Goal: Task Accomplishment & Management: Manage account settings

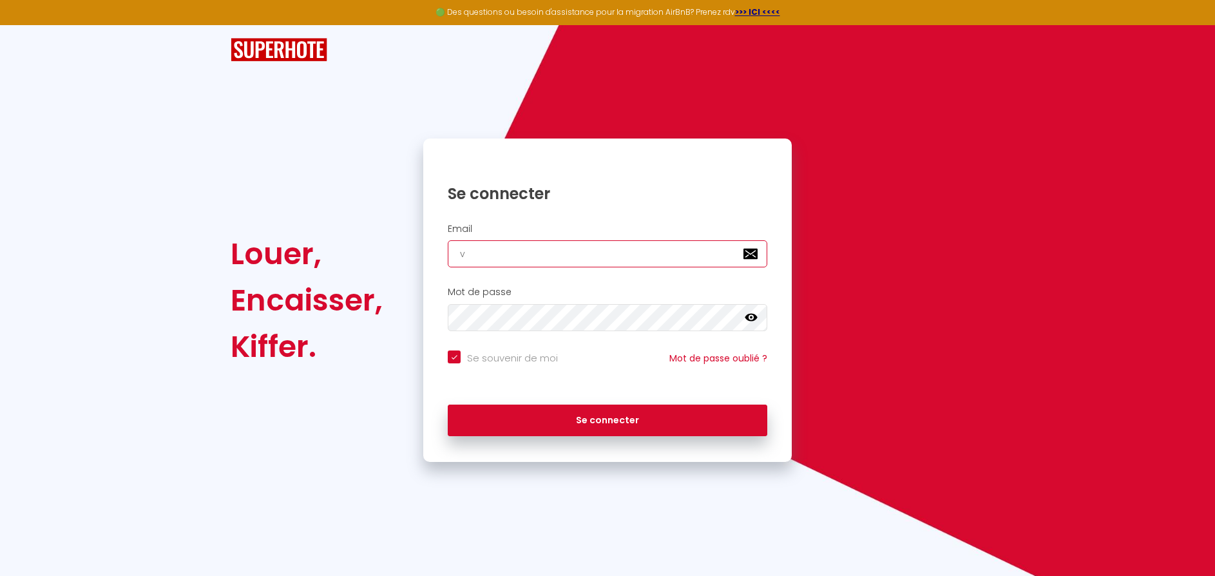
type input "vo"
checkbox input "true"
type input "votr"
checkbox input "true"
type input "votre"
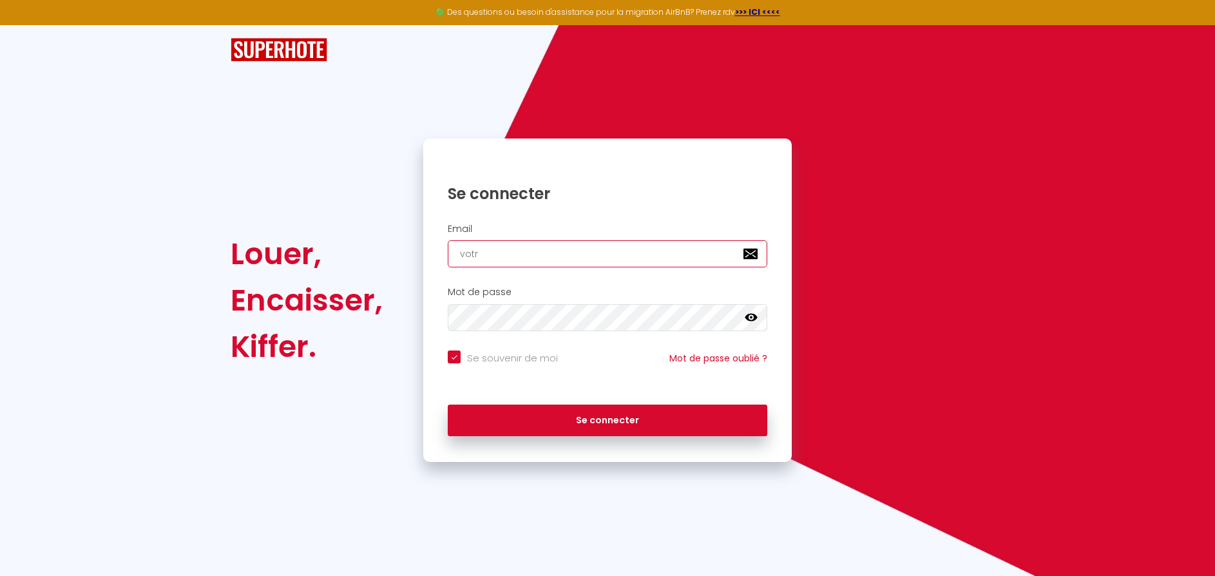
checkbox input "true"
type input "votre."
checkbox input "true"
type input "votre.r"
checkbox input "true"
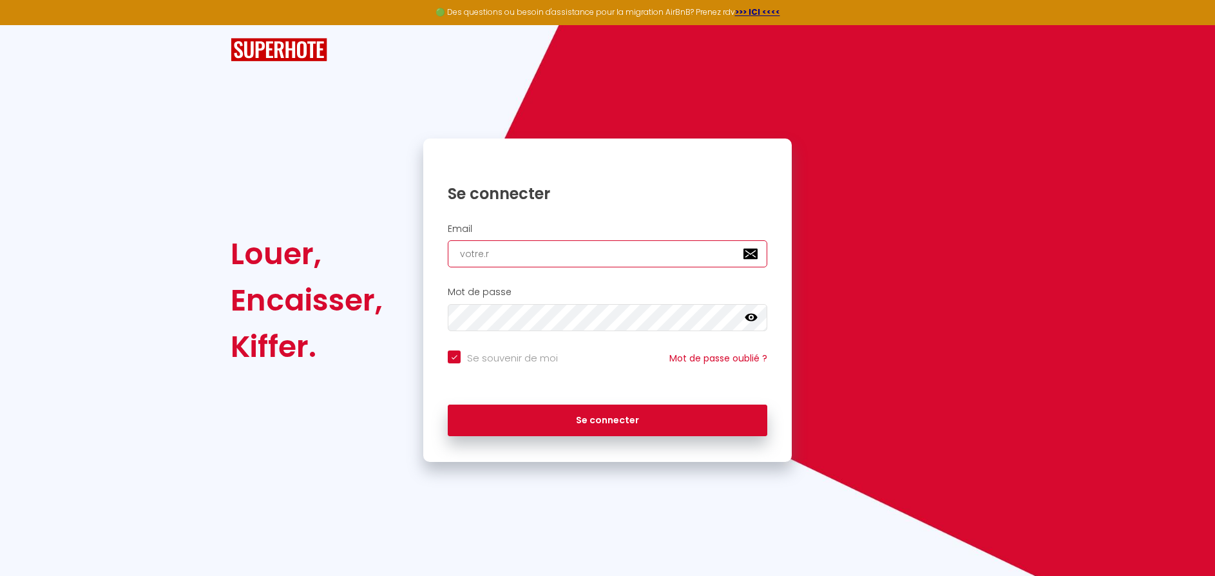
type input "votre.rm"
checkbox input "true"
type input "votre.rm@"
checkbox input "true"
type input "votre.rm@j"
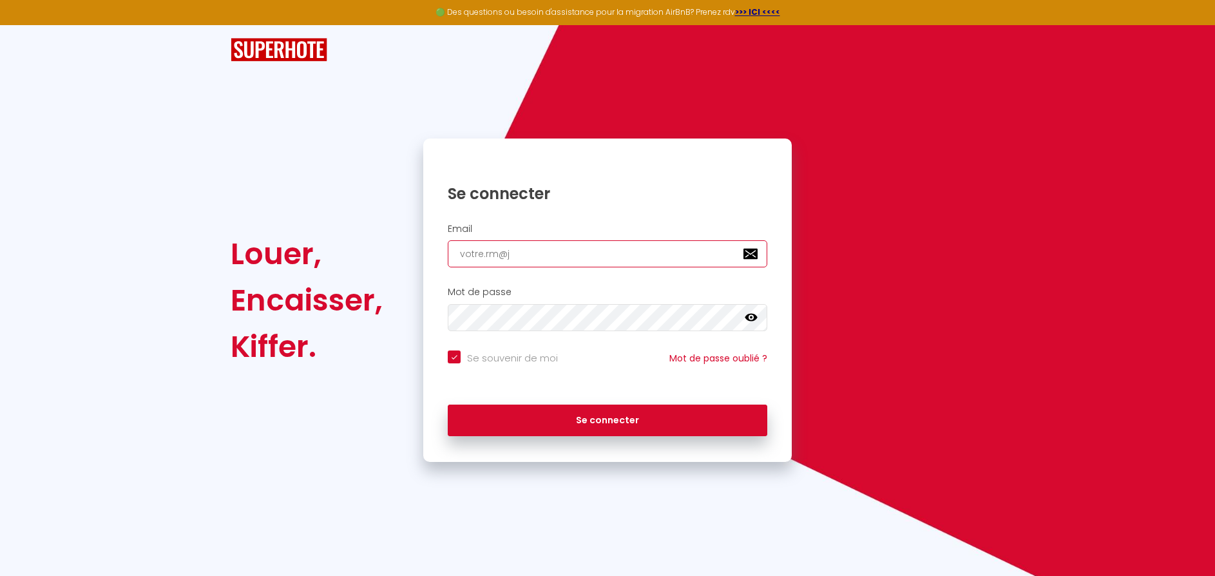
checkbox input "true"
type input "votre.rm@ja"
checkbox input "true"
type input "votre.rm@jaf"
checkbox input "true"
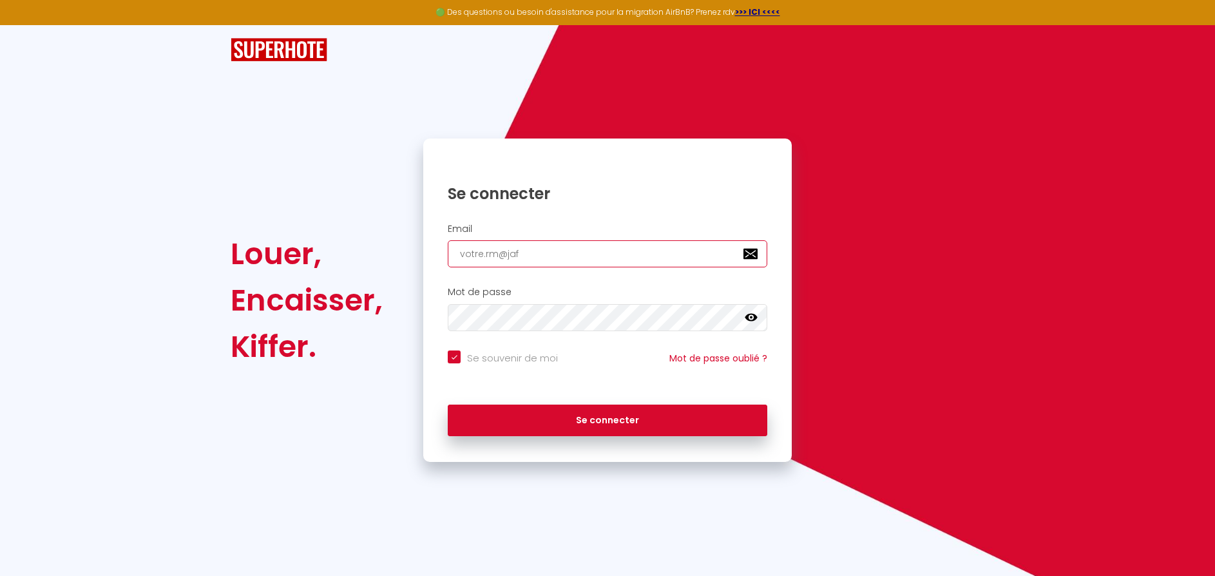
type input "votre.rm@jaff"
checkbox input "true"
type input "votre.rm@jaffi"
checkbox input "true"
type input "votre.rm@jaffic"
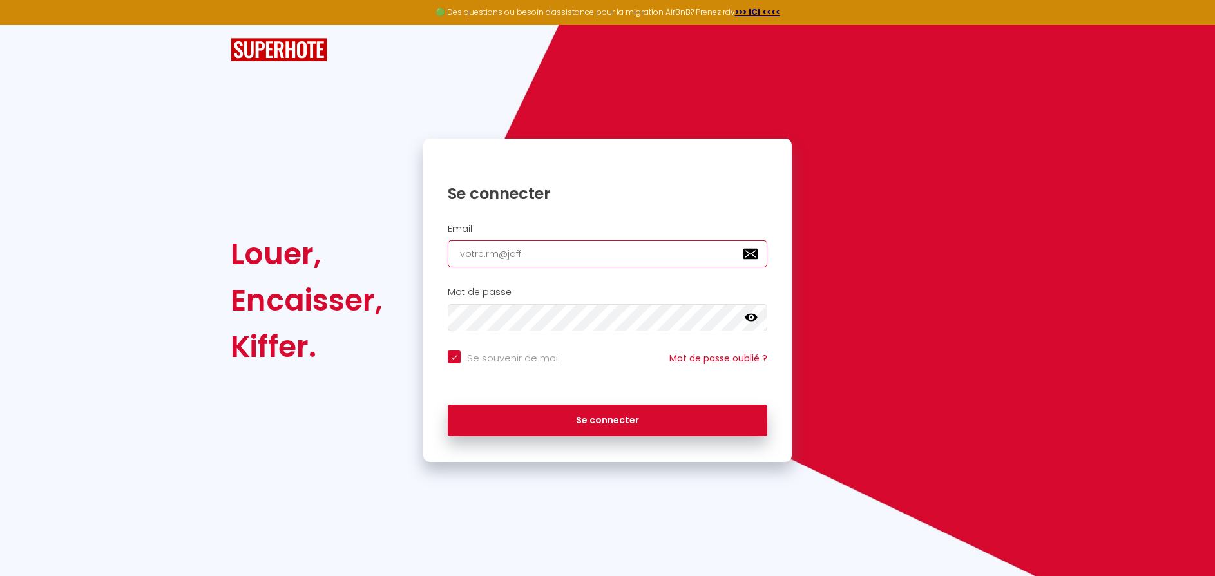
checkbox input "true"
type input "votre.rm@jaffich"
checkbox input "true"
type input "votre.rm@jaffiche"
checkbox input "true"
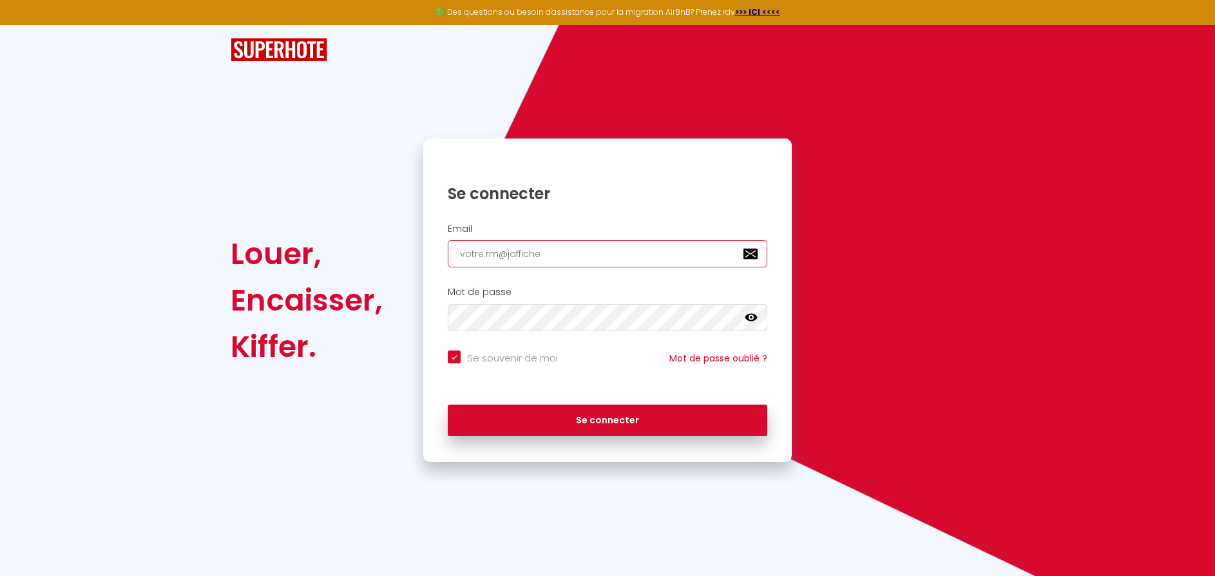
type input "votre.rm@jaffichec"
checkbox input "true"
type input "votre.rm@jafficheco"
checkbox input "true"
type input "votre.rm@jaffichecom"
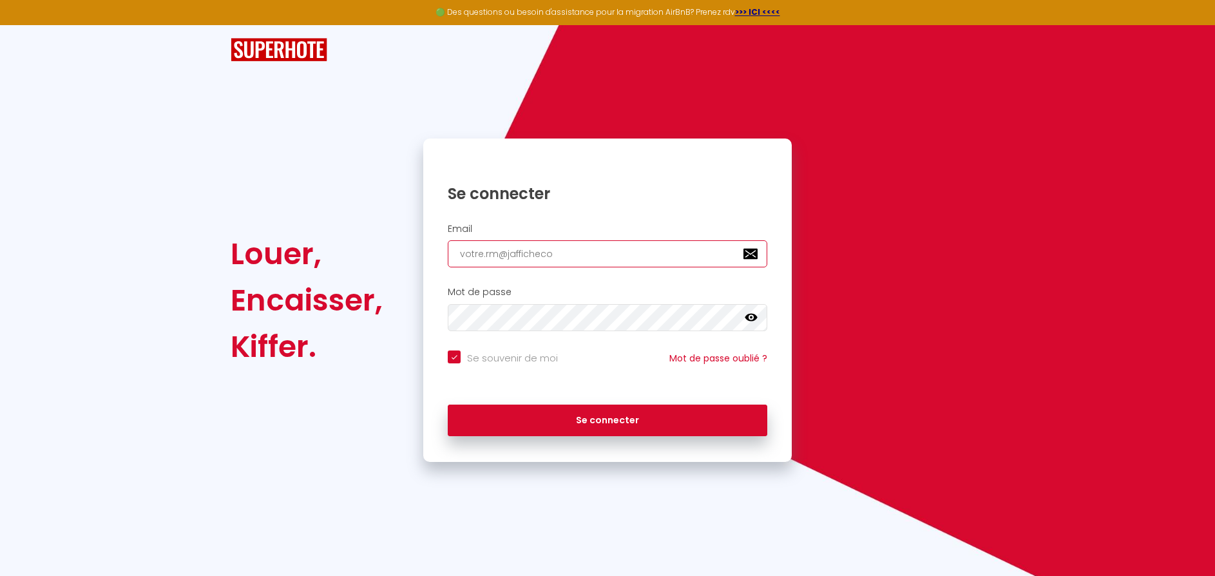
checkbox input "true"
type input "votre.rm@jaffichecomp"
checkbox input "true"
type input "votre.rm@jaffichecompl"
checkbox input "true"
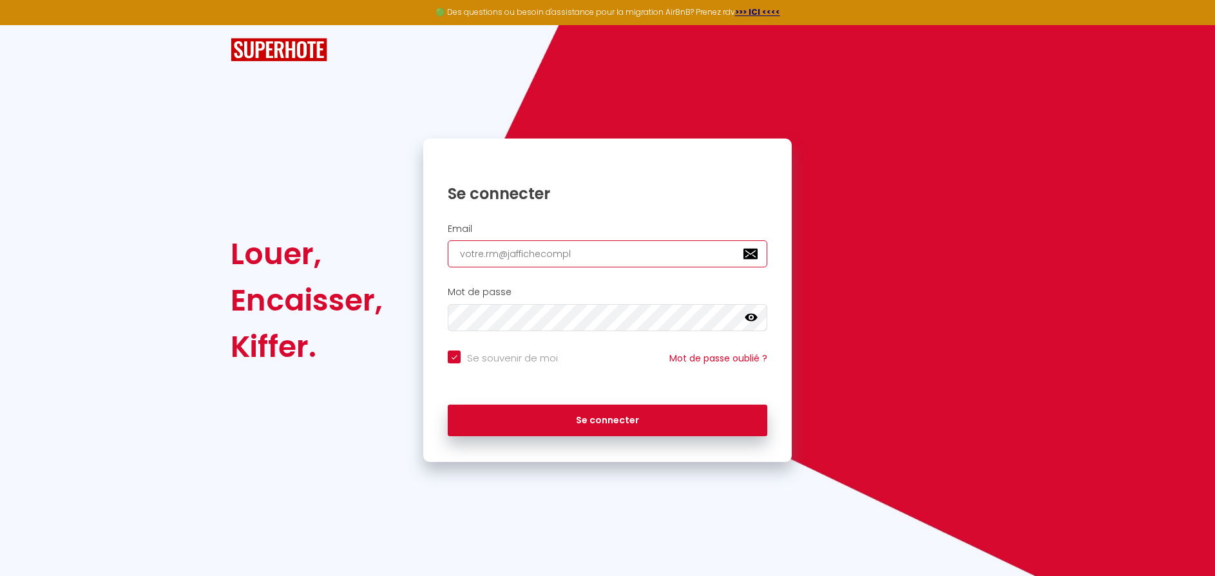
type input "votre.rm@jaffichecomple"
checkbox input "true"
type input "votre.rm@jaffichecomplet"
checkbox input "true"
type input "votre.rm@jaffichecomplet."
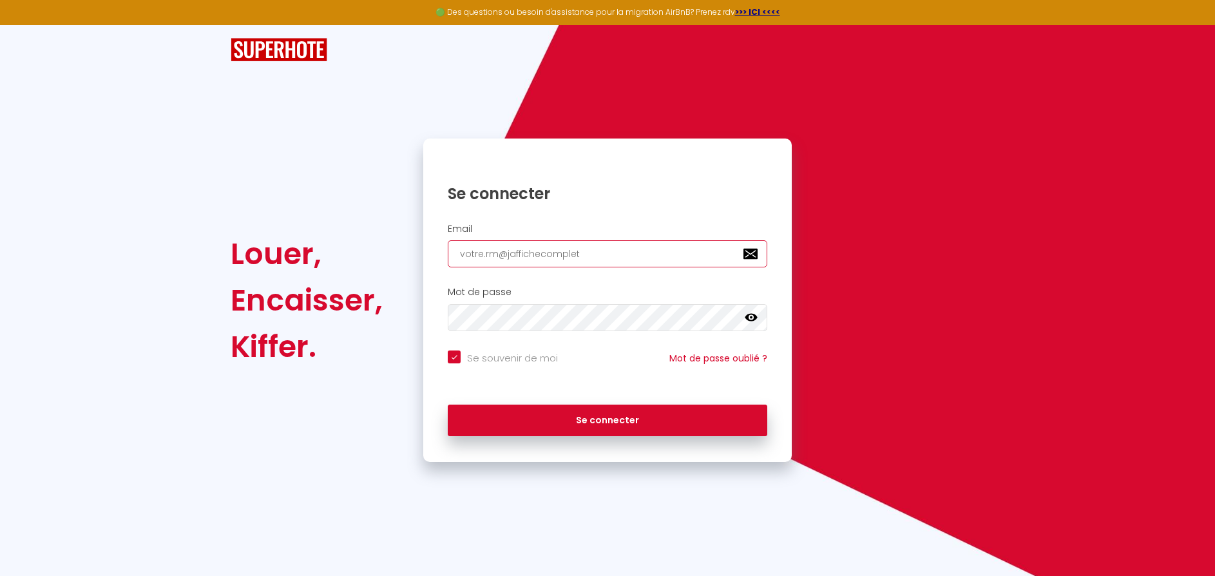
checkbox input "true"
type input "votre.rm@jaffichecomplet.c"
checkbox input "true"
type input "votre.rm@jaffichecomplet.co"
checkbox input "true"
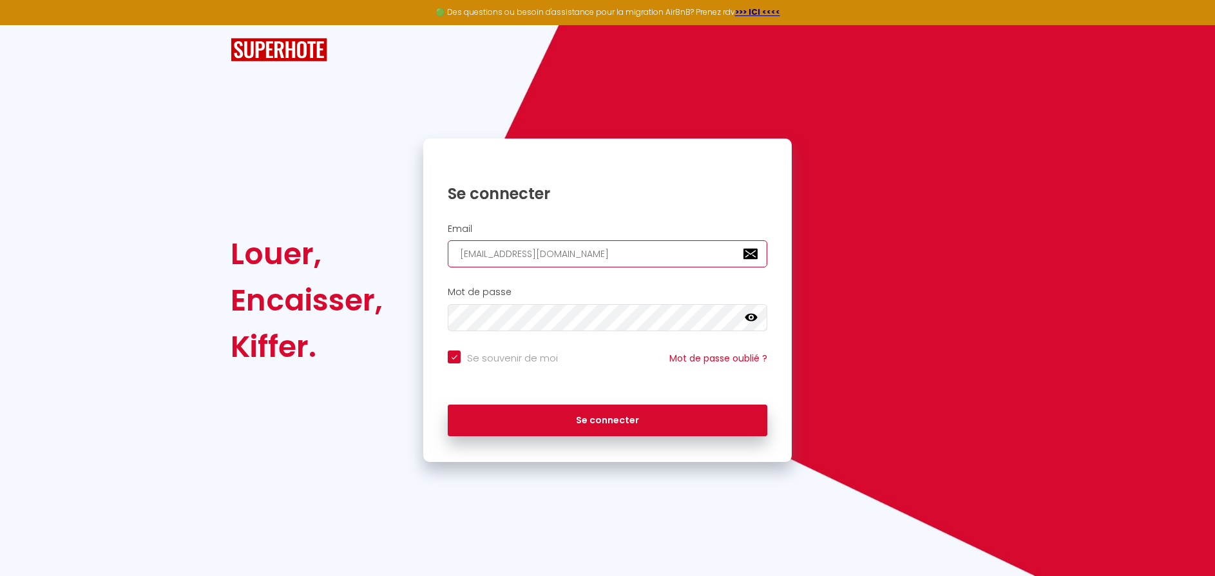
type input "votre.rm@jaffichecomplet.com"
checkbox input "true"
type input "votre.rm@jaffichecomplet.com"
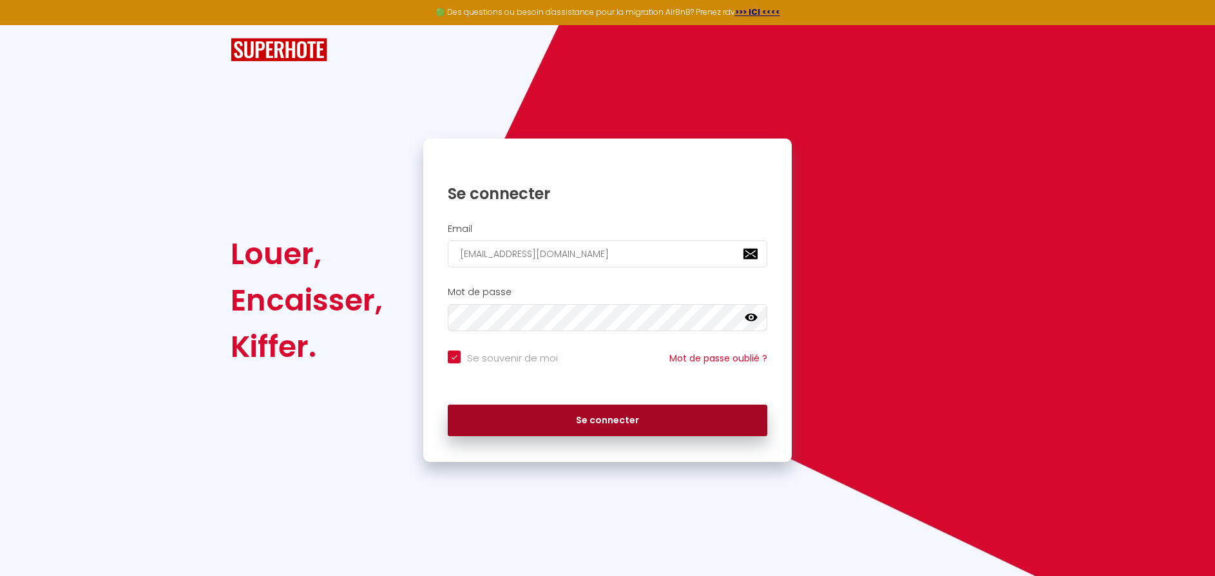
click at [537, 416] on button "Se connecter" at bounding box center [608, 421] width 320 height 32
checkbox input "true"
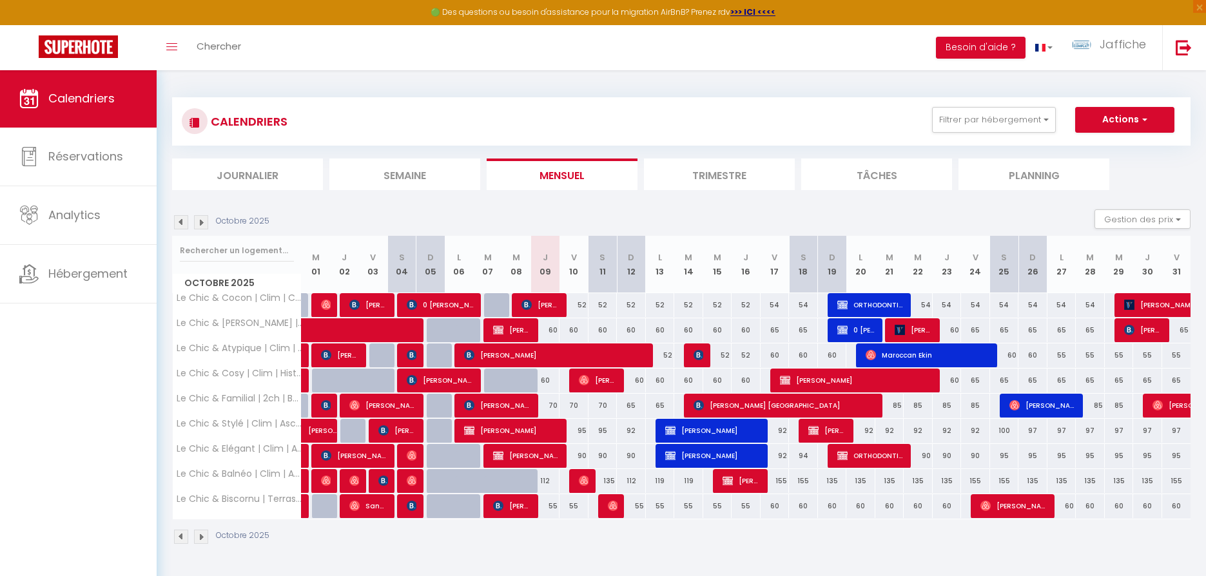
click at [199, 222] on img at bounding box center [201, 222] width 14 height 14
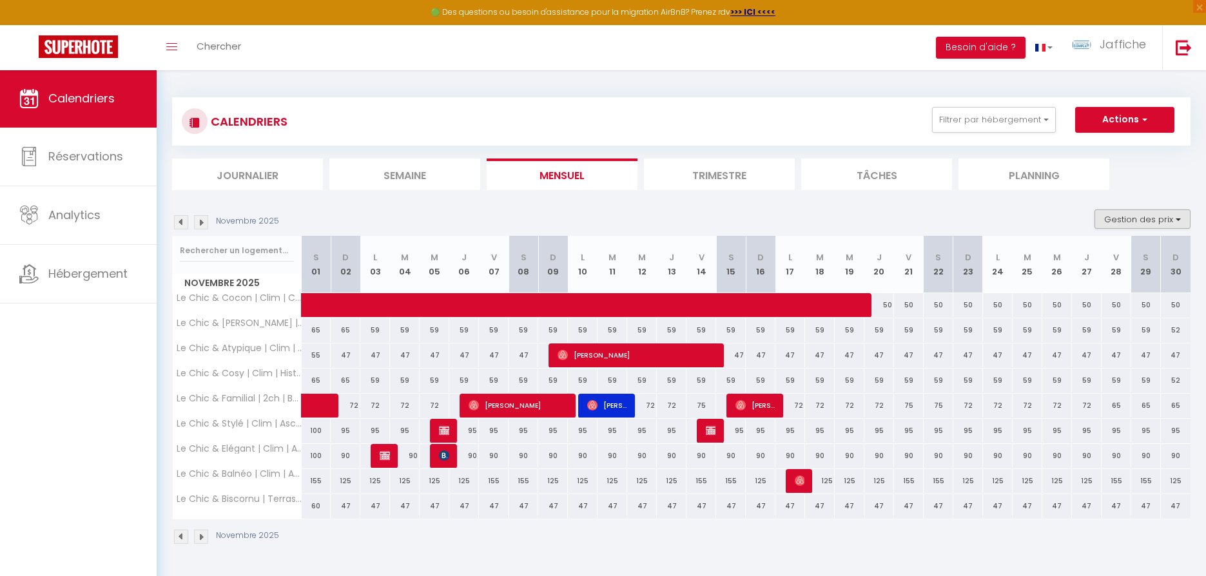
click at [1149, 220] on button "Gestion des prix" at bounding box center [1142, 218] width 96 height 19
click at [1084, 260] on input "Nb Nuits minimum" at bounding box center [1132, 259] width 116 height 13
checkbox input "true"
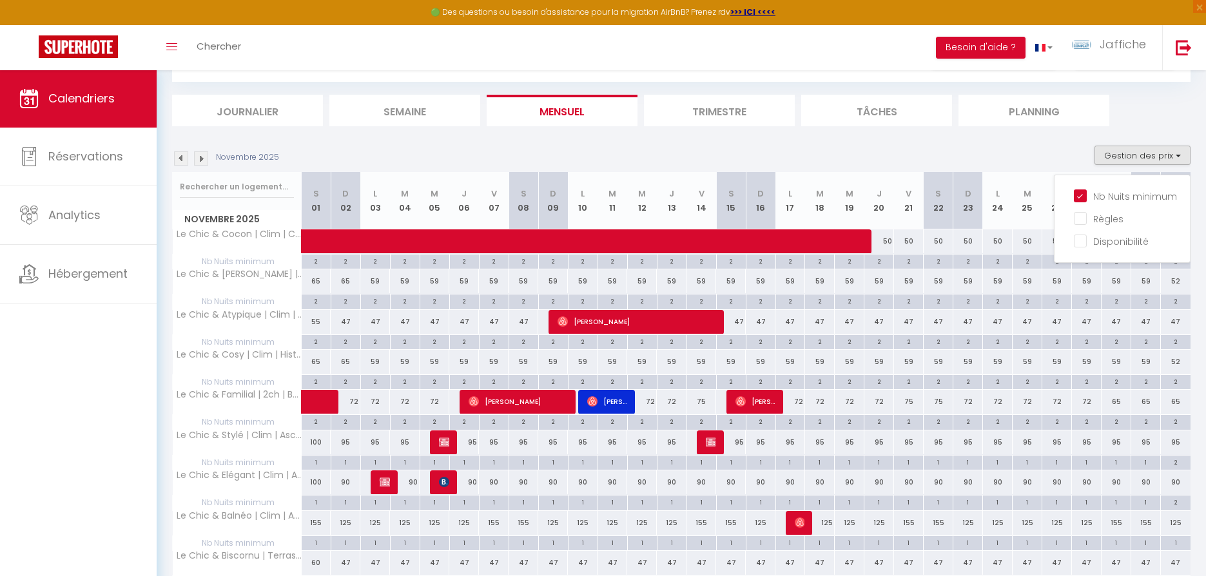
scroll to position [84, 0]
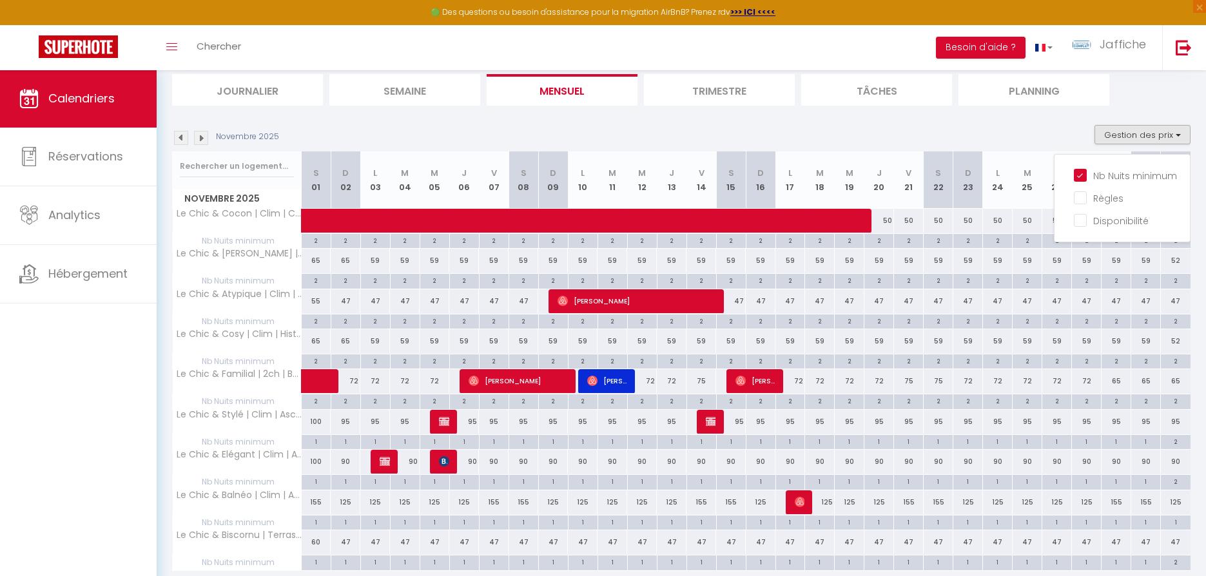
click at [447, 463] on img at bounding box center [444, 461] width 10 height 10
select select "OK"
select select "KO"
select select "0"
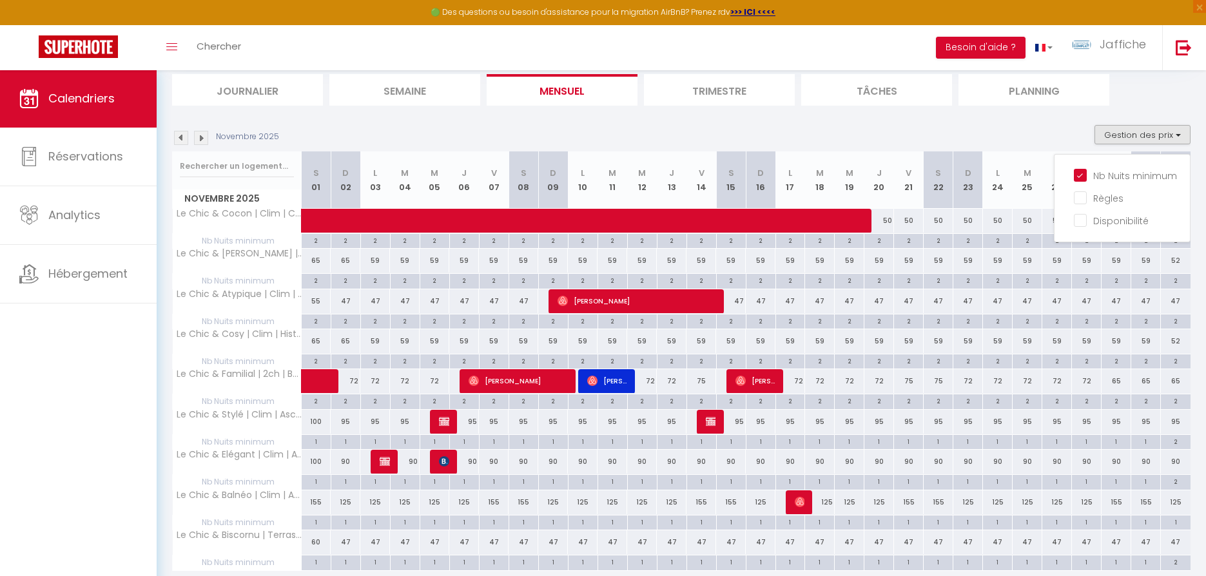
select select "1"
select select
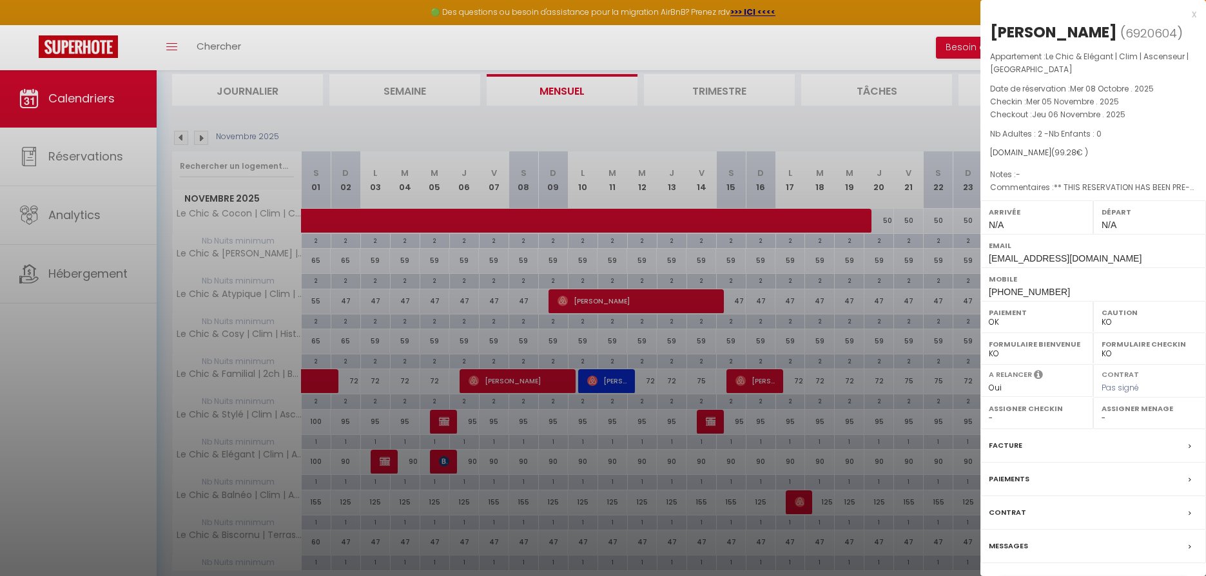
click at [1011, 474] on label "Paiements" at bounding box center [1009, 479] width 41 height 14
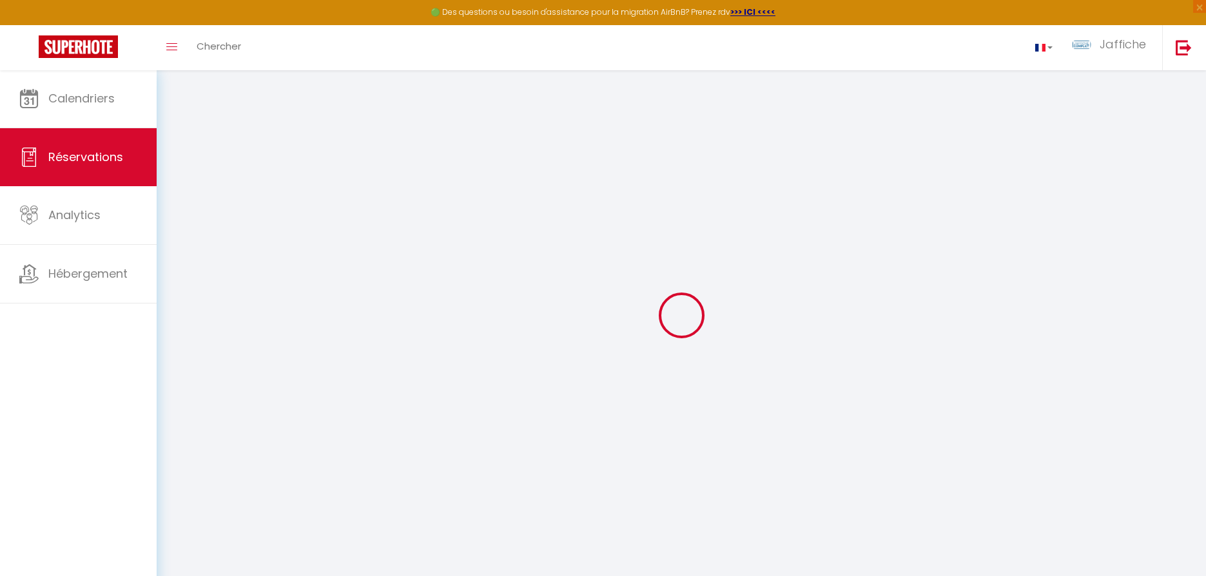
select select
checkbox input "false"
select select
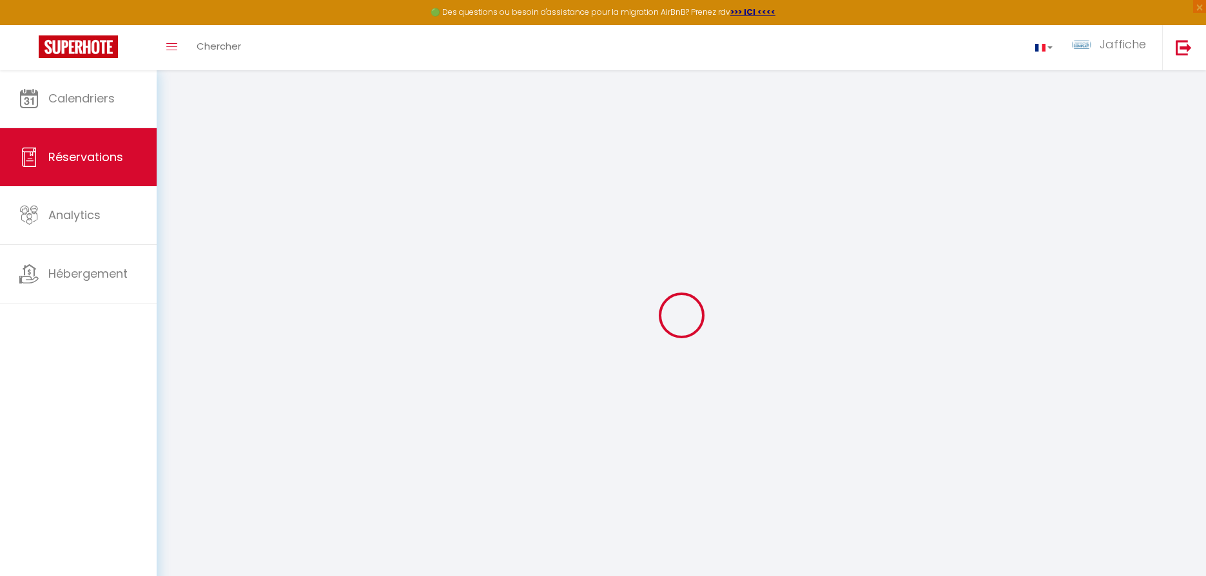
checkbox input "false"
type textarea "** THIS RESERVATION HAS BEEN PRE-PAID ** BOOKING NOTE : Payment charge is EUR 1…"
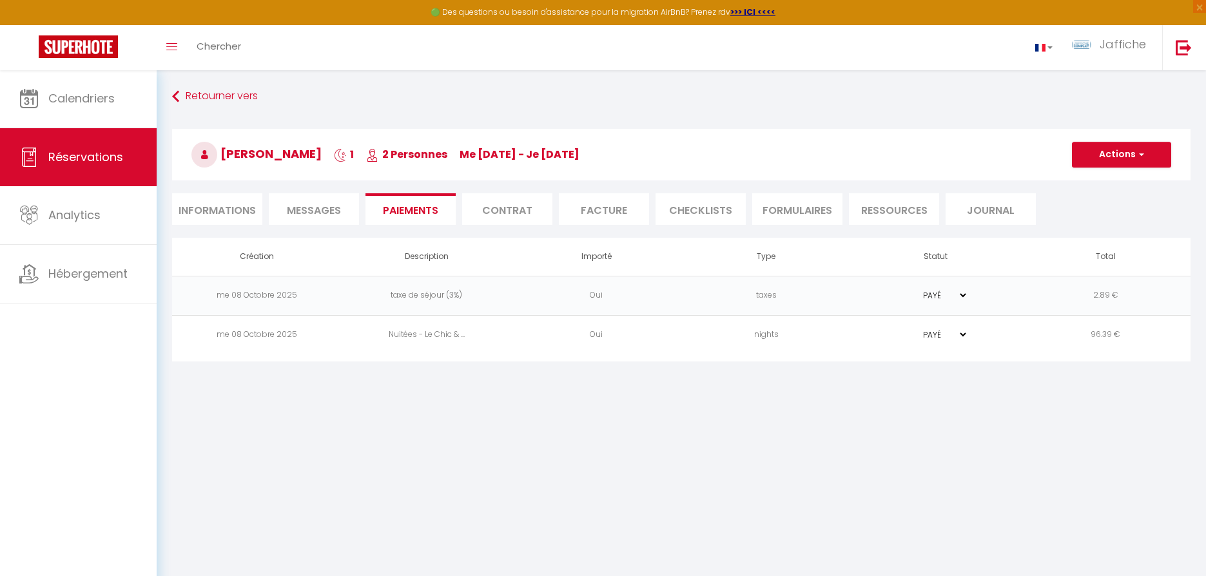
click at [519, 211] on li "Contrat" at bounding box center [507, 209] width 90 height 32
select select
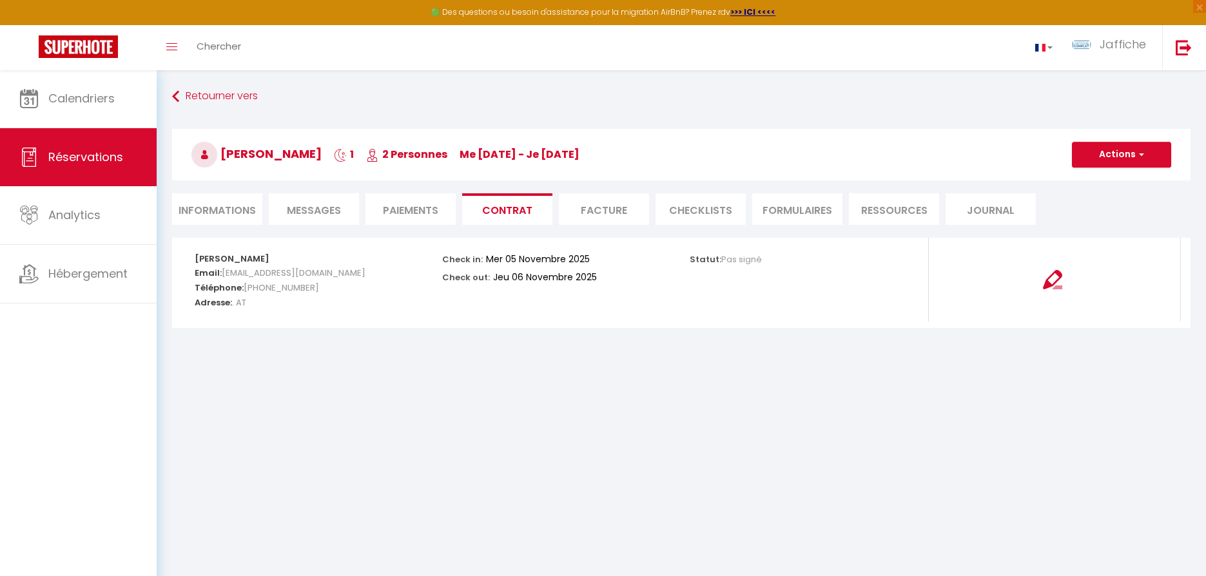
click at [238, 202] on li "Informations" at bounding box center [217, 209] width 90 height 32
select select
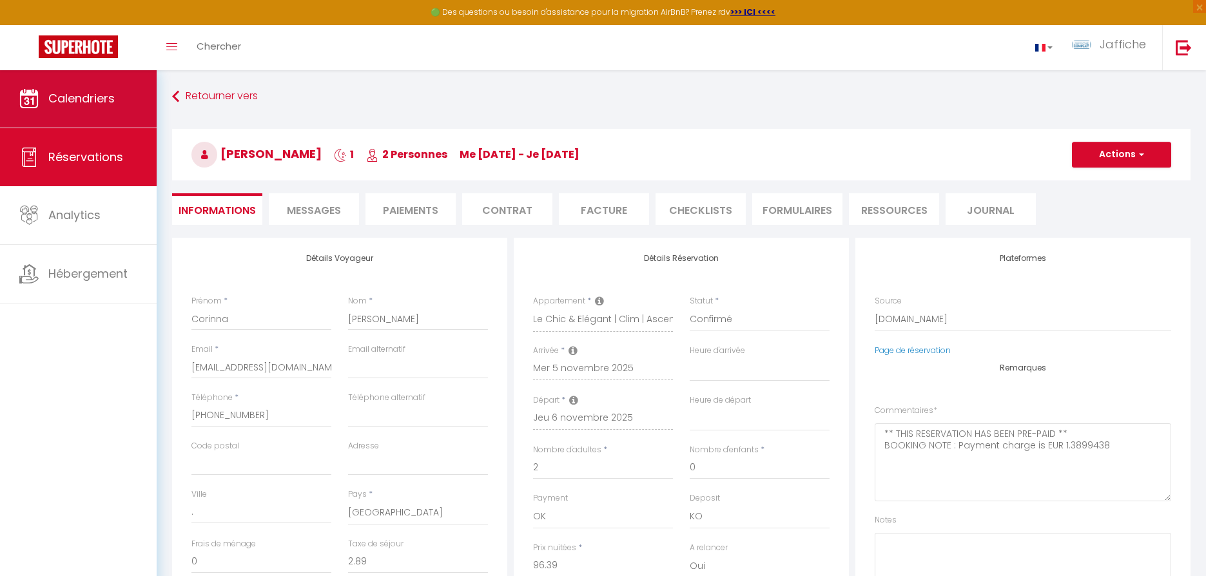
click at [96, 96] on span "Calendriers" at bounding box center [81, 98] width 66 height 16
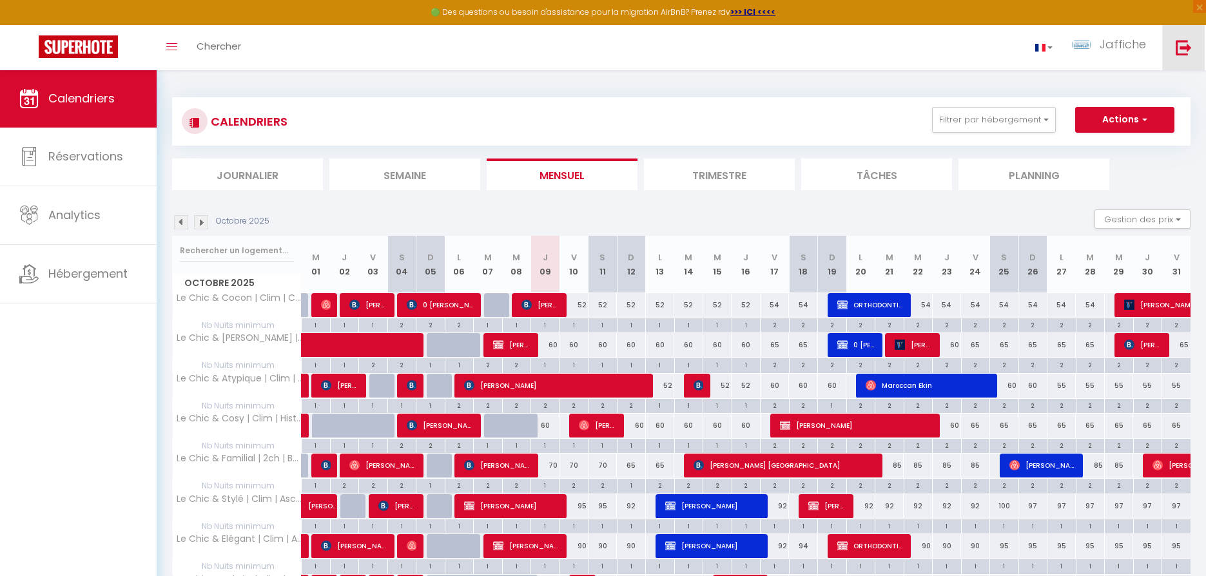
click at [1184, 48] on img at bounding box center [1184, 47] width 16 height 16
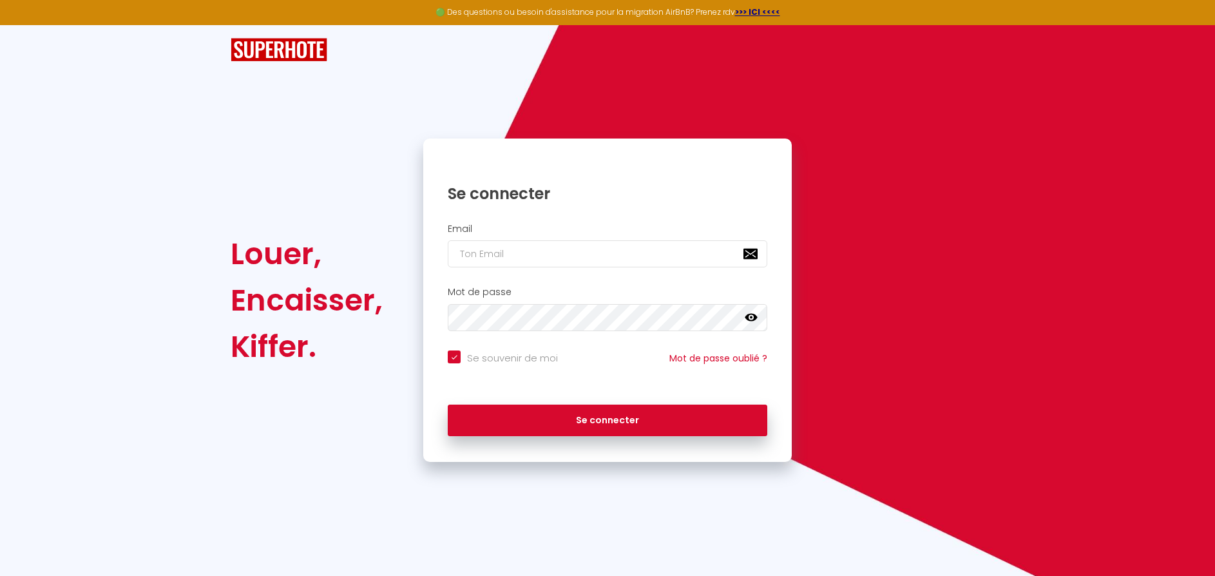
type input "c"
checkbox input "true"
type input "cg"
checkbox input "true"
type input "cgr"
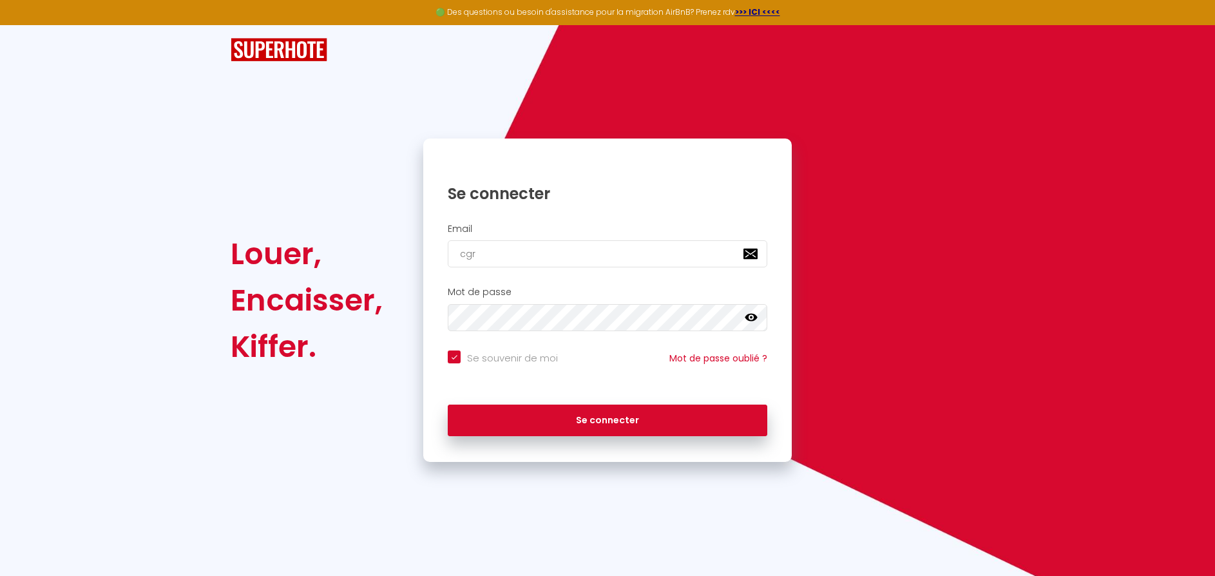
checkbox input "true"
type input "C"
checkbox input "true"
type input "CG"
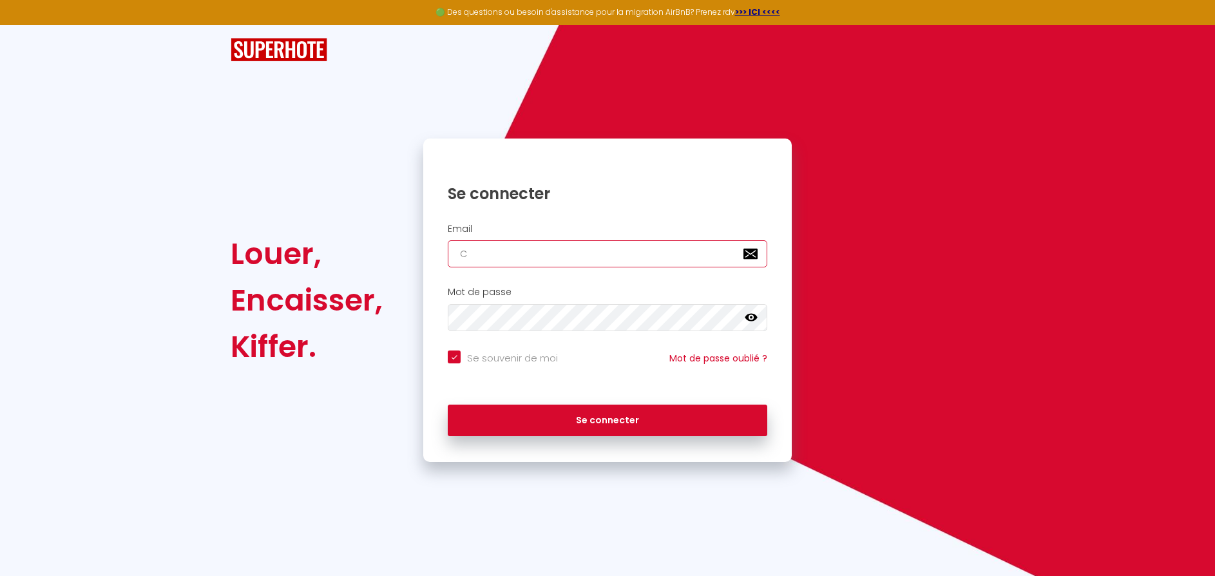
checkbox input "true"
type input "CGR"
checkbox input "true"
type input "CGR_"
checkbox input "true"
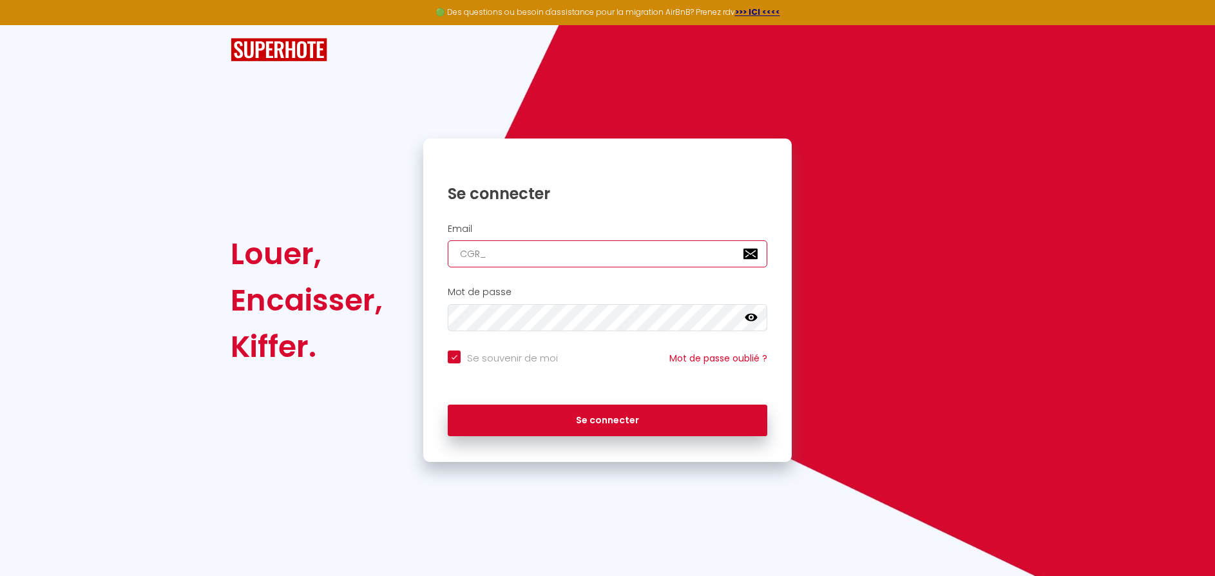
type input "CGR_i"
checkbox input "true"
type input "CGR_im"
checkbox input "true"
type input "CGR_imm"
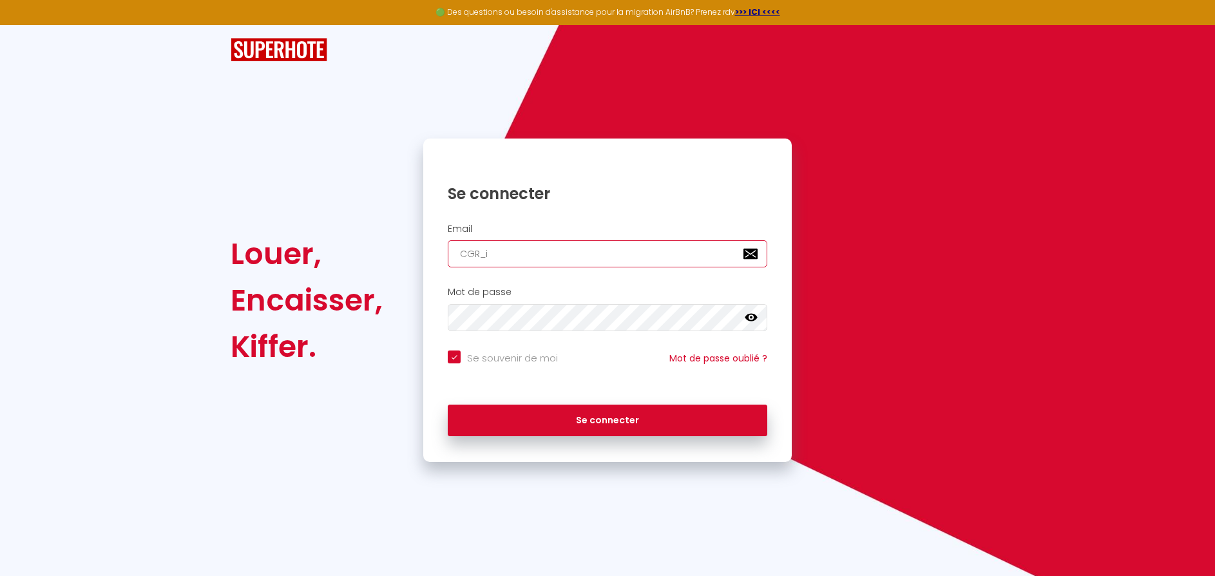
checkbox input "true"
type input "CGR_immo"
checkbox input "true"
type input "CGR_immo@"
checkbox input "true"
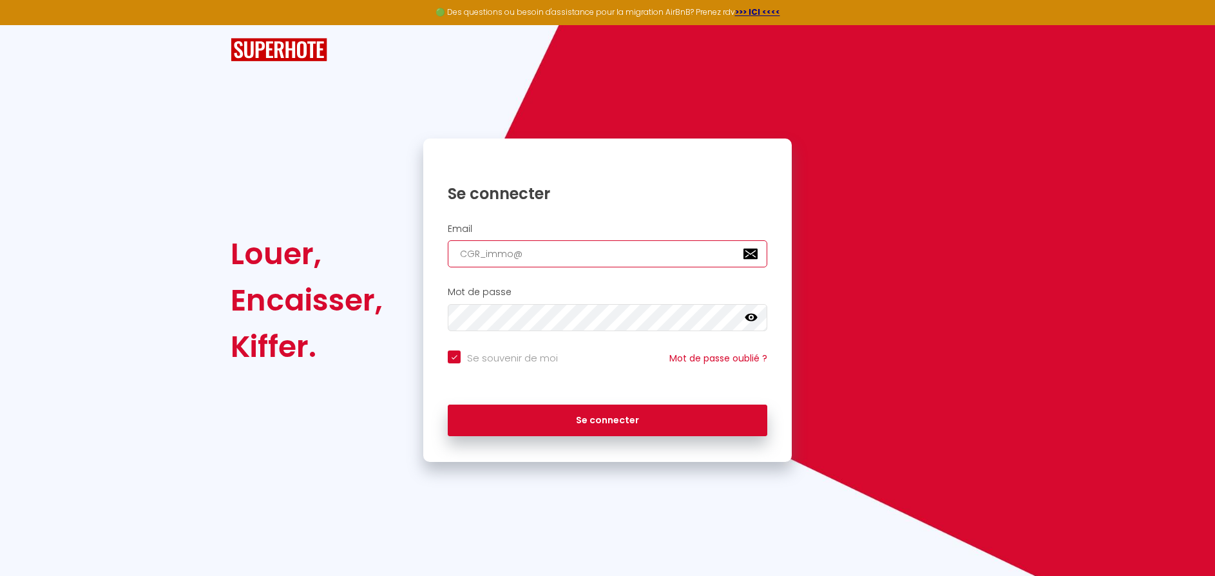
type input "CGR_immo@o"
checkbox input "true"
type input "CGR_immo@ou"
checkbox input "true"
type input "CGR_immo@out"
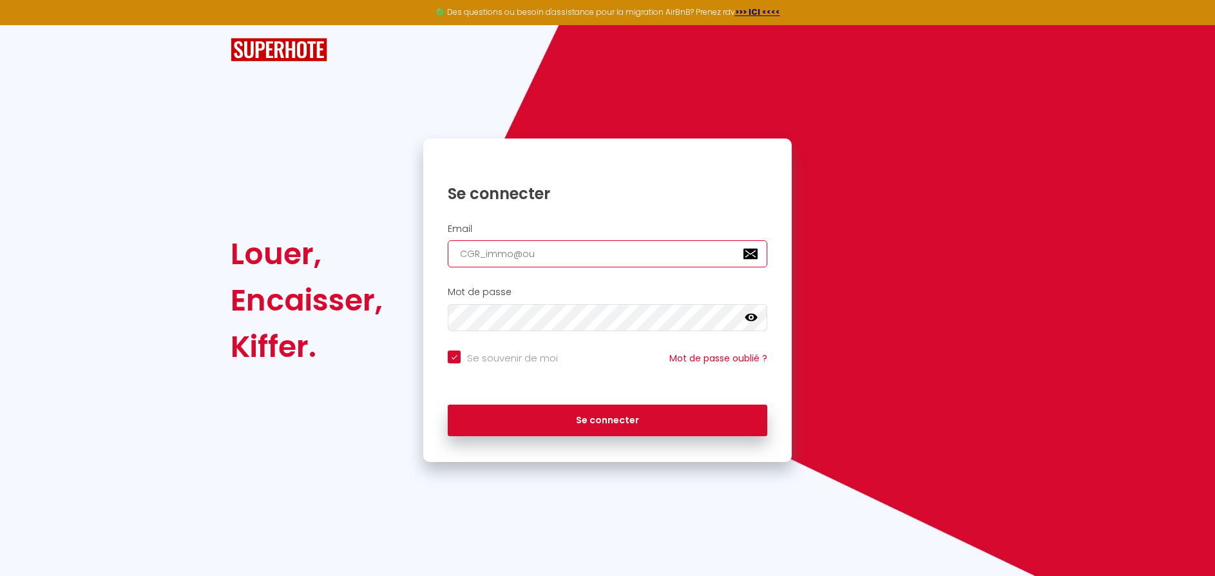
checkbox input "true"
type input "CGR_immo@outl"
checkbox input "true"
type input "CGR_immo@outlo"
checkbox input "true"
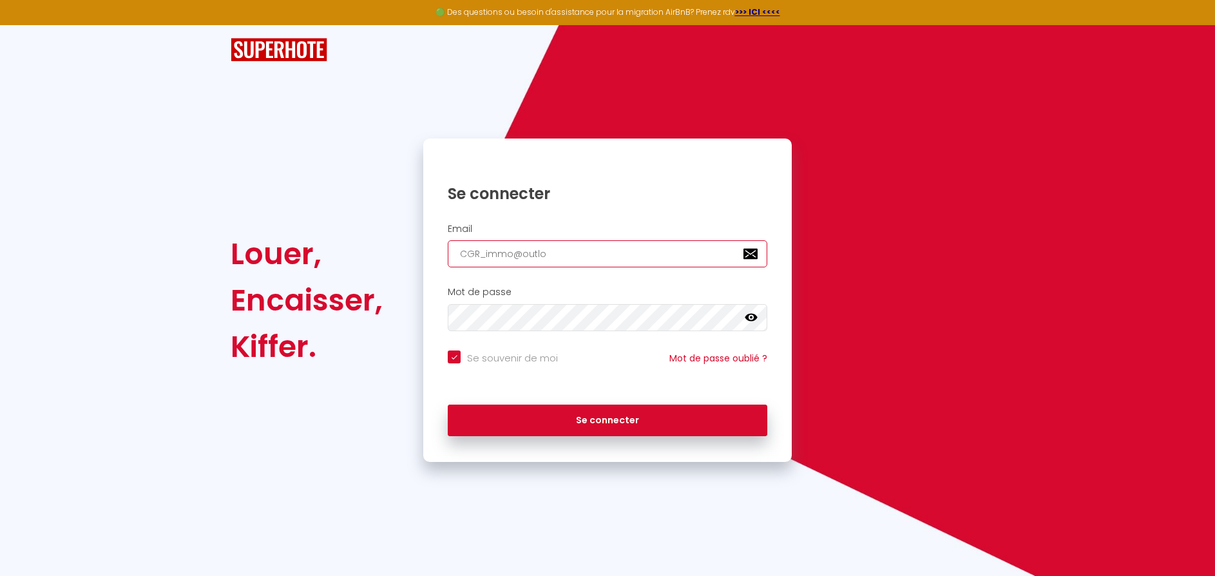
type input "CGR_immo@outloo"
checkbox input "true"
type input "[EMAIL_ADDRESS]"
checkbox input "true"
type input "[EMAIL_ADDRESS]."
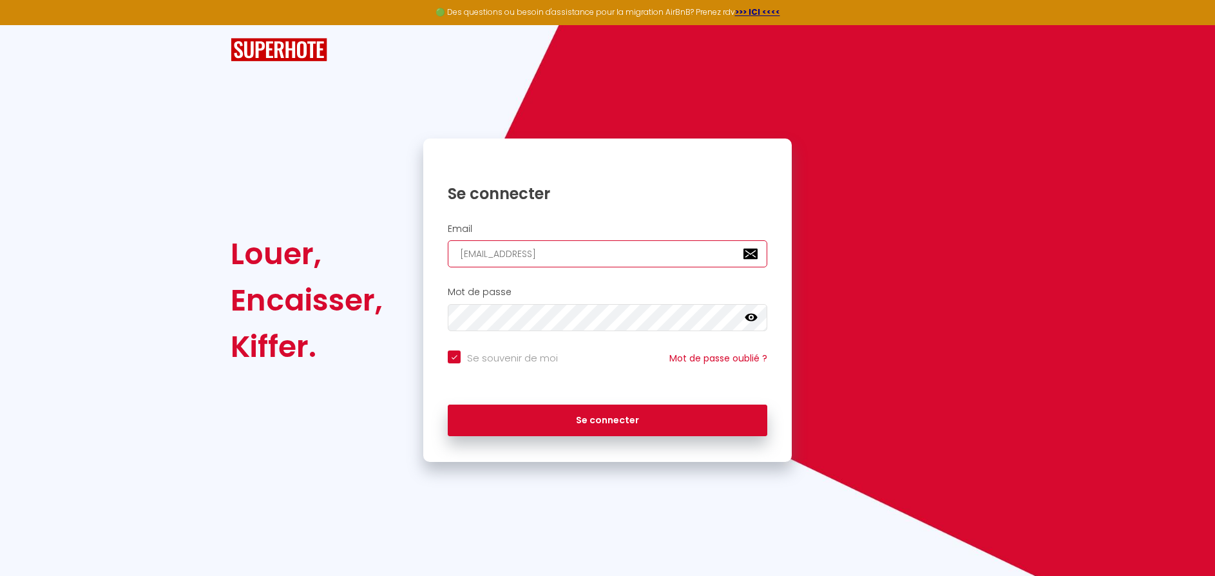
checkbox input "true"
type input "CGR_immo@outlook.f"
checkbox input "true"
type input "[EMAIL_ADDRESS][DOMAIN_NAME]"
checkbox input "true"
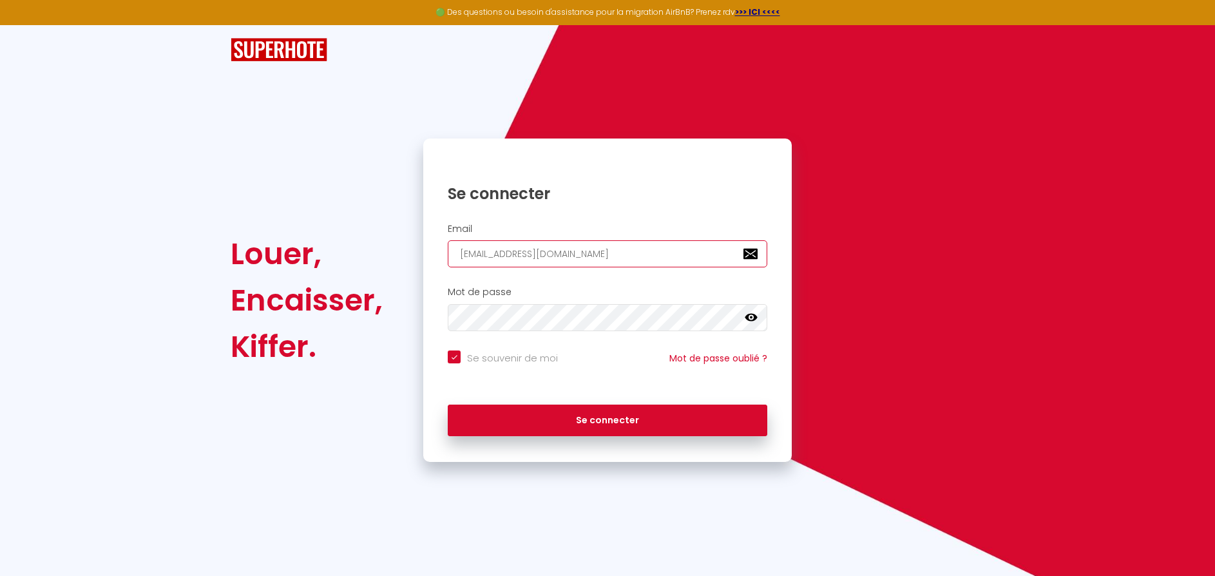
type input "[EMAIL_ADDRESS][DOMAIN_NAME]"
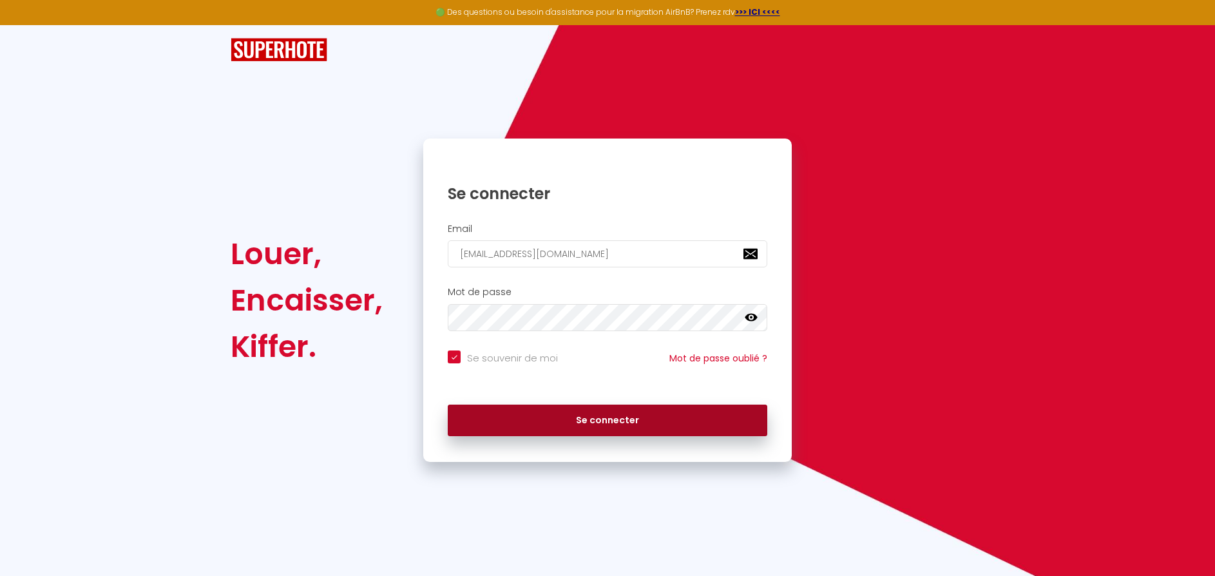
click at [587, 418] on button "Se connecter" at bounding box center [608, 421] width 320 height 32
checkbox input "true"
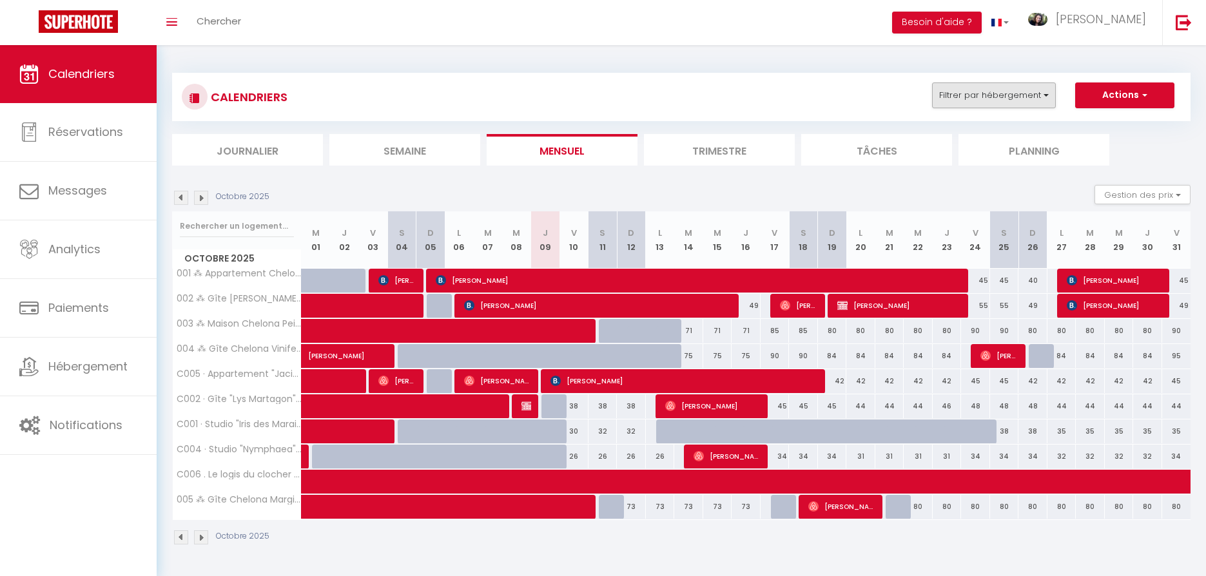
click at [1043, 95] on button "Filtrer par hébergement" at bounding box center [994, 95] width 124 height 26
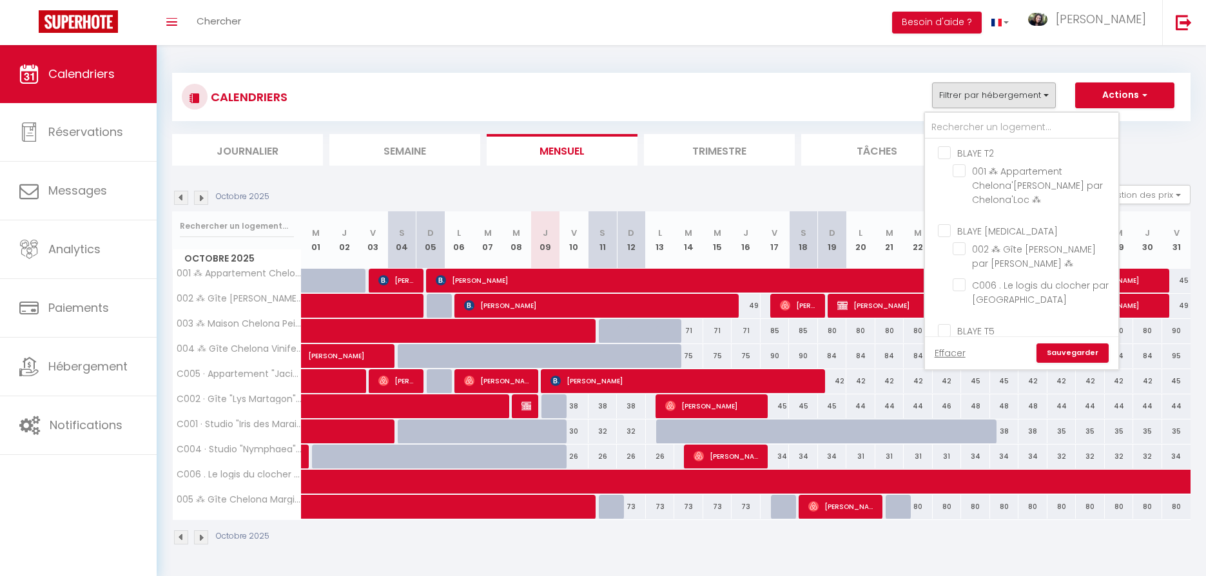
click at [947, 153] on input "BLAYE T2" at bounding box center [1034, 152] width 193 height 13
checkbox input "true"
checkbox input "false"
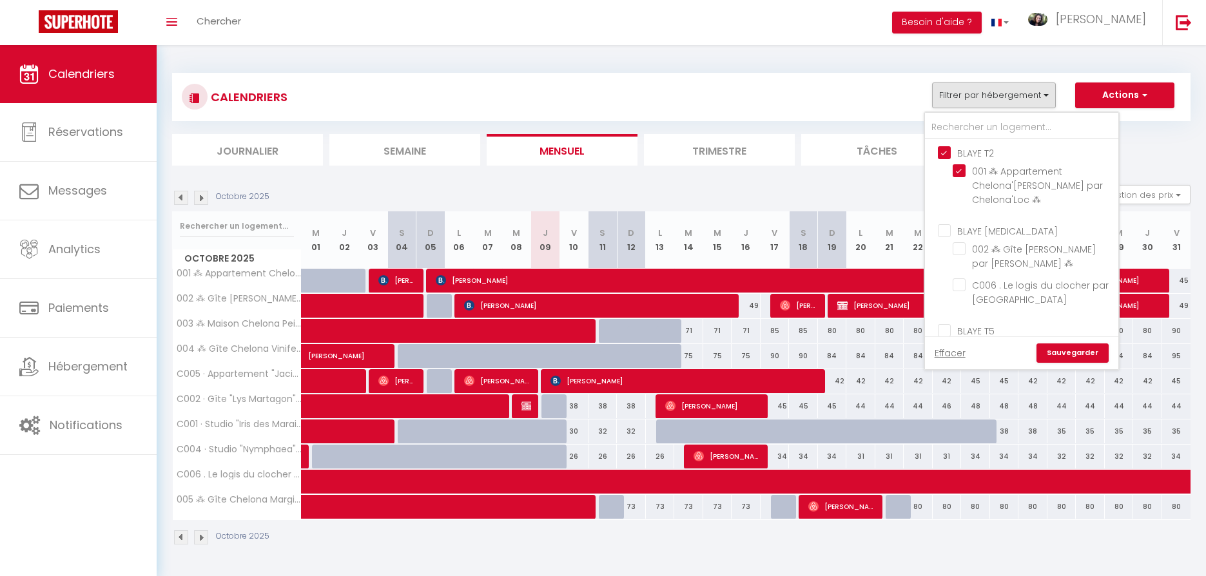
checkbox input "false"
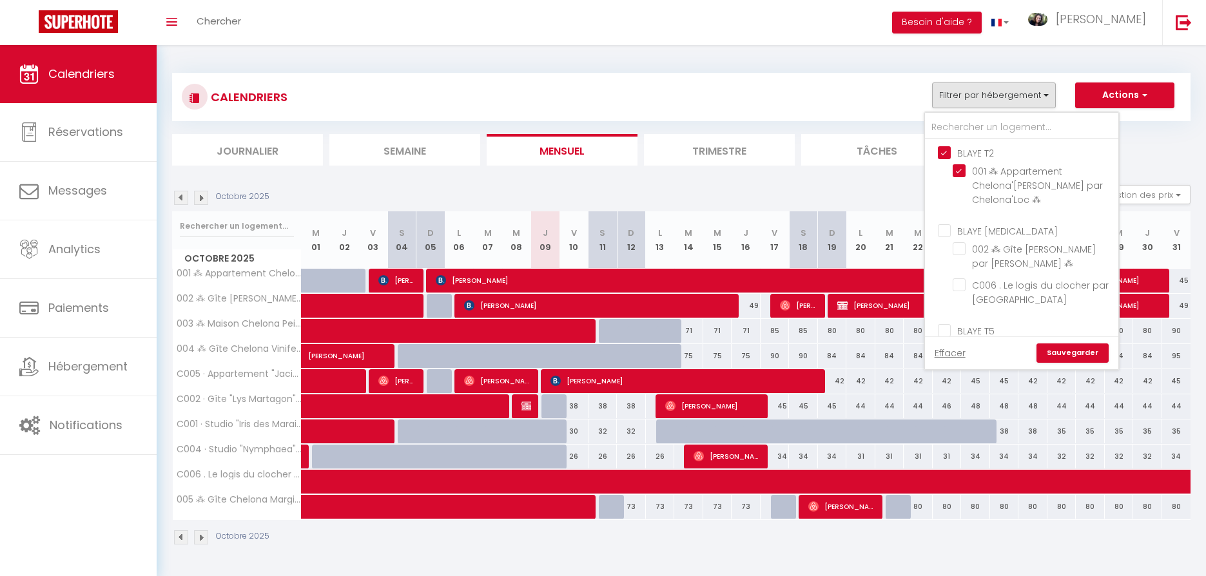
checkbox input "false"
click at [1067, 352] on link "Sauvegarder" at bounding box center [1072, 353] width 72 height 19
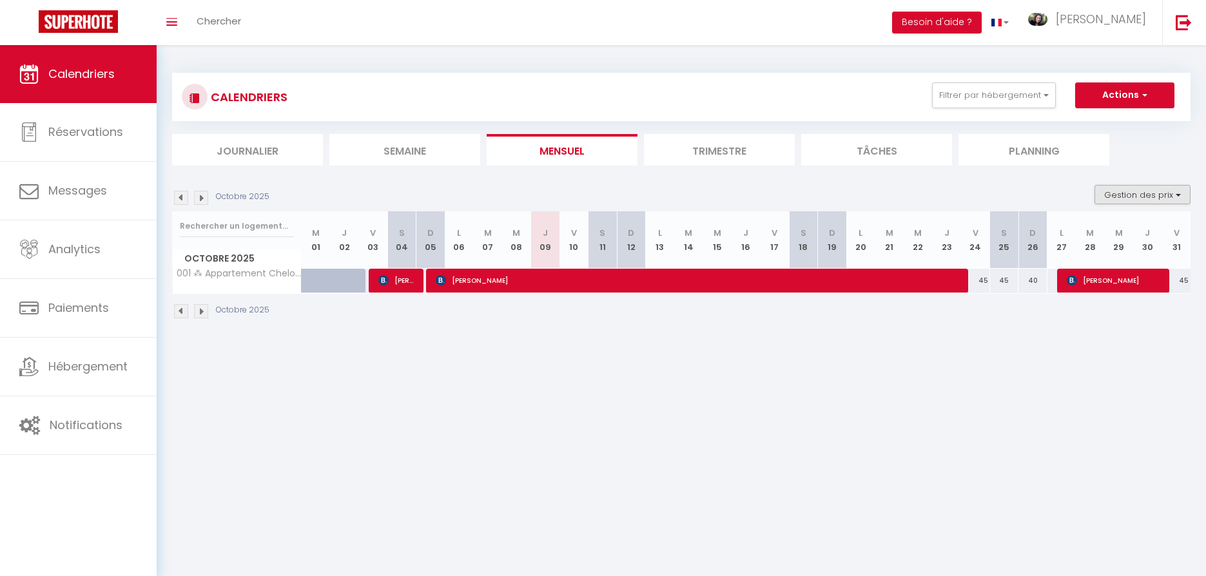
click at [1161, 196] on button "Gestion des prix" at bounding box center [1142, 194] width 96 height 19
click at [1088, 235] on input "Nb Nuits minimum" at bounding box center [1132, 234] width 116 height 13
checkbox input "true"
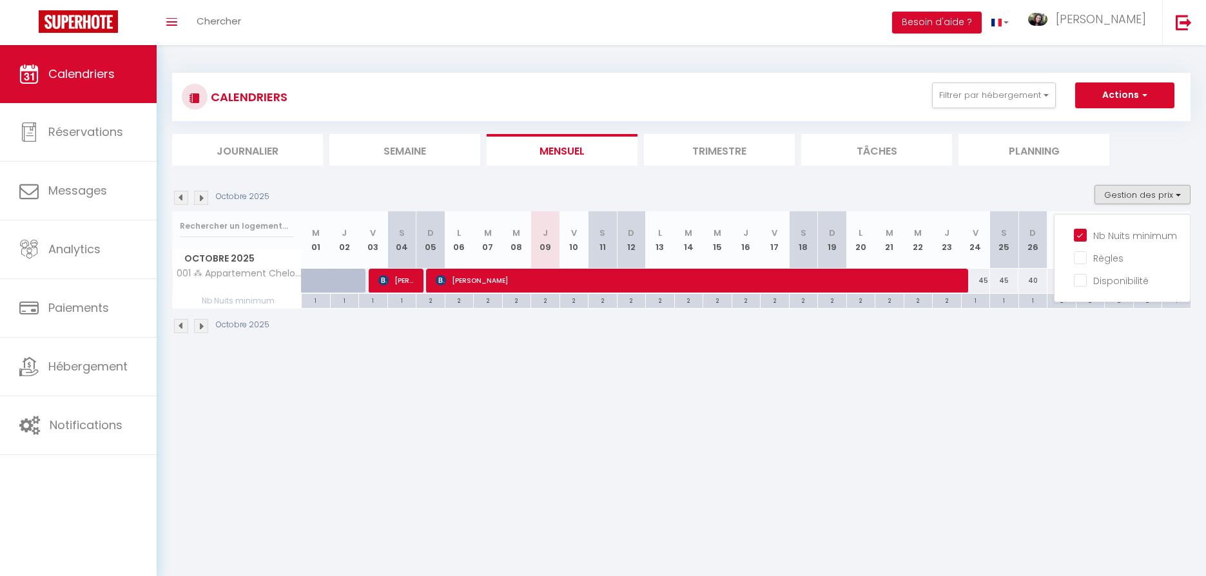
click at [700, 151] on li "Trimestre" at bounding box center [719, 150] width 151 height 32
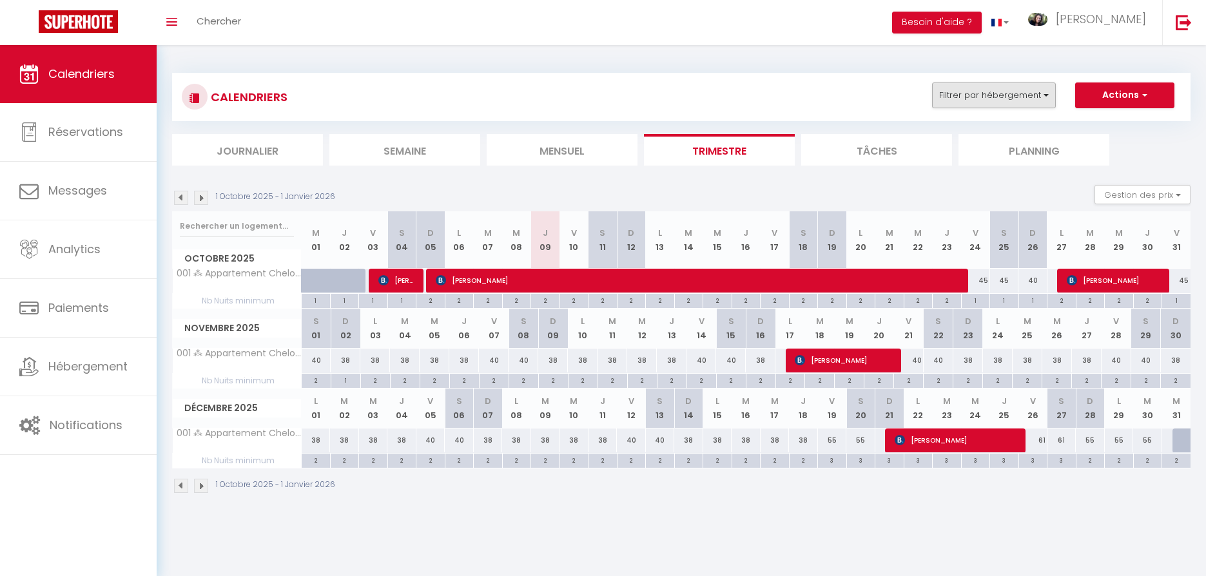
click at [1012, 95] on button "Filtrer par hébergement" at bounding box center [994, 95] width 124 height 26
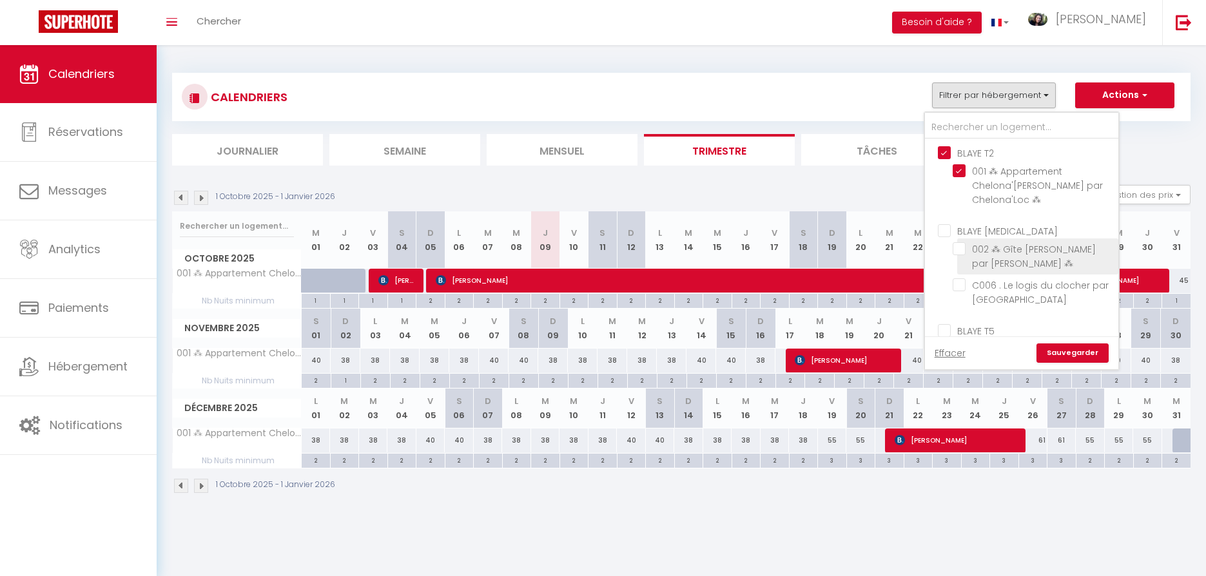
click at [957, 247] on input "002 ⁂ Gîte [PERSON_NAME] par [PERSON_NAME] ⁂" at bounding box center [1033, 248] width 161 height 13
checkbox input "true"
checkbox input "false"
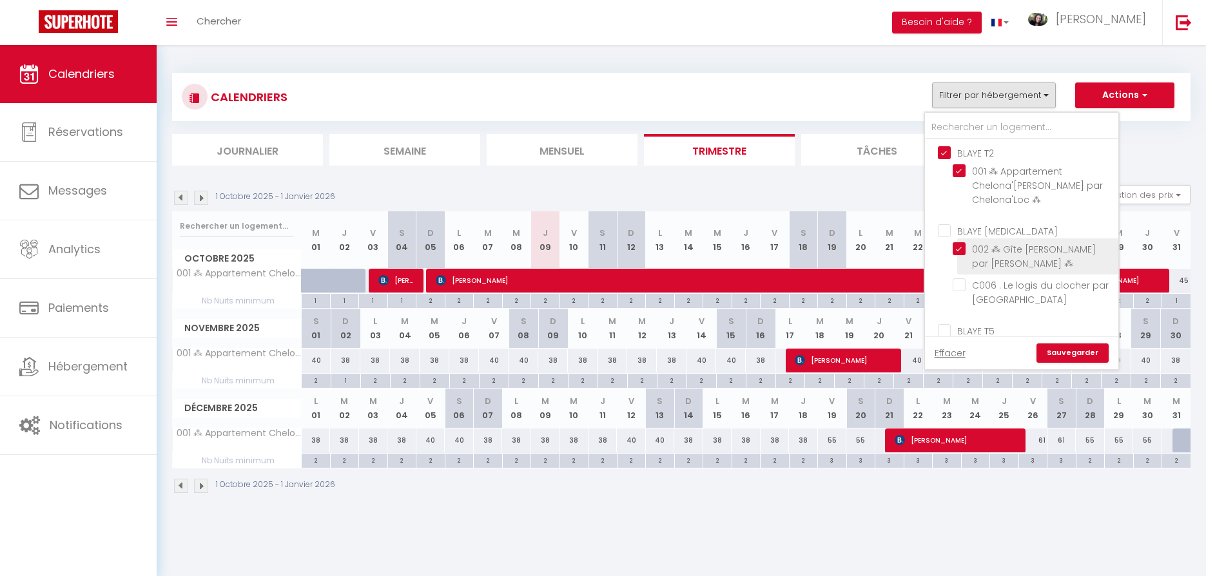
checkbox input "false"
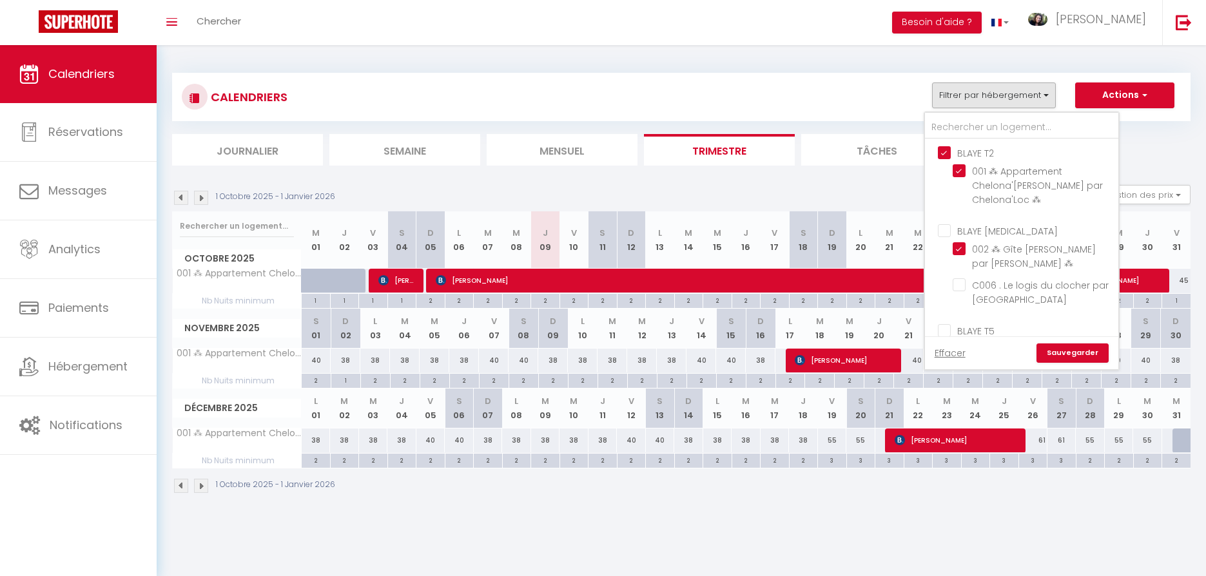
click at [1072, 354] on link "Sauvegarder" at bounding box center [1072, 353] width 72 height 19
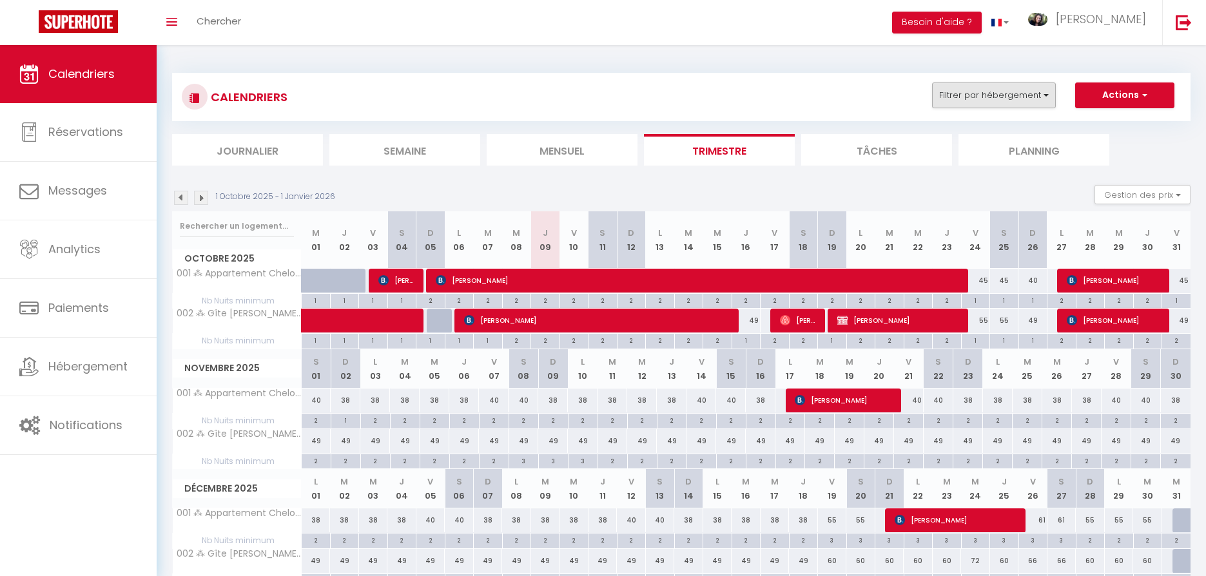
click at [1039, 97] on button "Filtrer par hébergement" at bounding box center [994, 95] width 124 height 26
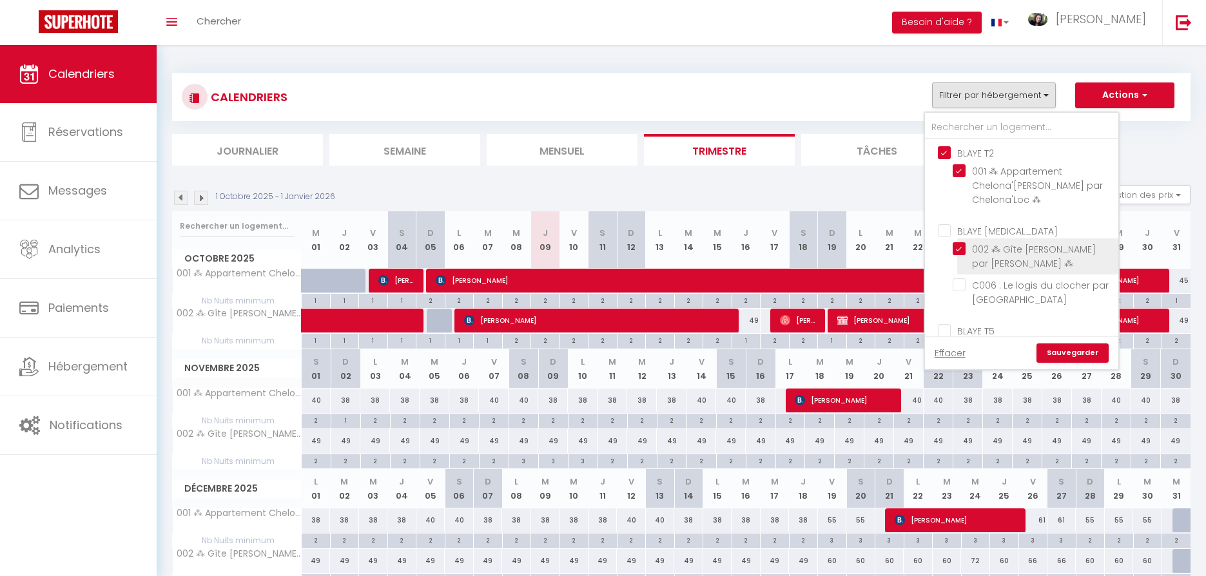
click at [958, 248] on input "002 ⁂ Gîte [PERSON_NAME] par [PERSON_NAME] ⁂" at bounding box center [1033, 248] width 161 height 13
checkbox input "false"
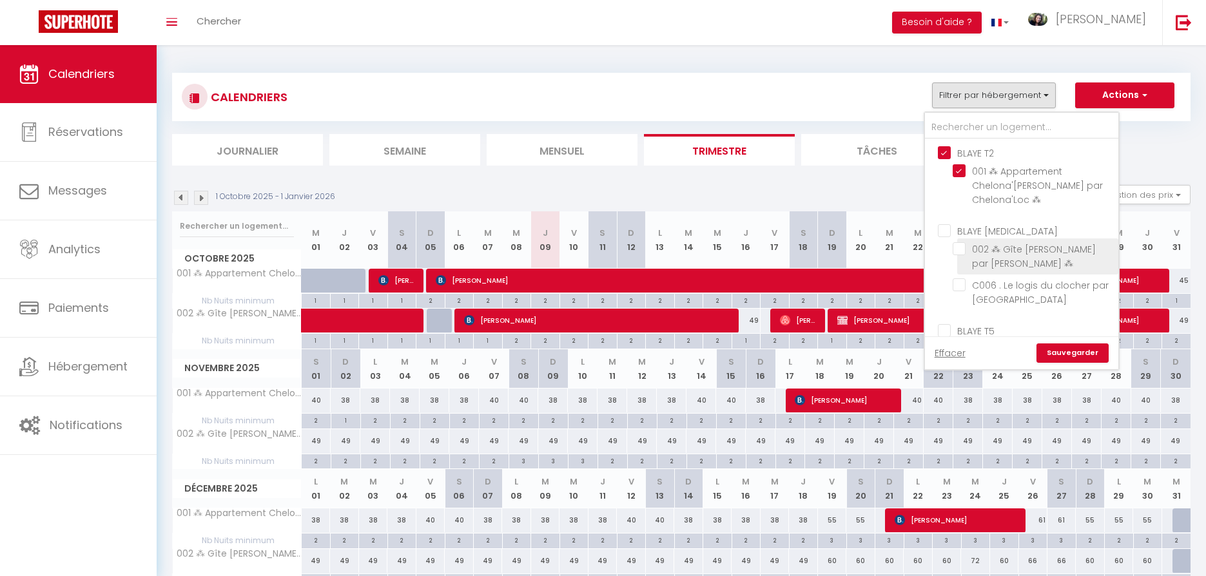
checkbox input "false"
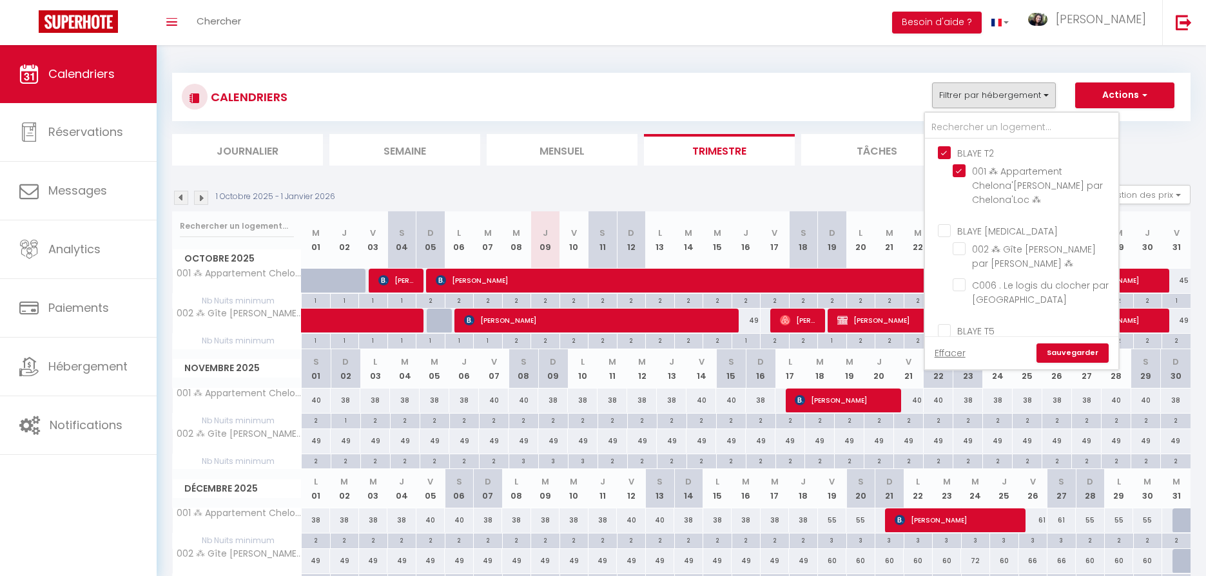
click at [1077, 352] on link "Sauvegarder" at bounding box center [1072, 353] width 72 height 19
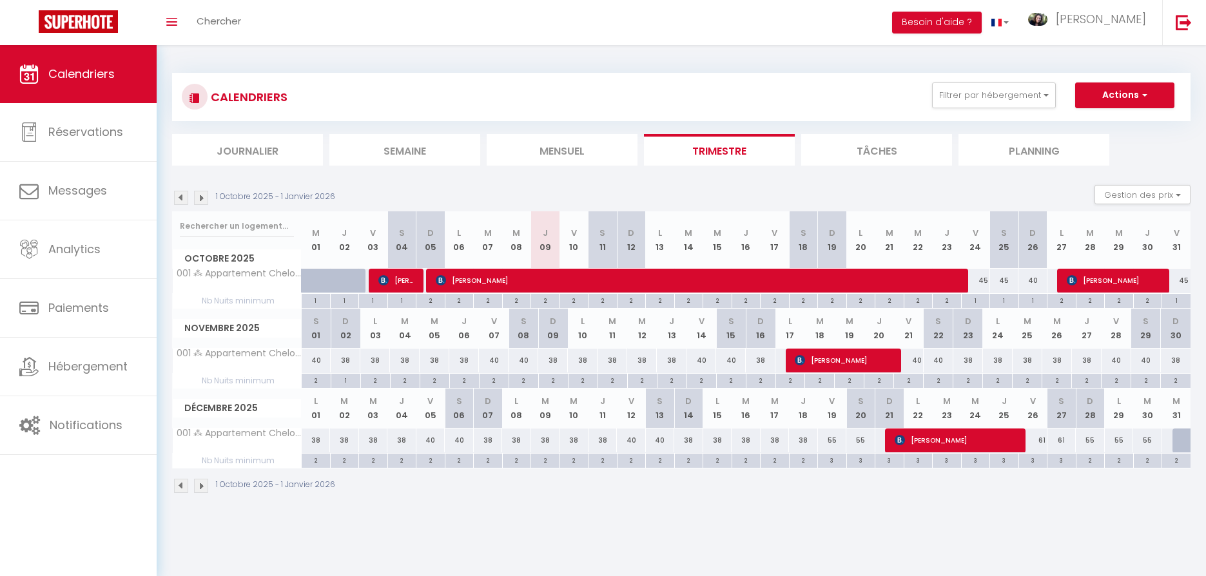
click at [986, 278] on div "45" at bounding box center [975, 281] width 29 height 24
type input "45"
type input "Ven 24 Octobre 2025"
type input "[PERSON_NAME] 25 Octobre 2025"
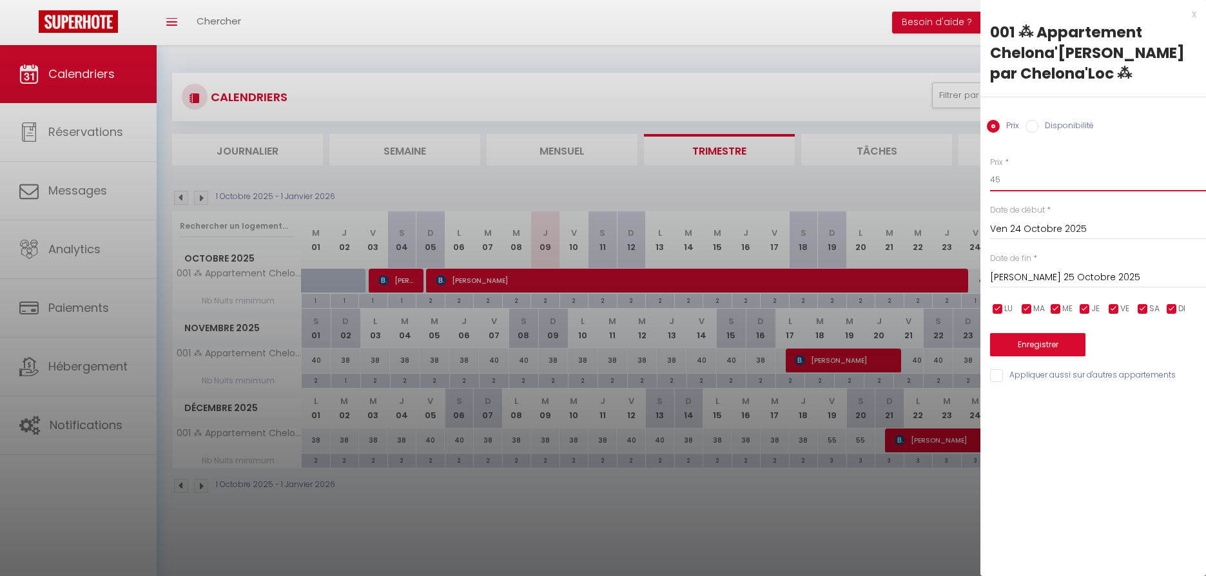
click at [1031, 182] on input "45" at bounding box center [1098, 179] width 216 height 23
type input "40"
click at [1047, 278] on input "[PERSON_NAME] 25 Octobre 2025" at bounding box center [1098, 277] width 216 height 17
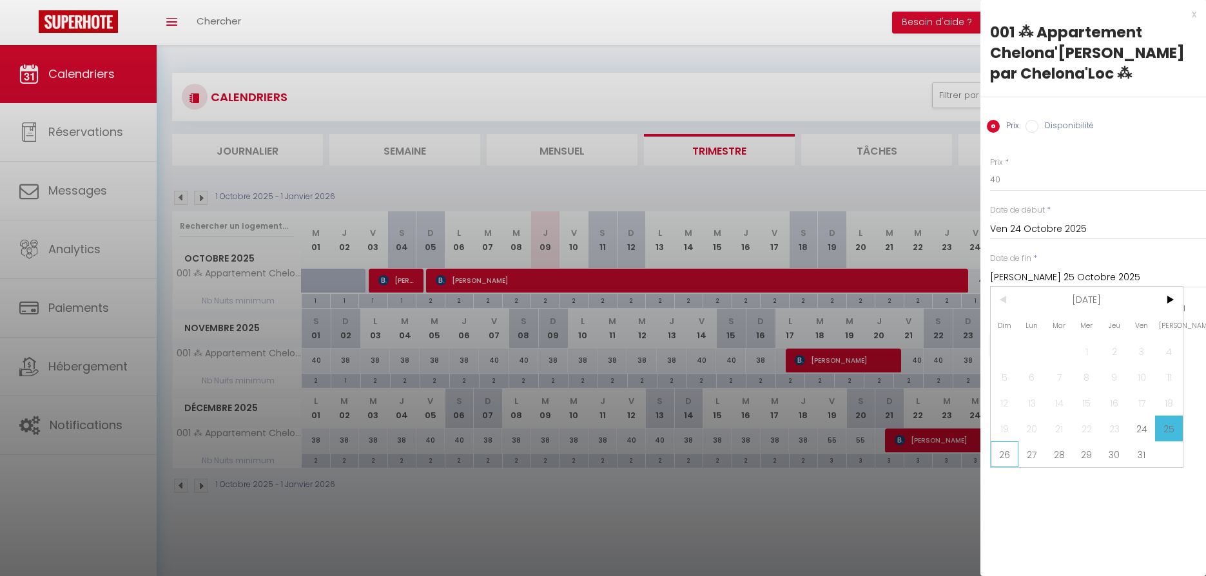
click at [1004, 457] on span "26" at bounding box center [1005, 454] width 28 height 26
type input "Dim 26 Octobre 2025"
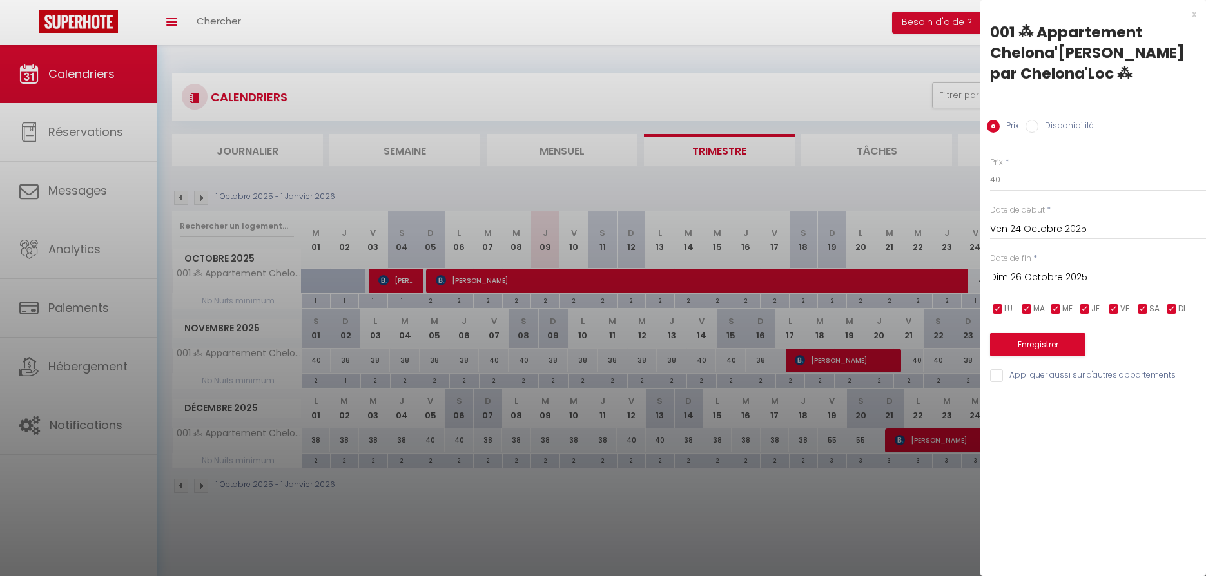
click at [1016, 339] on button "Enregistrer" at bounding box center [1037, 344] width 95 height 23
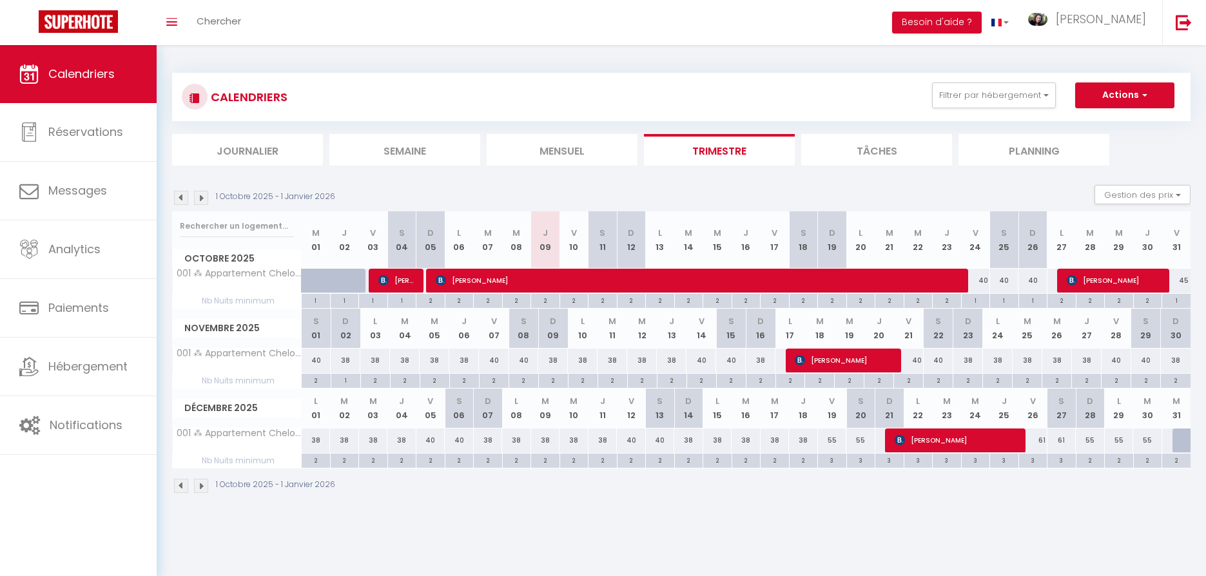
click at [316, 377] on div "2" at bounding box center [316, 380] width 29 height 12
type input "2"
type input "[PERSON_NAME] 01 Novembre 2025"
type input "Dim 02 Novembre 2025"
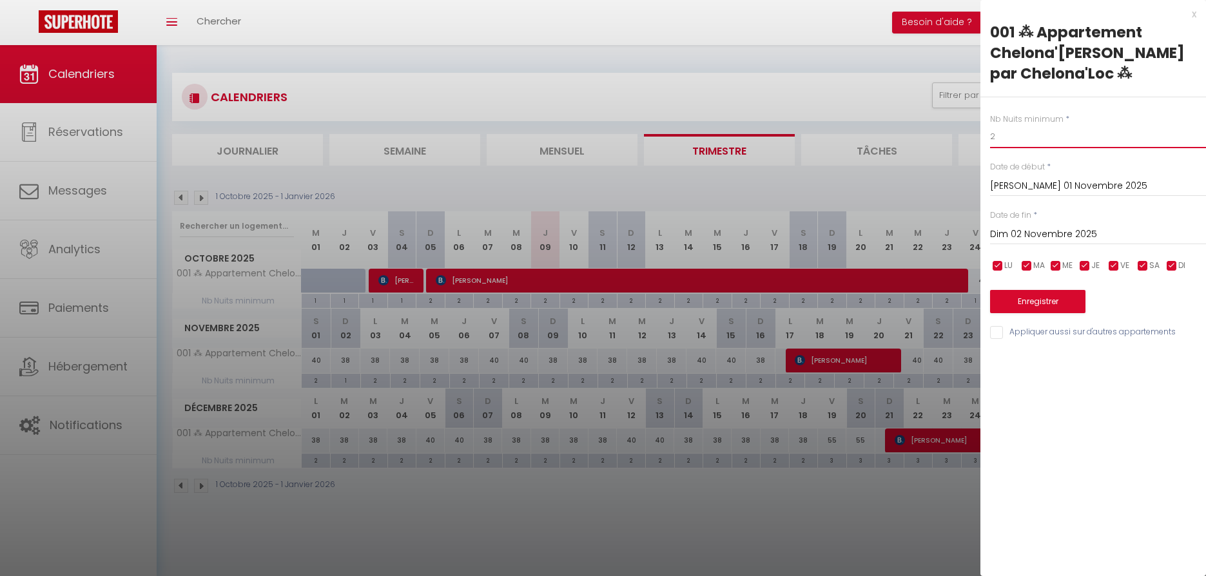
click at [998, 139] on input "2" at bounding box center [1098, 136] width 216 height 23
type input "1"
click at [1038, 301] on button "Enregistrer" at bounding box center [1037, 301] width 95 height 23
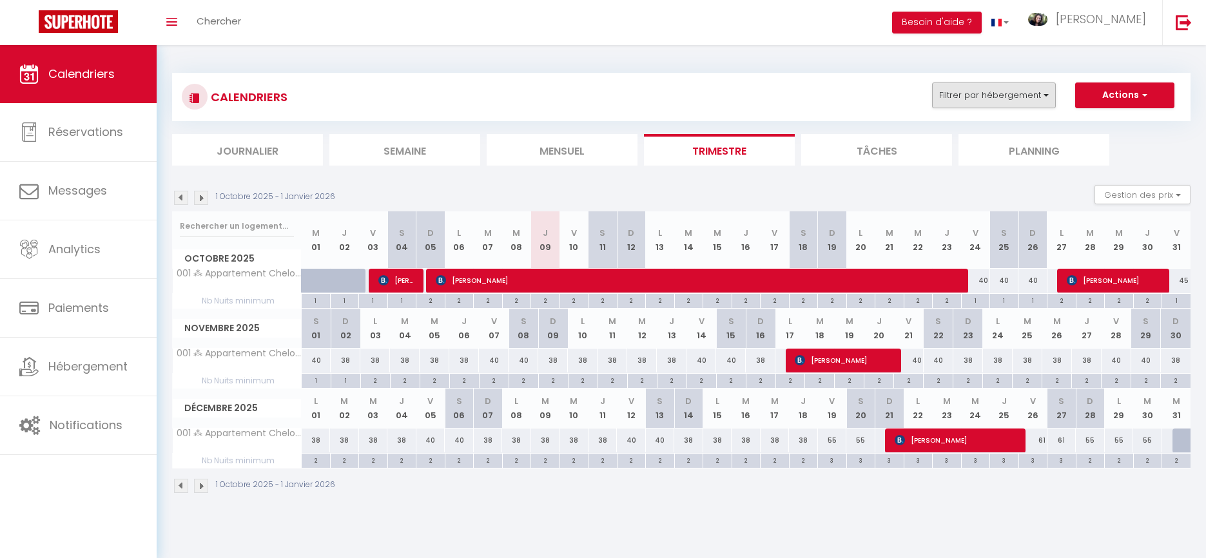
click at [1018, 95] on button "Filtrer par hébergement" at bounding box center [994, 95] width 124 height 26
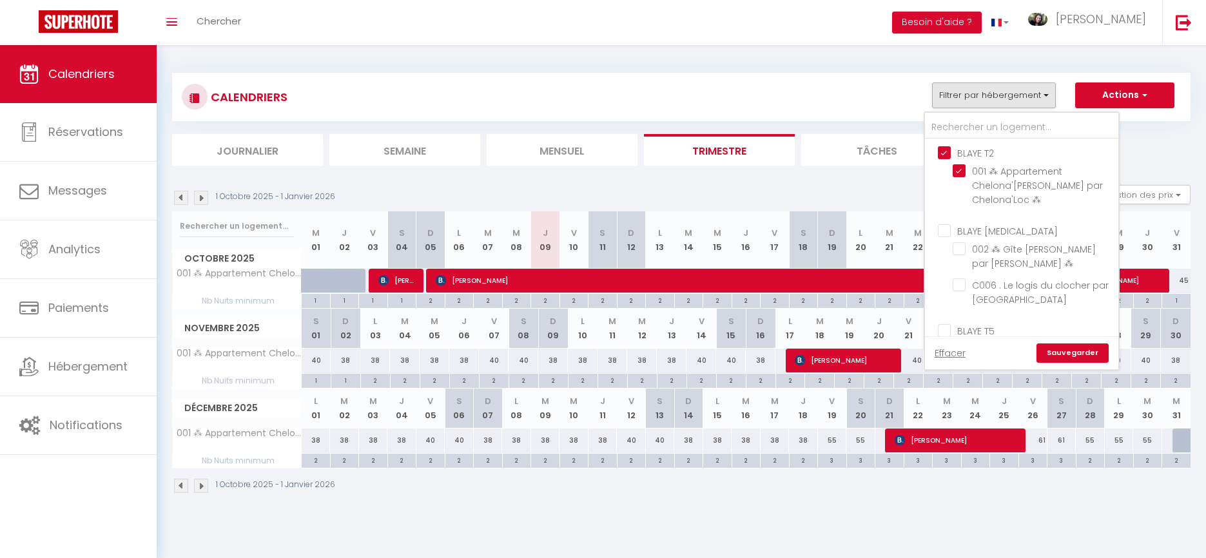
click at [943, 150] on input "BLAYE T2" at bounding box center [1034, 152] width 193 height 13
checkbox input "false"
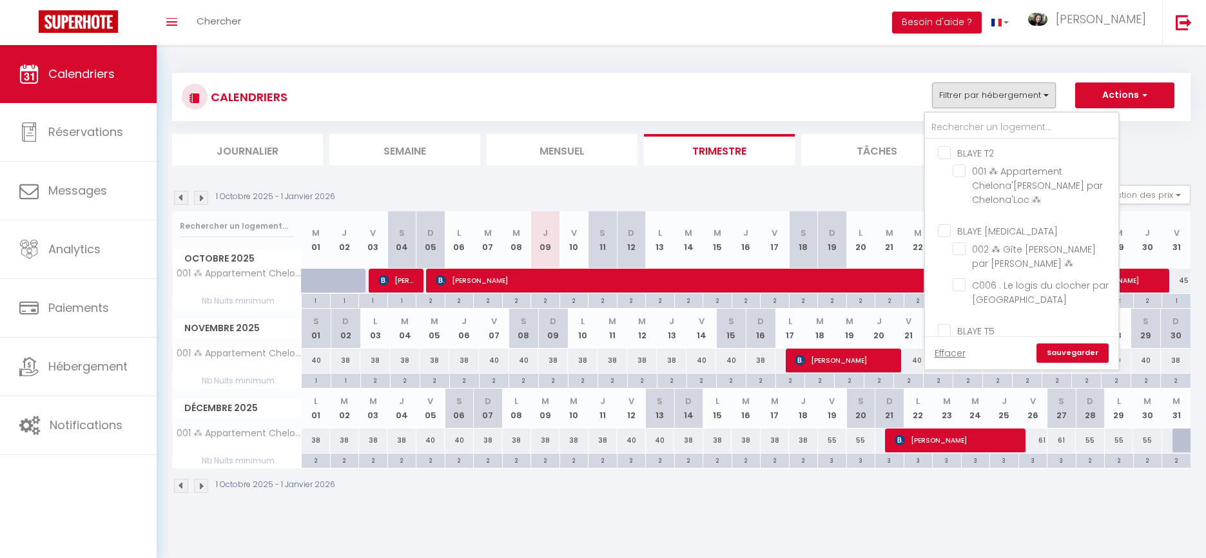
checkbox input "false"
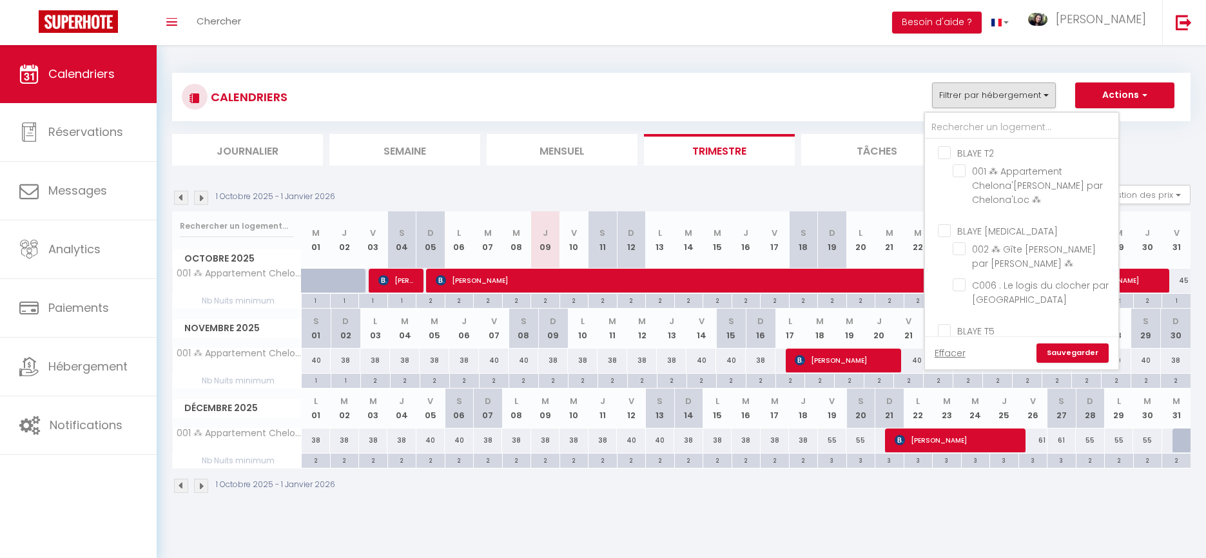
checkbox input "false"
click at [946, 229] on input "BLAYE [MEDICAL_DATA]" at bounding box center [1034, 230] width 193 height 13
checkbox input "true"
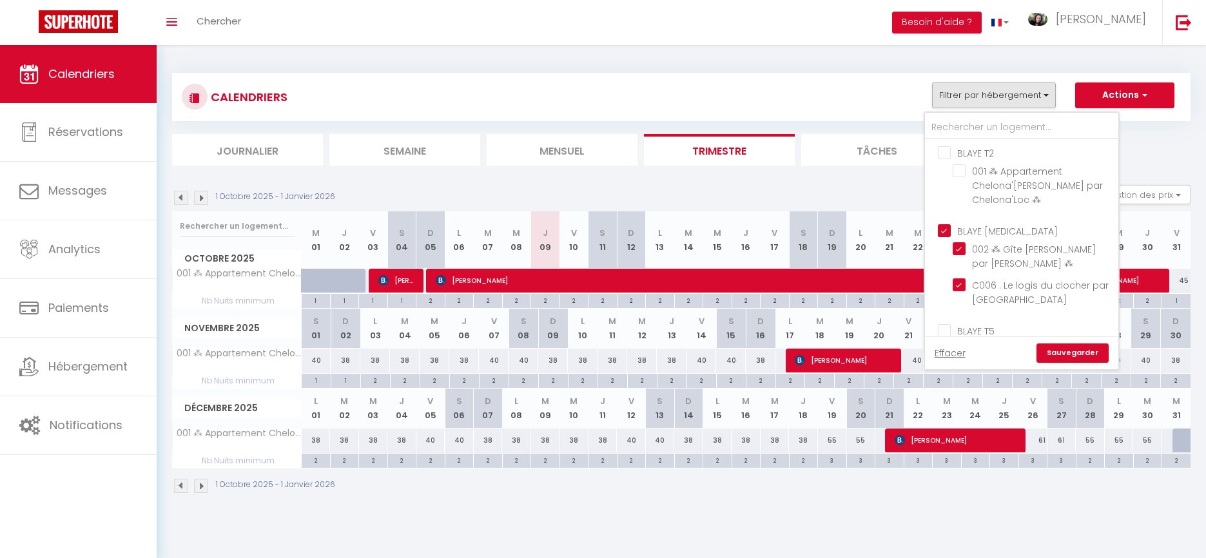
checkbox input "false"
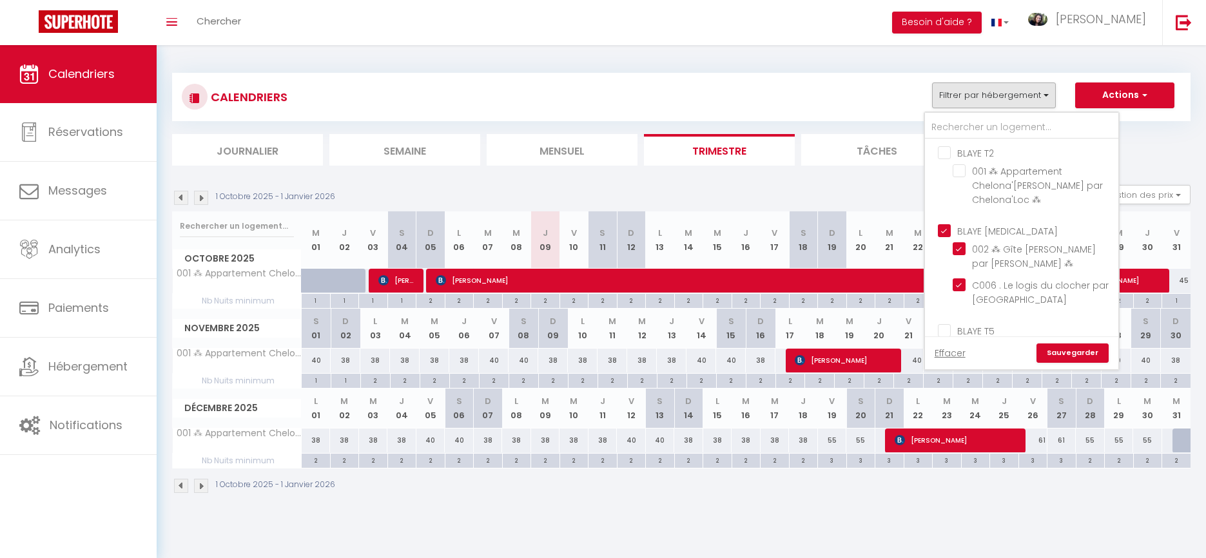
checkbox input "false"
click at [1069, 358] on link "Sauvegarder" at bounding box center [1072, 353] width 72 height 19
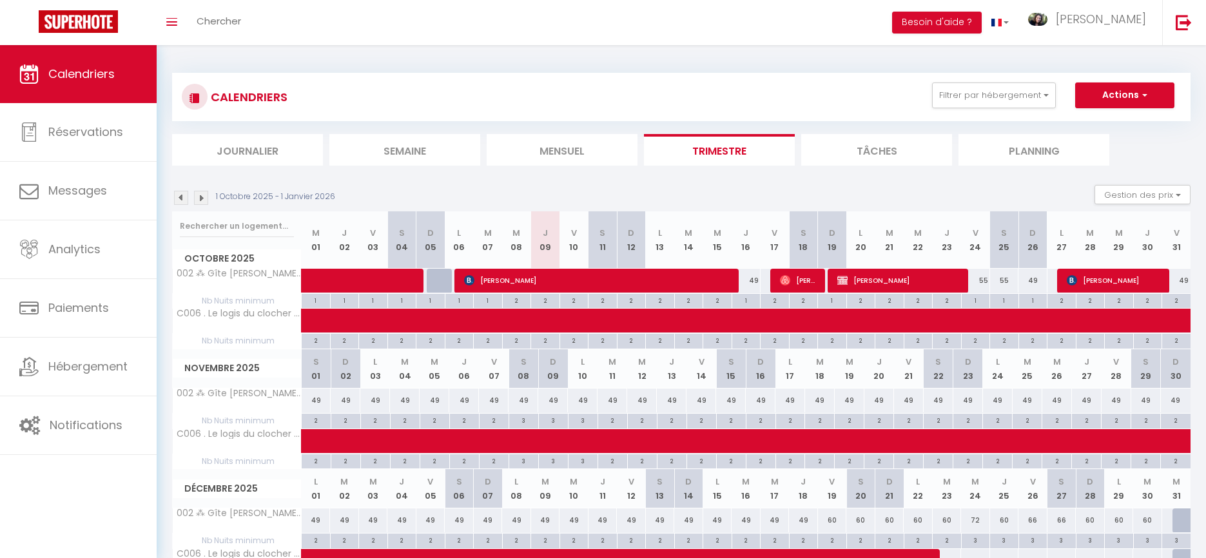
click at [983, 280] on div "55" at bounding box center [975, 281] width 29 height 24
type input "55"
type input "Ven 24 Octobre 2025"
type input "[PERSON_NAME] 25 Octobre 2025"
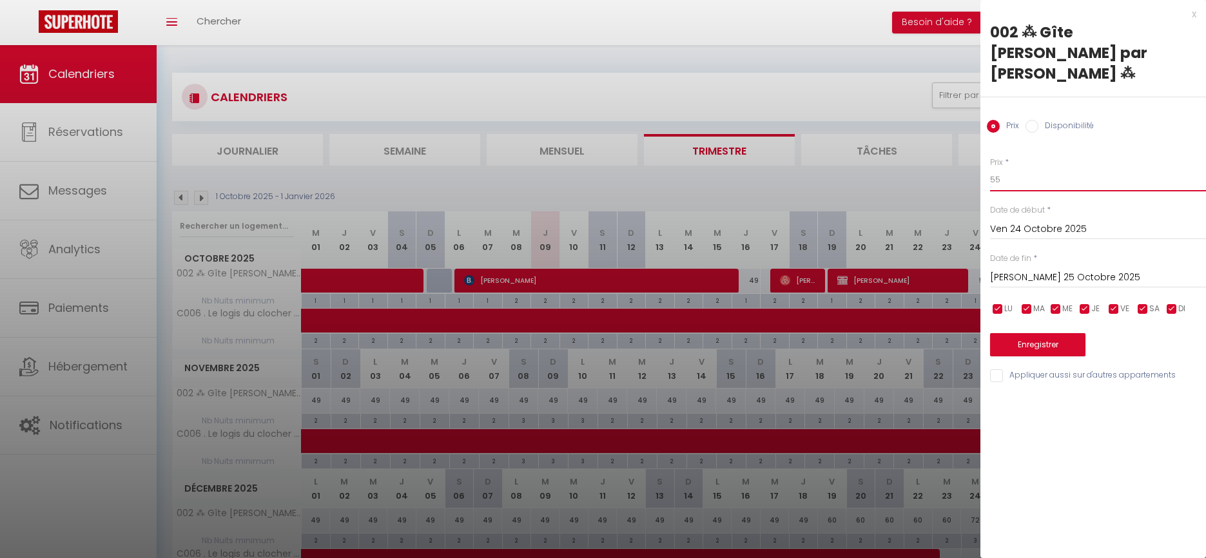
click at [1020, 180] on input "55" at bounding box center [1098, 179] width 216 height 23
type input "50"
click at [1038, 276] on input "[PERSON_NAME] 25 Octobre 2025" at bounding box center [1098, 277] width 216 height 17
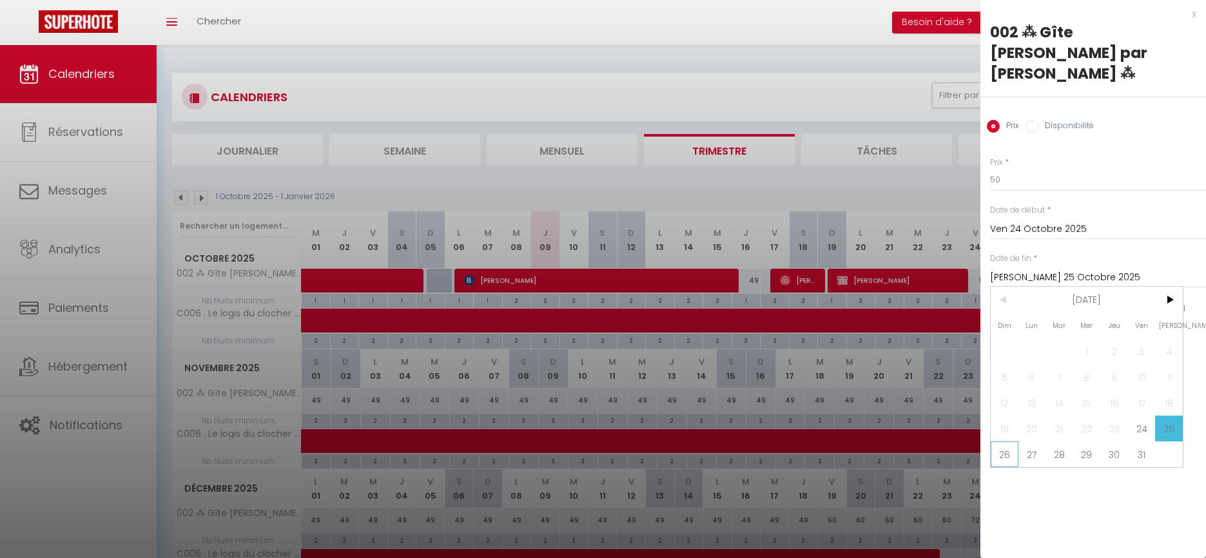
click at [1003, 456] on span "26" at bounding box center [1005, 454] width 28 height 26
type input "Dim 26 Octobre 2025"
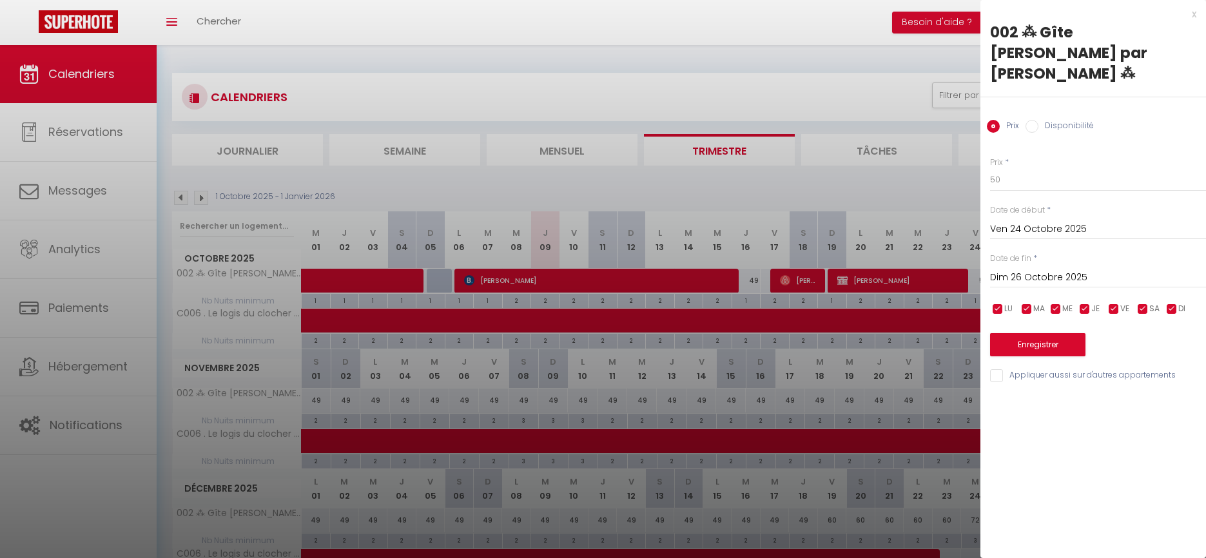
click at [1014, 340] on button "Enregistrer" at bounding box center [1037, 344] width 95 height 23
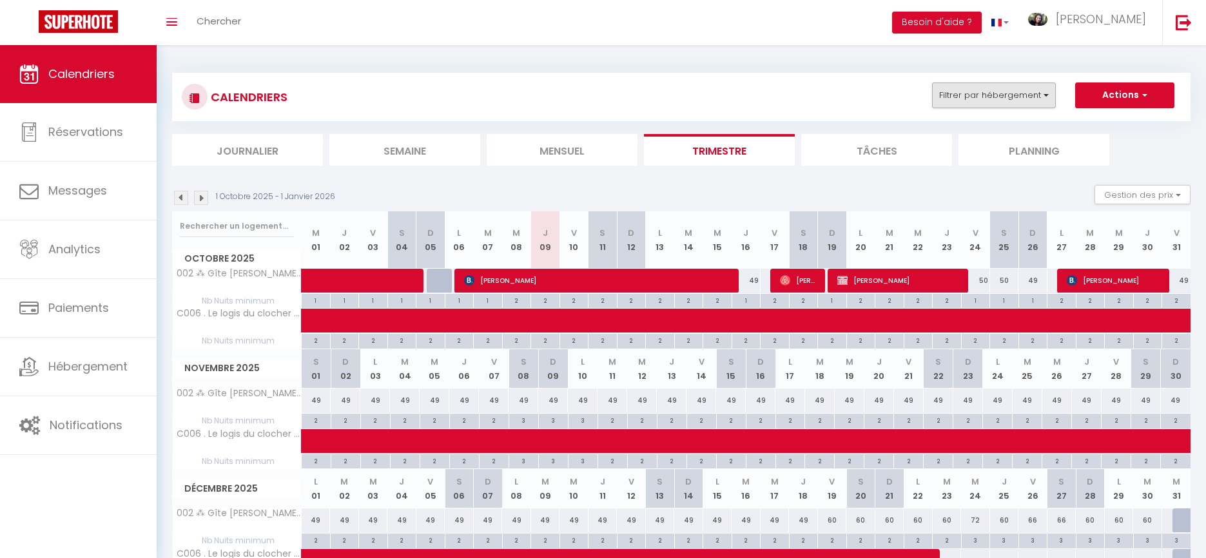
click at [1036, 93] on button "Filtrer par hébergement" at bounding box center [994, 95] width 124 height 26
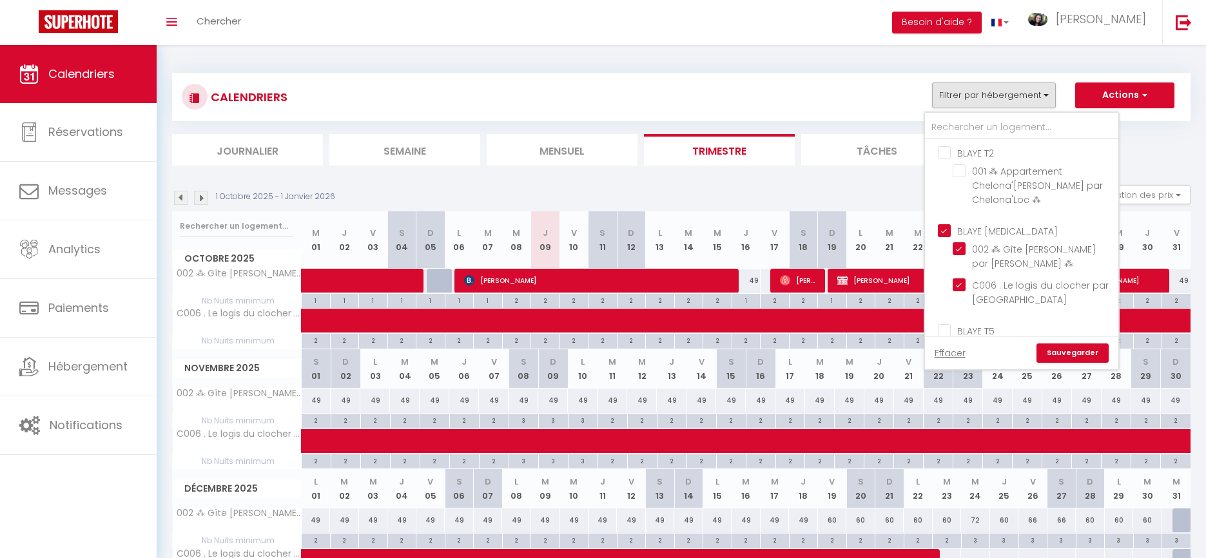
click at [947, 231] on input "BLAYE [MEDICAL_DATA]" at bounding box center [1034, 230] width 193 height 13
checkbox input "false"
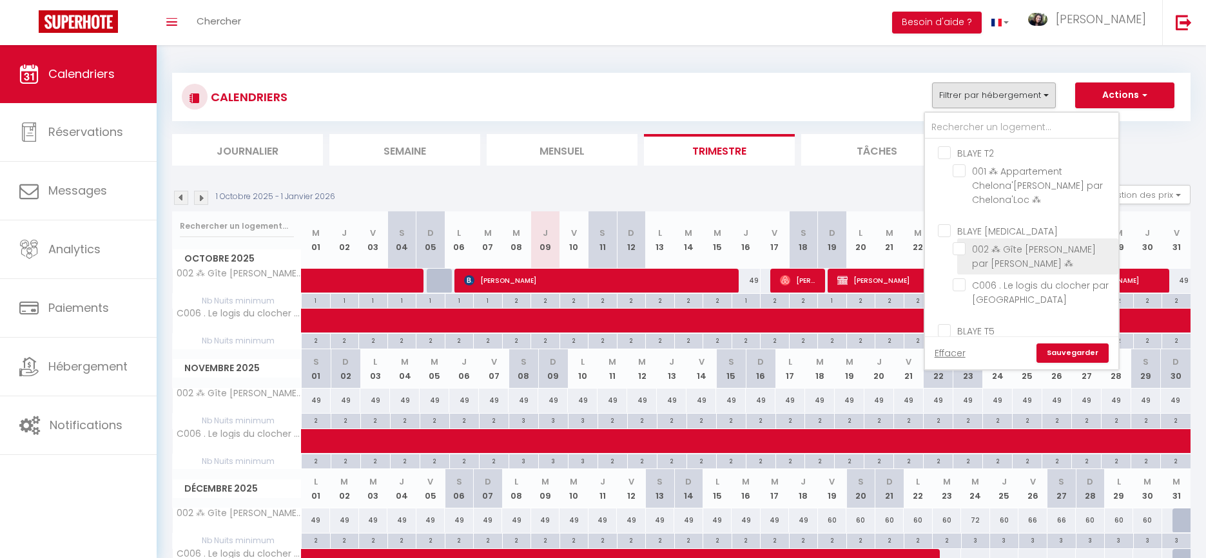
checkbox input "false"
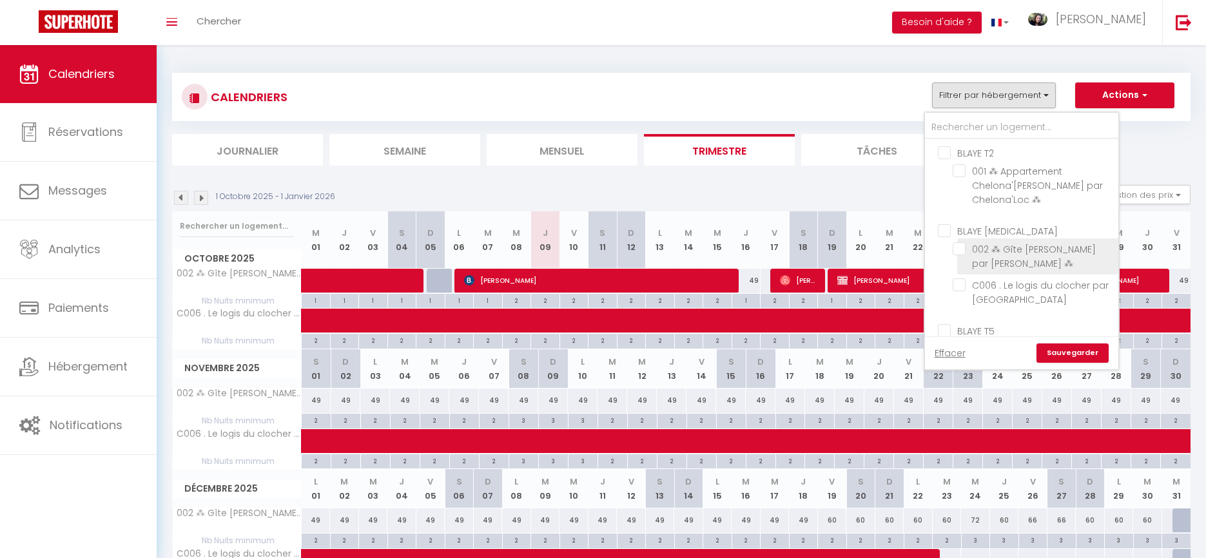
checkbox input "false"
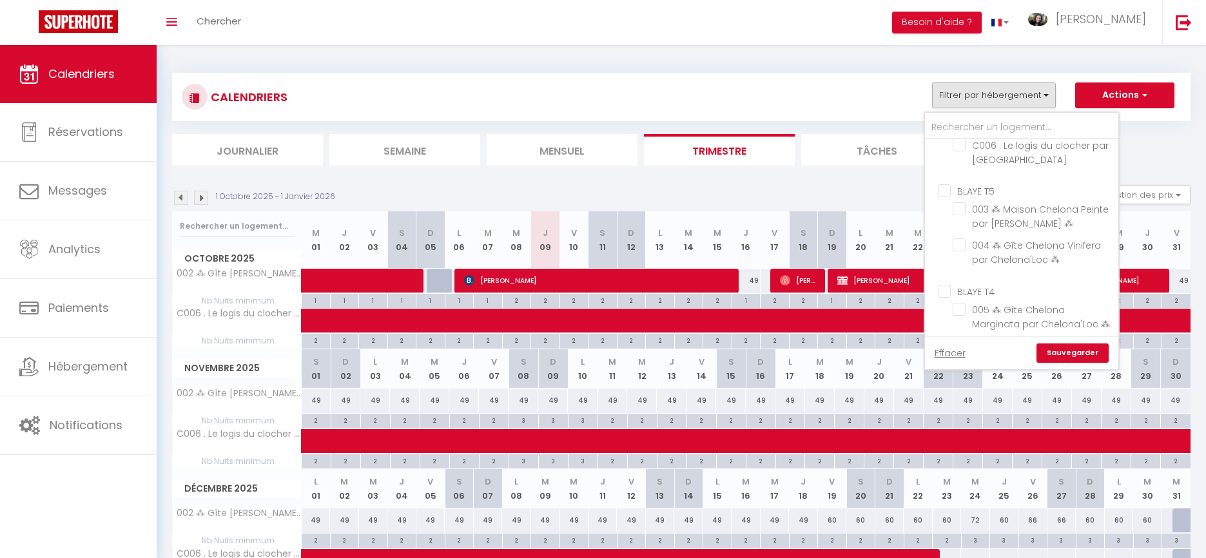
click at [947, 197] on input "BLAYE T5" at bounding box center [1034, 190] width 193 height 13
checkbox input "true"
checkbox input "false"
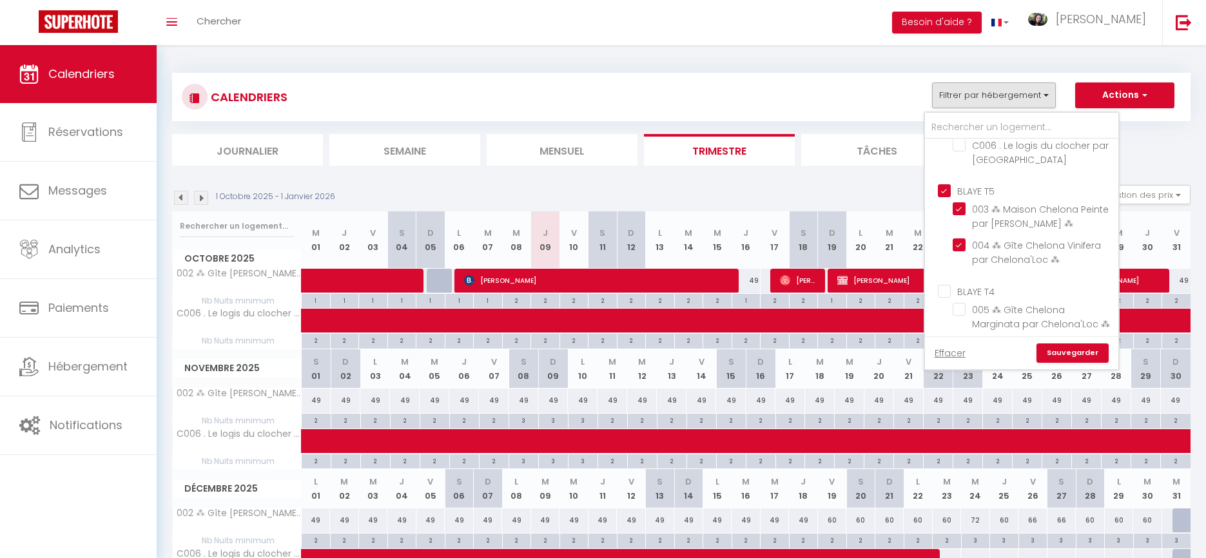
checkbox input "false"
click at [1057, 351] on link "Sauvegarder" at bounding box center [1072, 353] width 72 height 19
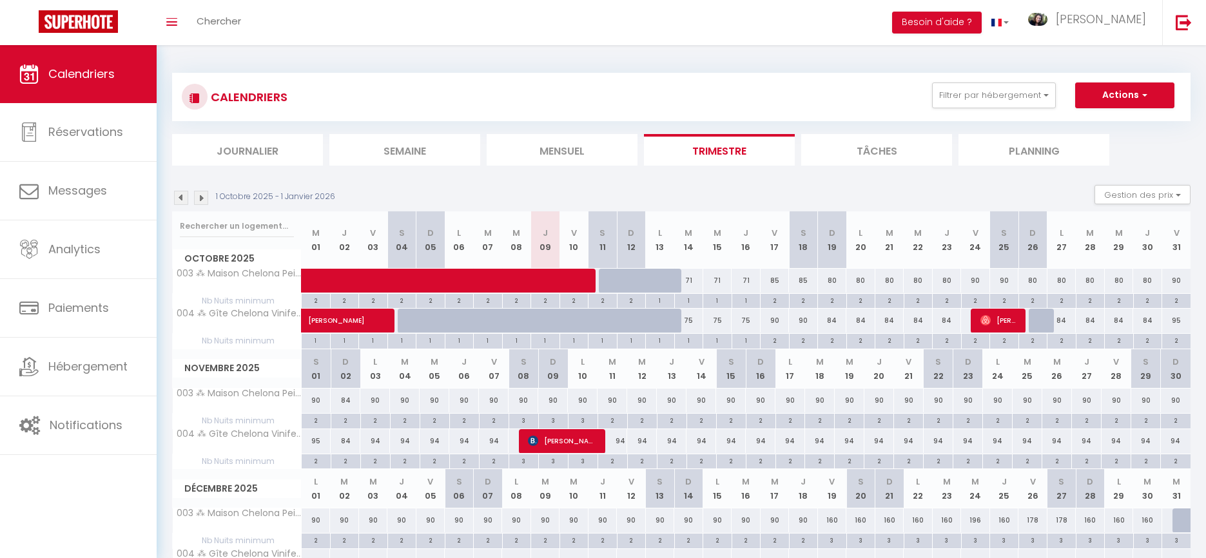
click at [777, 279] on div "85" at bounding box center [774, 281] width 29 height 24
type input "85"
type input "Ven 17 Octobre 2025"
type input "[PERSON_NAME] 18 Octobre 2025"
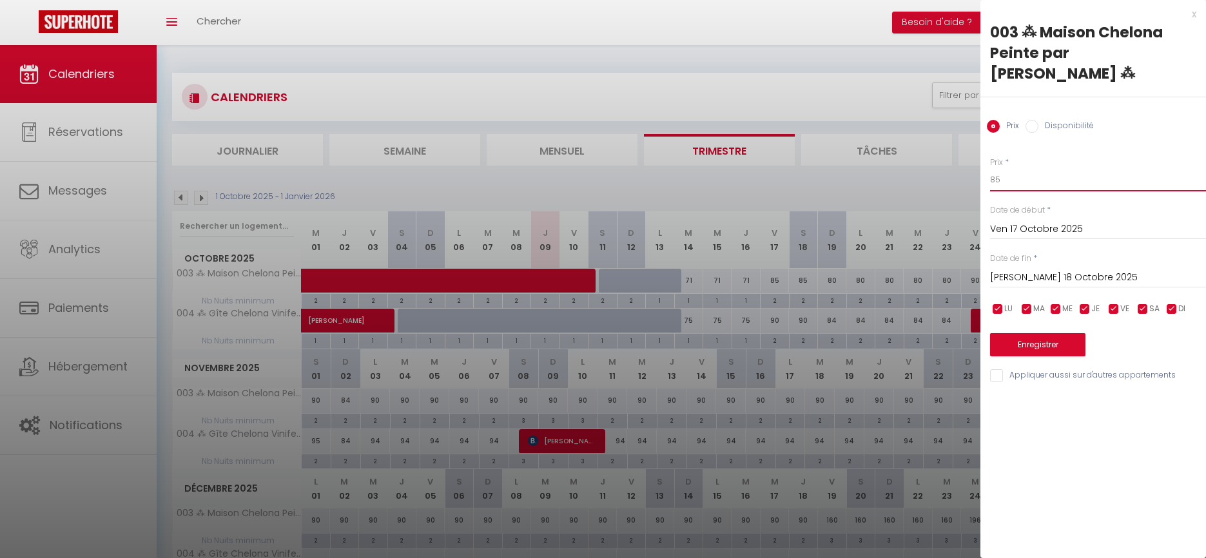
click at [1029, 168] on input "85" at bounding box center [1098, 179] width 216 height 23
type input "80"
click at [1042, 269] on input "[PERSON_NAME] 18 Octobre 2025" at bounding box center [1098, 277] width 216 height 17
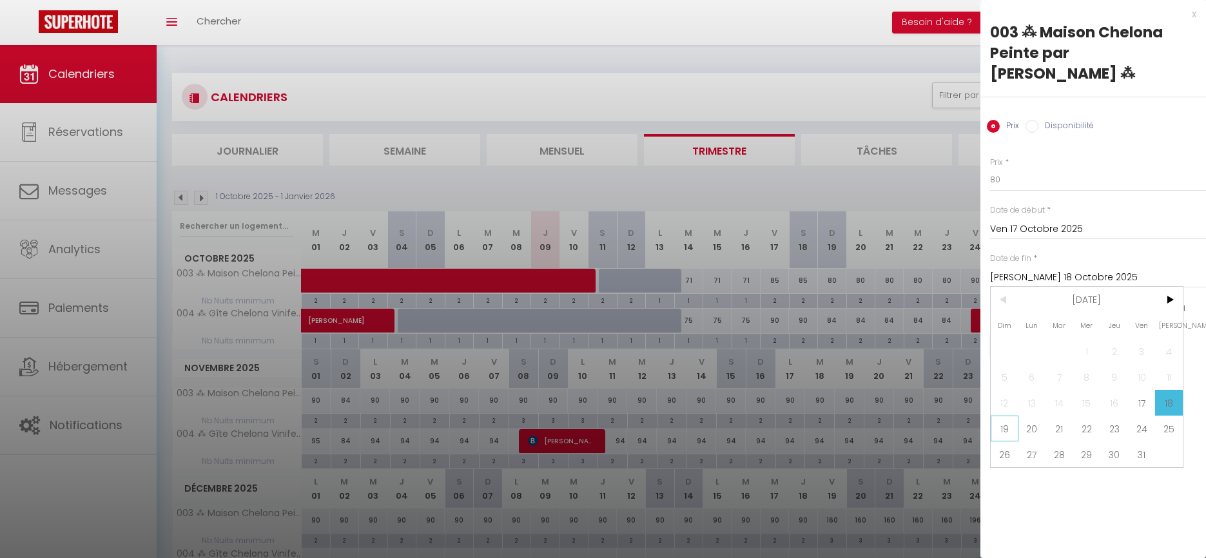
click at [1009, 416] on span "19" at bounding box center [1005, 429] width 28 height 26
type input "Dim 19 Octobre 2025"
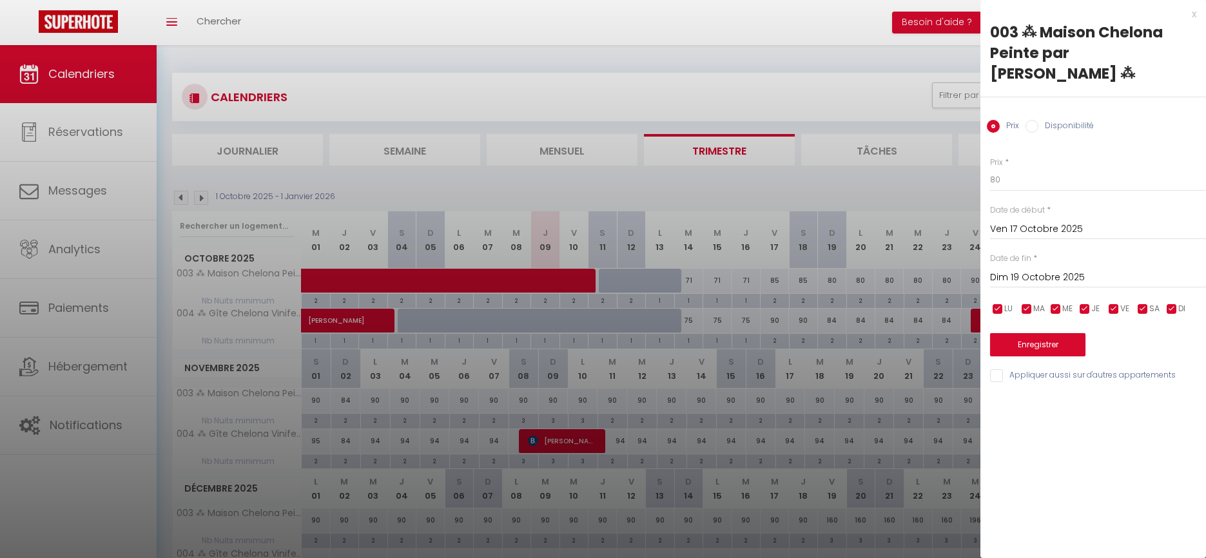
click at [1027, 333] on button "Enregistrer" at bounding box center [1037, 344] width 95 height 23
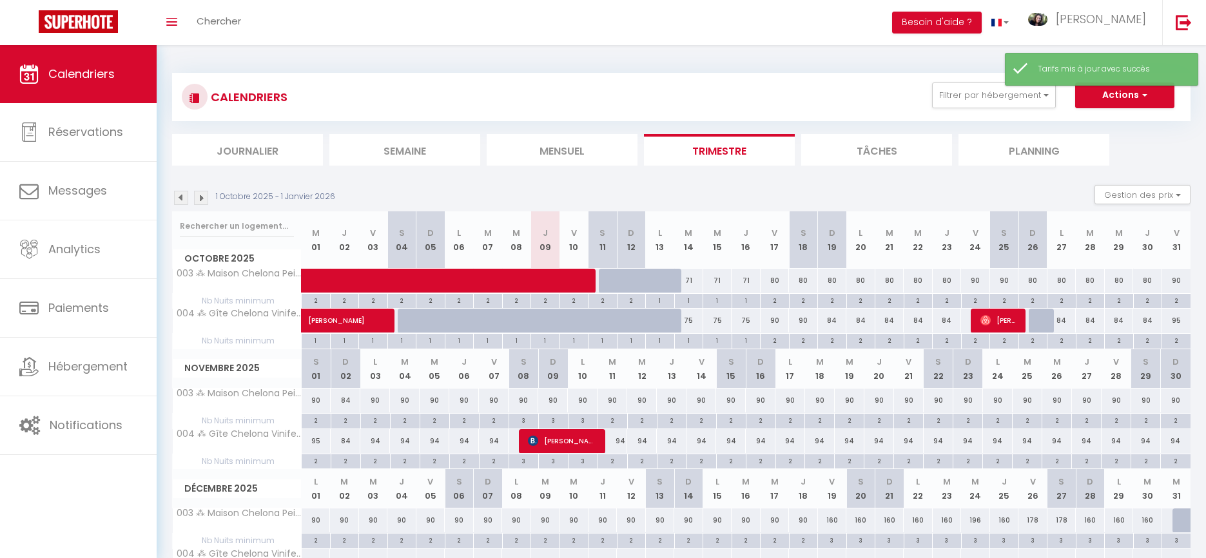
click at [834, 279] on div "80" at bounding box center [832, 281] width 29 height 24
type input "80"
type input "Dim 19 Octobre 2025"
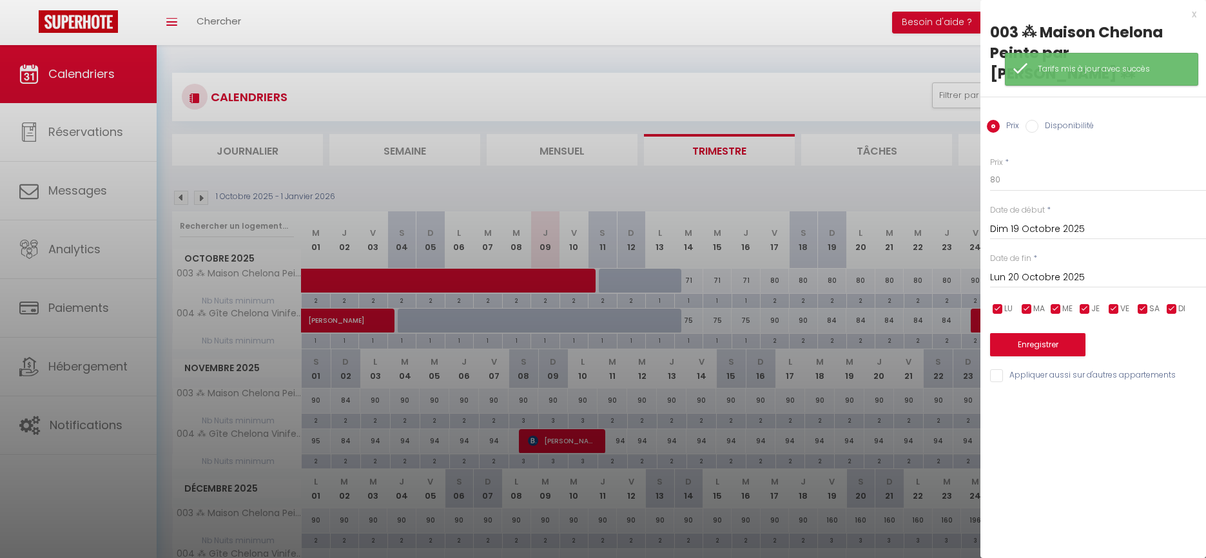
click at [1014, 269] on input "Lun 20 Octobre 2025" at bounding box center [1098, 277] width 216 height 17
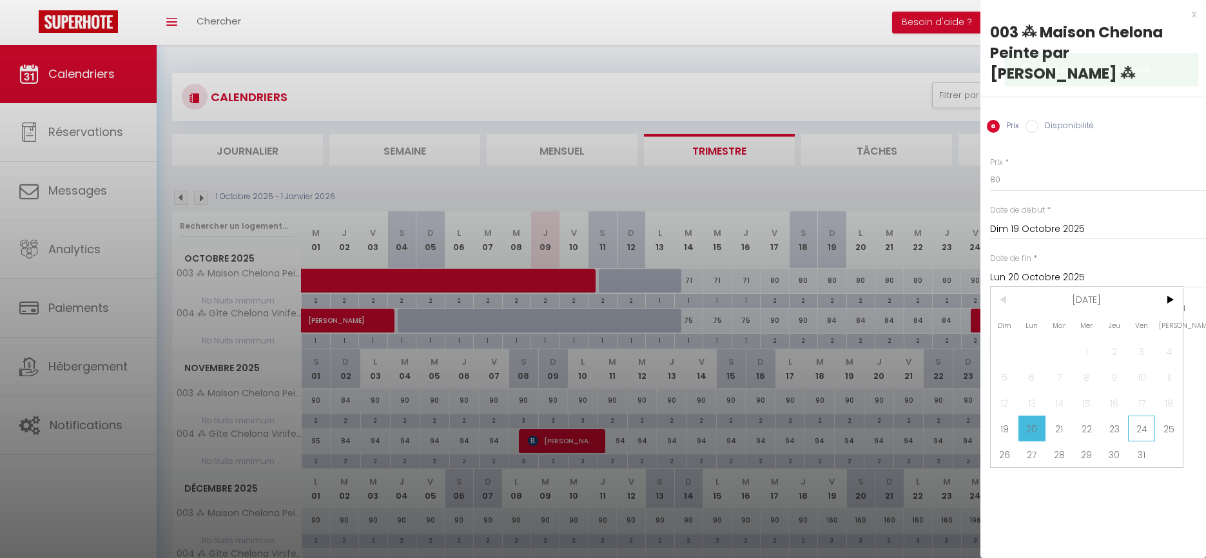
click at [1136, 416] on span "24" at bounding box center [1142, 429] width 28 height 26
type input "Ven 24 Octobre 2025"
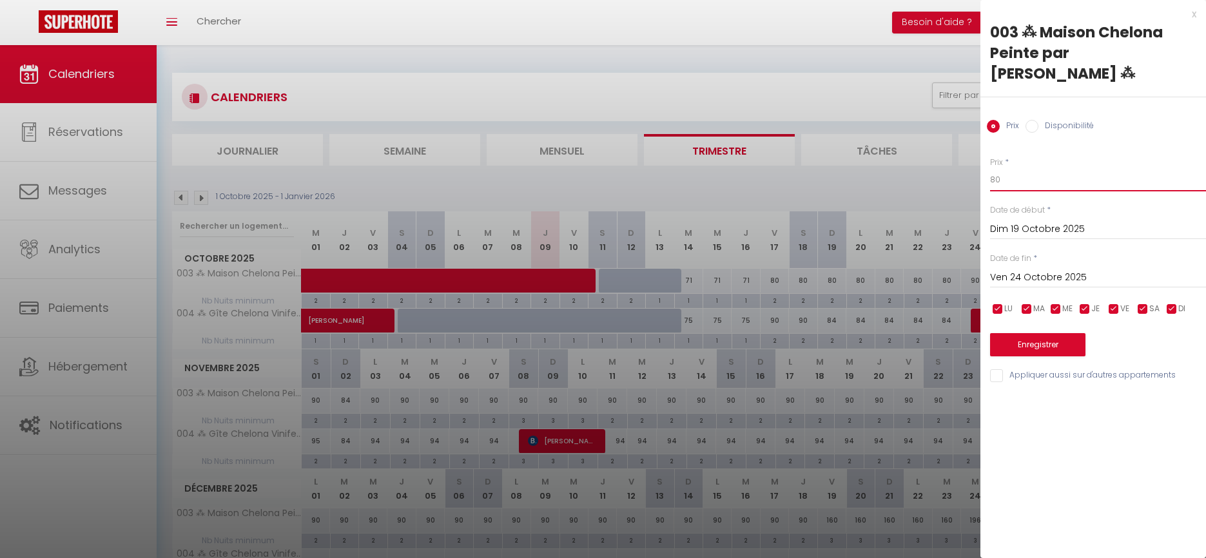
click at [1015, 168] on input "80" at bounding box center [1098, 179] width 216 height 23
type input "75"
click at [1041, 333] on button "Enregistrer" at bounding box center [1037, 344] width 95 height 23
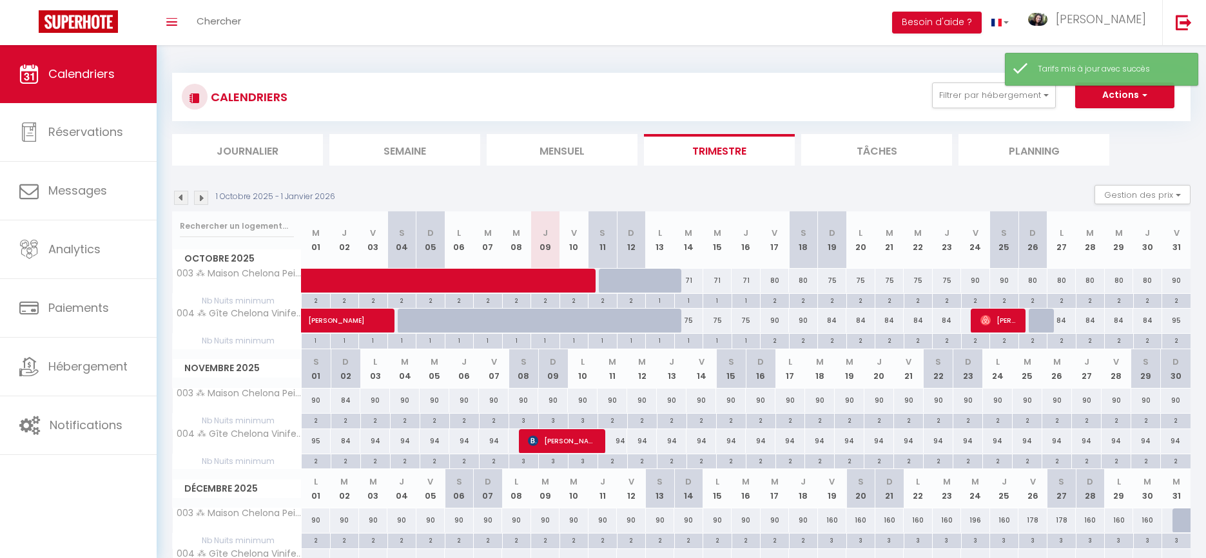
click at [978, 280] on div "90" at bounding box center [975, 281] width 29 height 24
type input "90"
type input "Ven 24 Octobre 2025"
type input "[PERSON_NAME] 25 Octobre 2025"
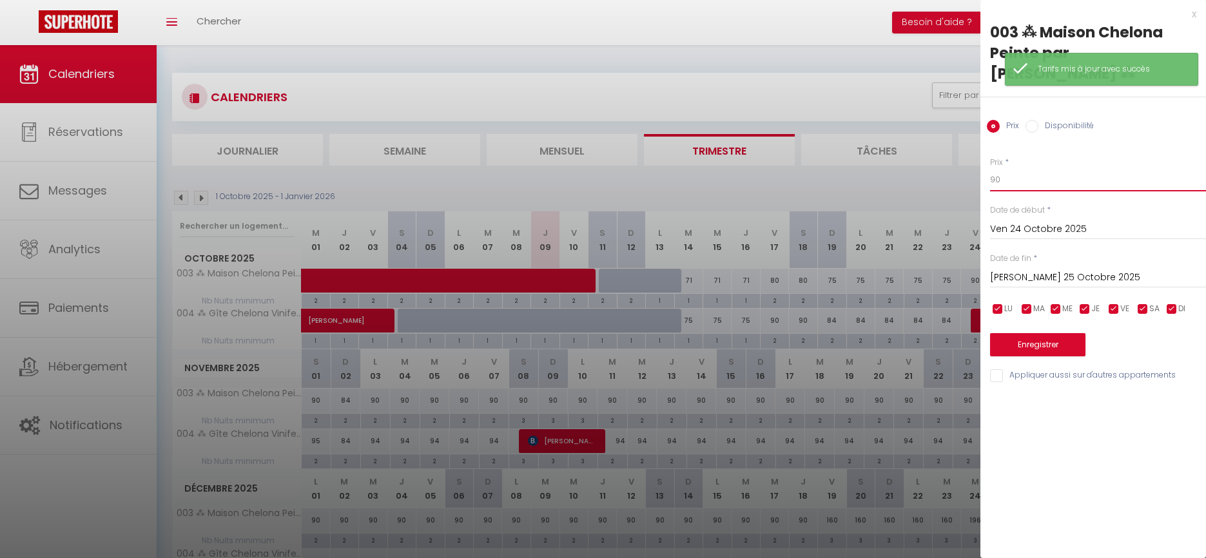
click at [1025, 168] on input "90" at bounding box center [1098, 179] width 216 height 23
type input "85"
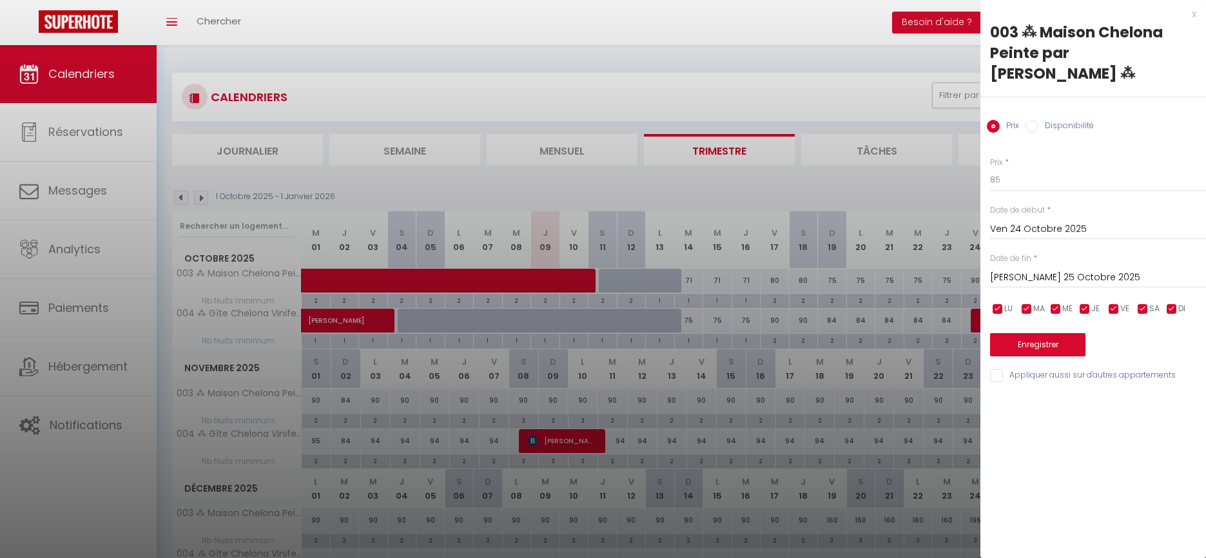
click at [1032, 269] on input "[PERSON_NAME] 25 Octobre 2025" at bounding box center [1098, 277] width 216 height 17
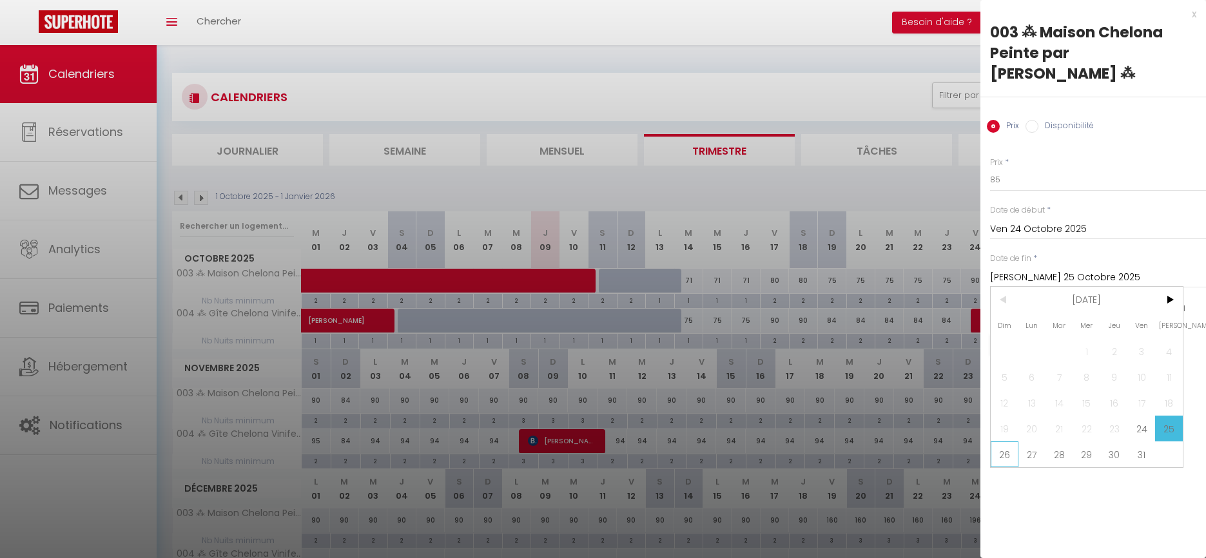
click at [1005, 441] on span "26" at bounding box center [1005, 454] width 28 height 26
type input "Dim 26 Octobre 2025"
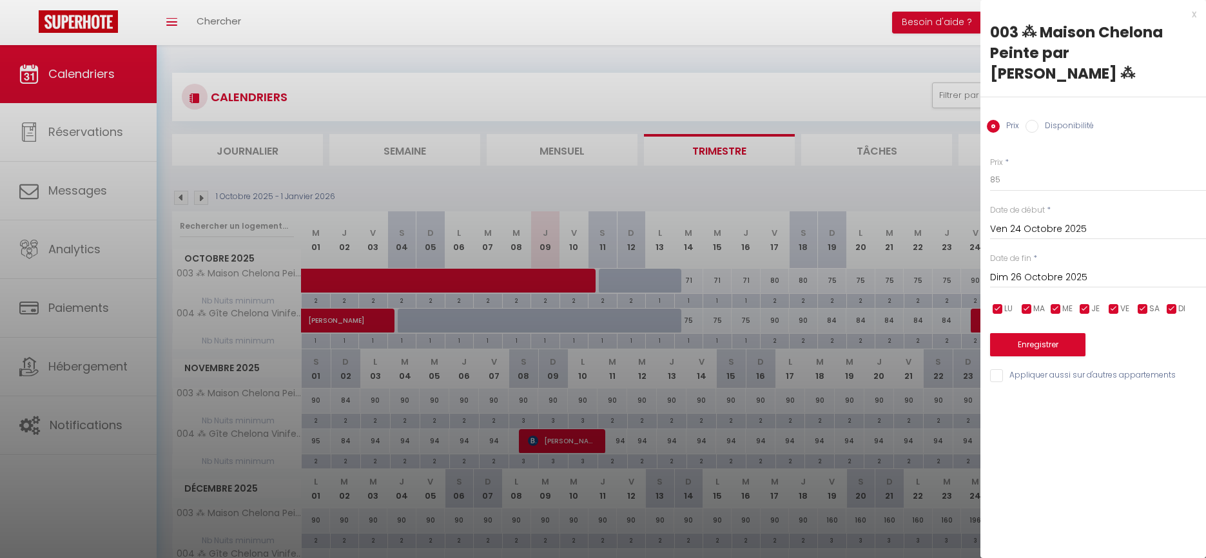
click at [1023, 333] on button "Enregistrer" at bounding box center [1037, 344] width 95 height 23
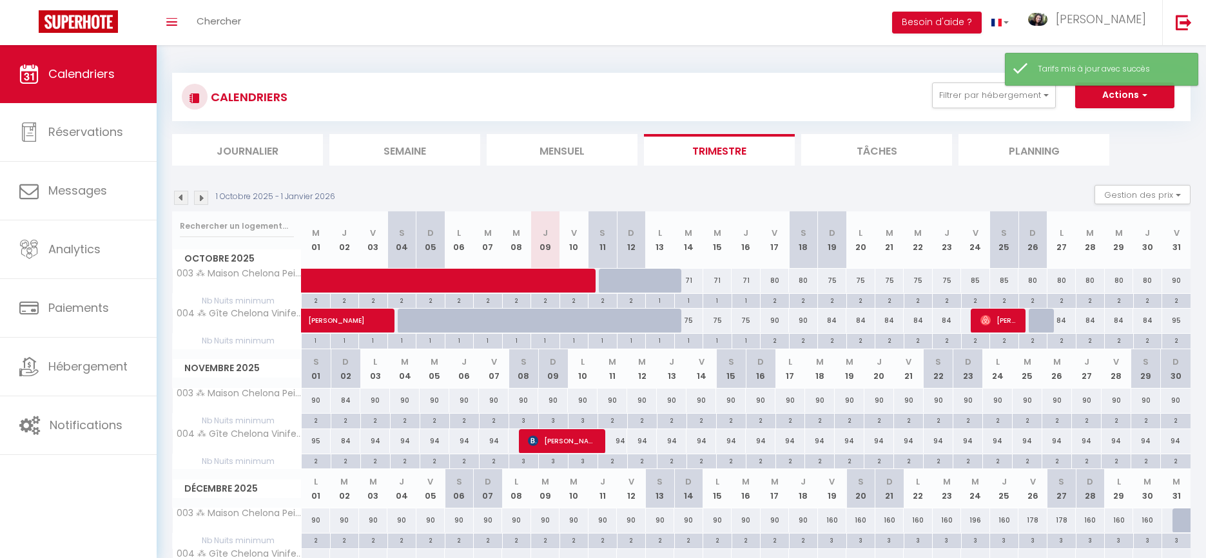
click at [1036, 279] on div "80" at bounding box center [1032, 281] width 29 height 24
type input "80"
type input "Dim 26 Octobre 2025"
type input "Lun 27 Octobre 2025"
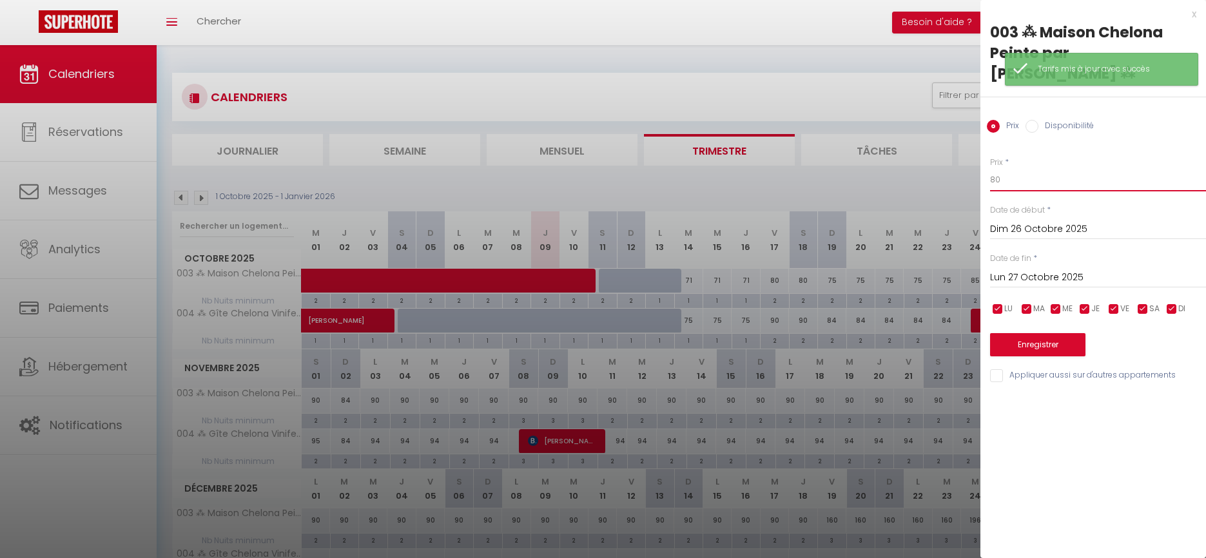
click at [1014, 168] on input "80" at bounding box center [1098, 179] width 216 height 23
type input "75"
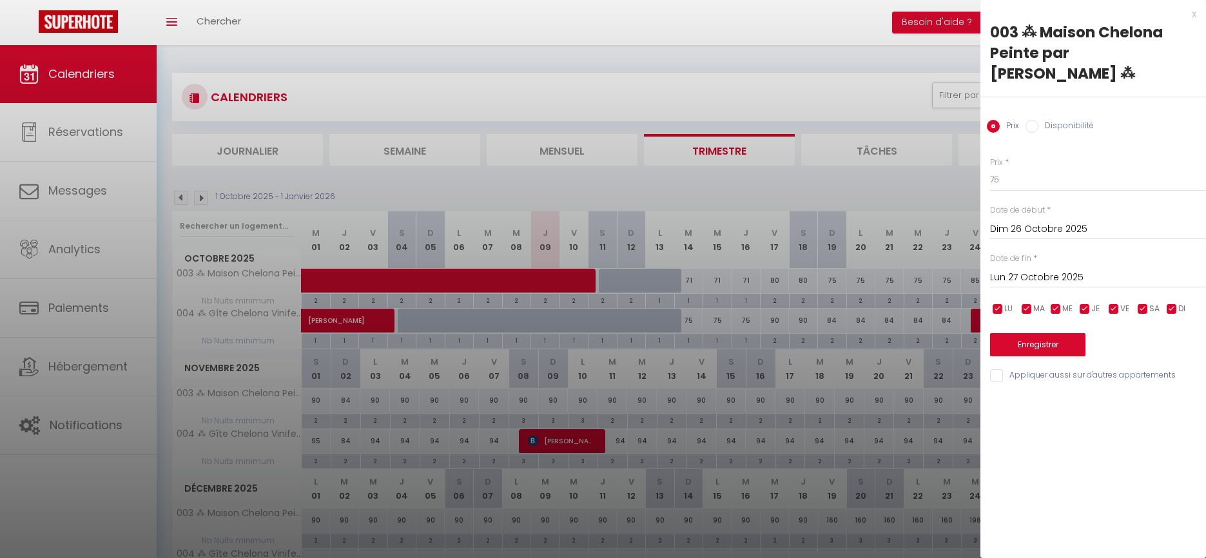
click at [1027, 269] on input "Lun 27 Octobre 2025" at bounding box center [1098, 277] width 216 height 17
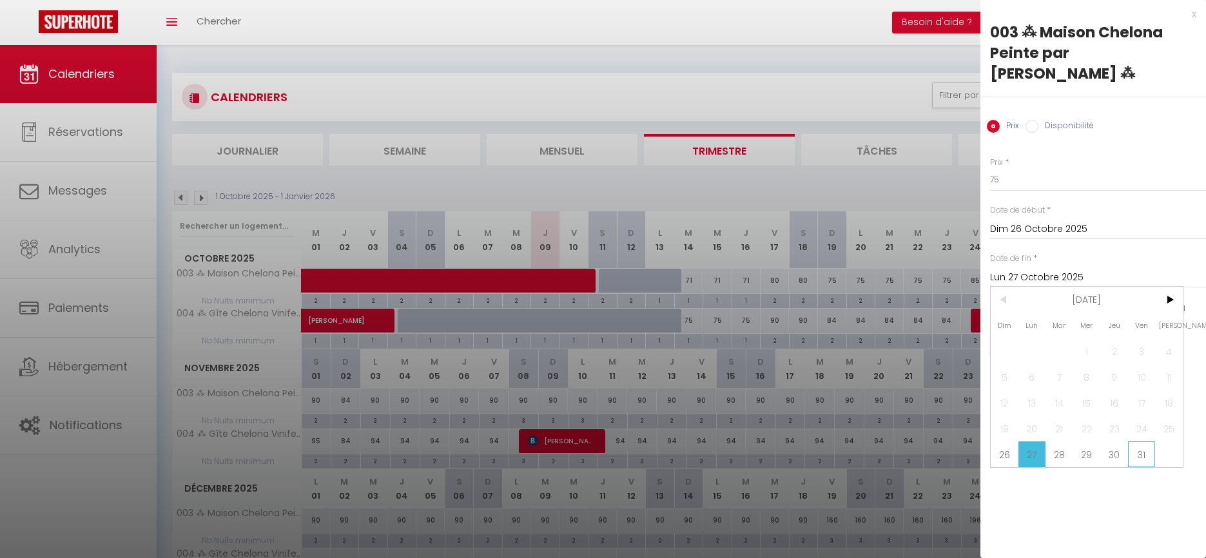
click at [1141, 441] on span "31" at bounding box center [1142, 454] width 28 height 26
type input "Ven 31 Octobre 2025"
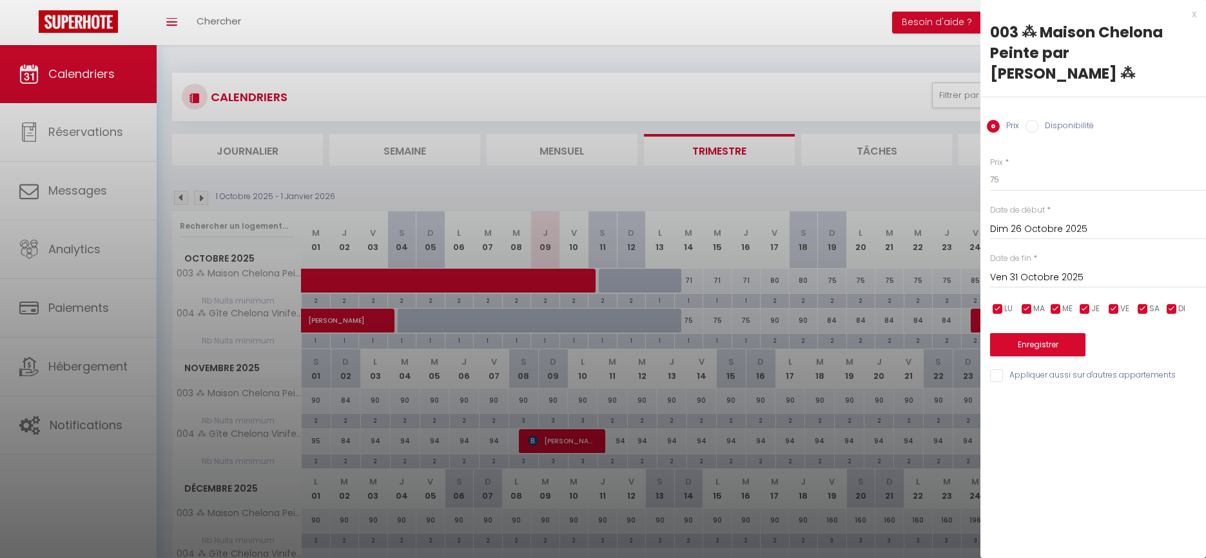
click at [1024, 333] on button "Enregistrer" at bounding box center [1037, 344] width 95 height 23
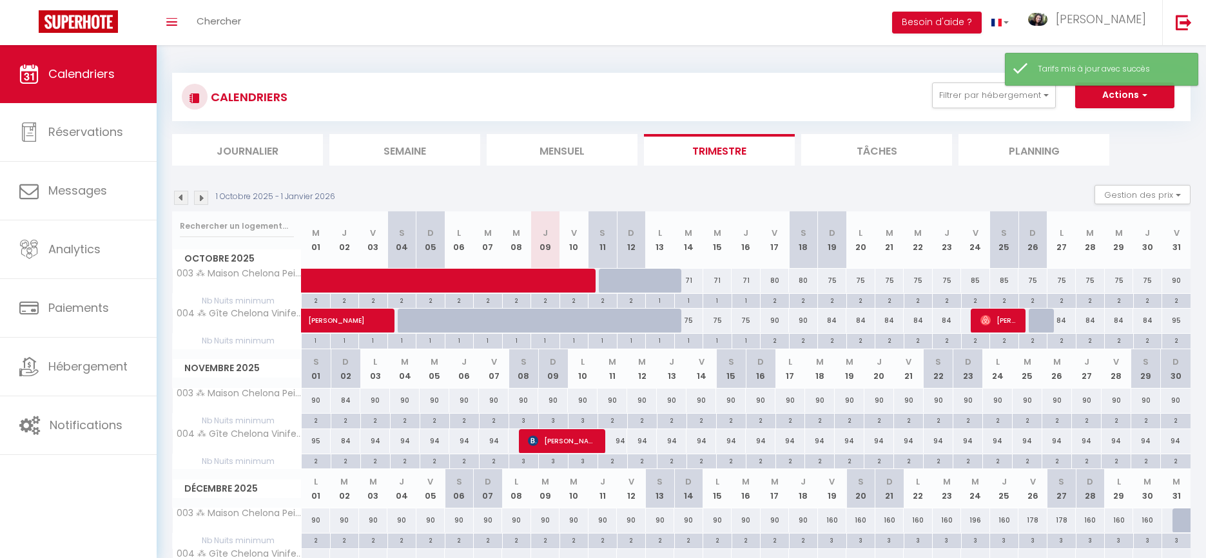
click at [1177, 283] on div "90" at bounding box center [1176, 281] width 29 height 24
type input "90"
type input "Ven 31 Octobre 2025"
type input "[PERSON_NAME] 01 Novembre 2025"
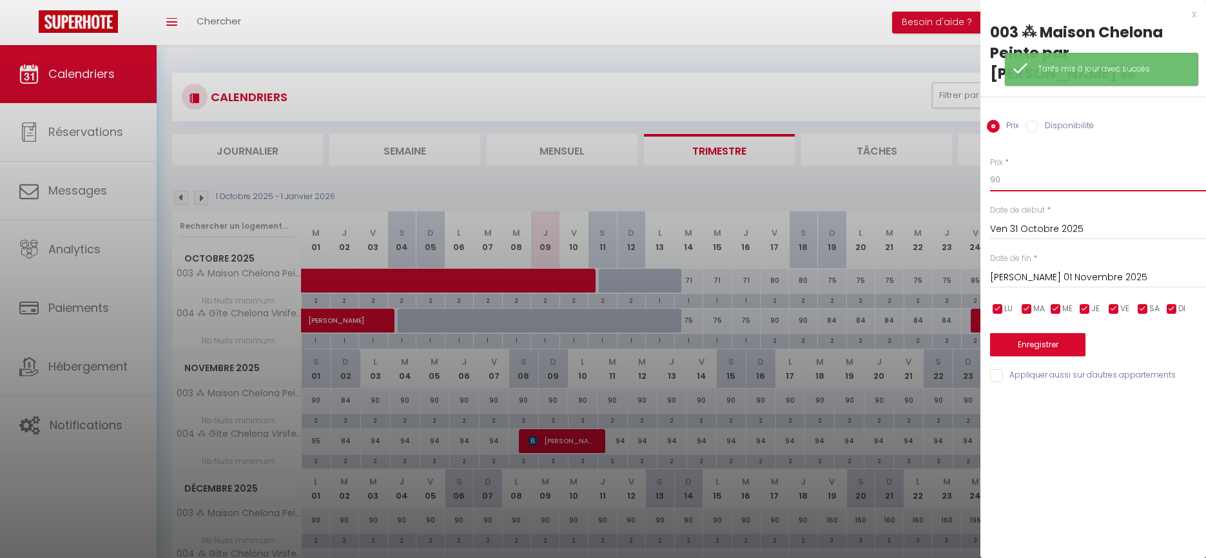
click at [1009, 168] on input "90" at bounding box center [1098, 179] width 216 height 23
type input "85"
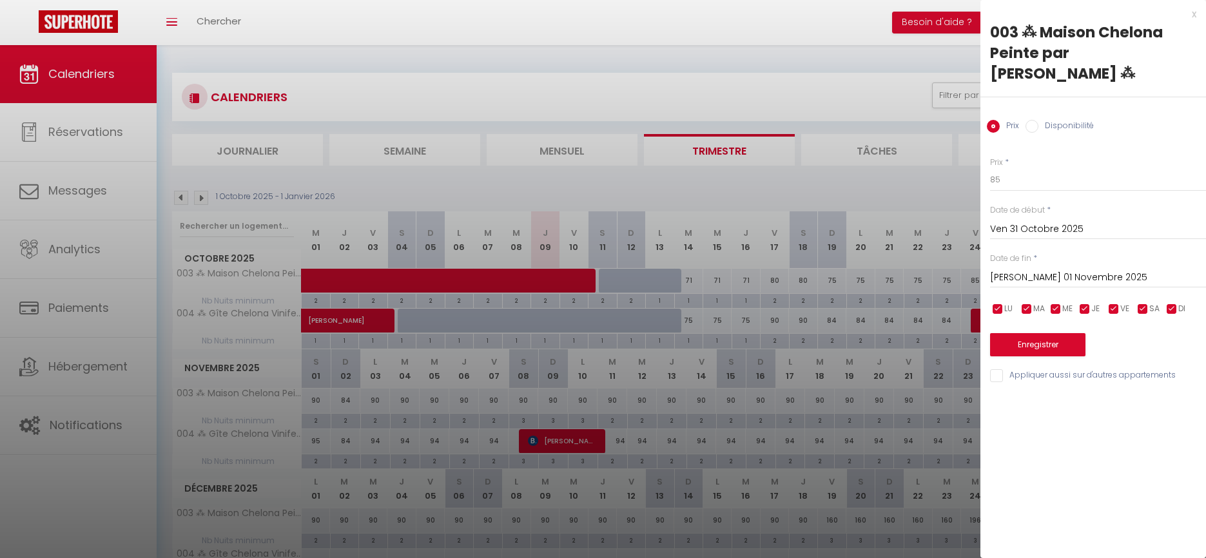
click at [1017, 269] on input "[PERSON_NAME] 01 Novembre 2025" at bounding box center [1098, 277] width 216 height 17
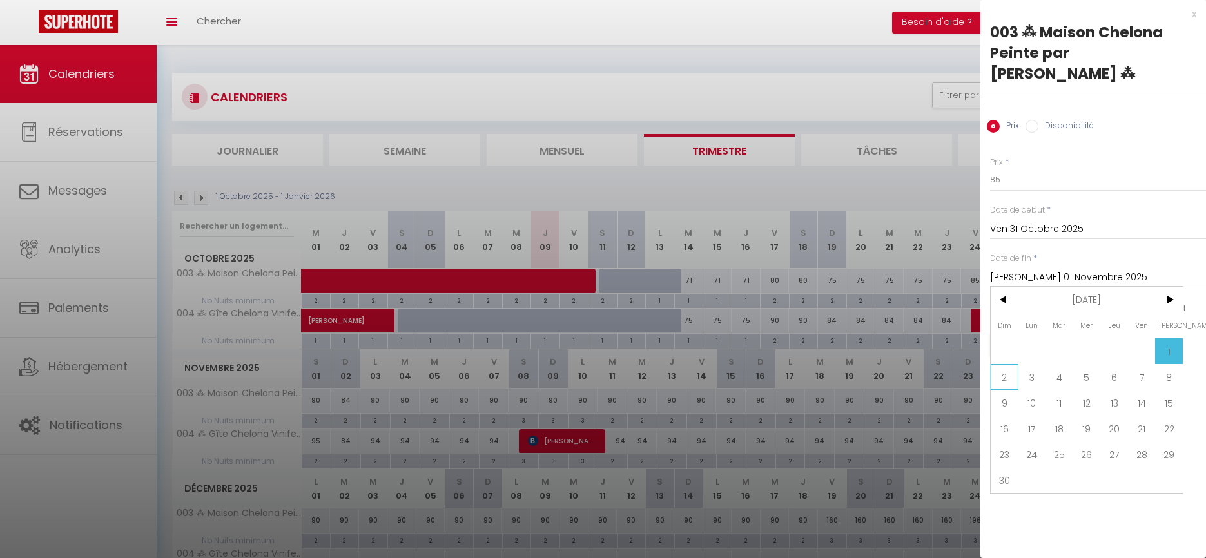
click at [1005, 364] on span "2" at bounding box center [1005, 377] width 28 height 26
type input "Dim 02 Novembre 2025"
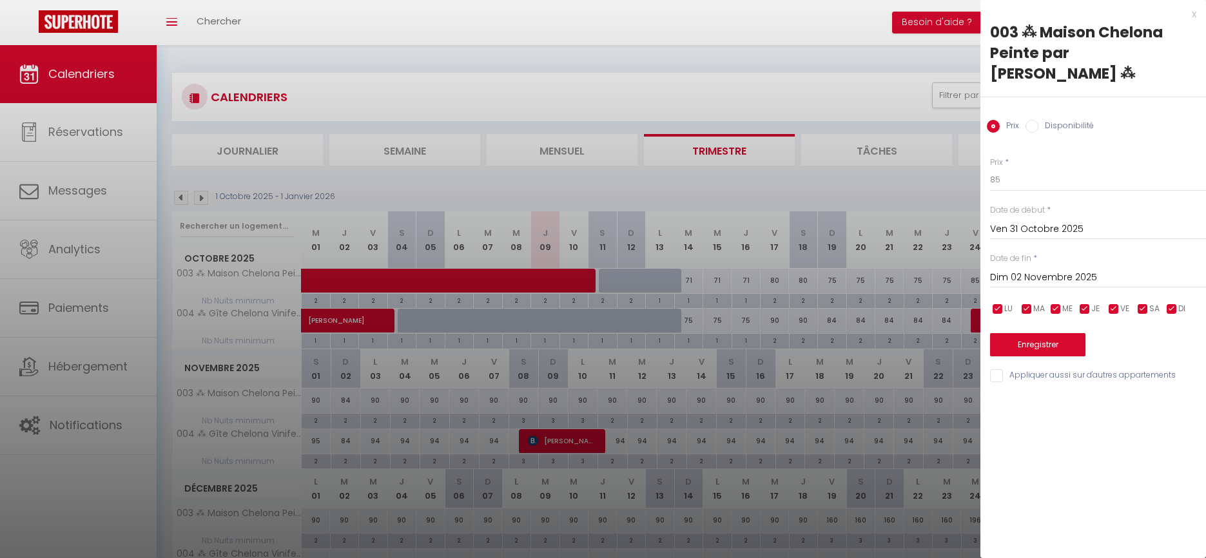
click at [1017, 333] on button "Enregistrer" at bounding box center [1037, 344] width 95 height 23
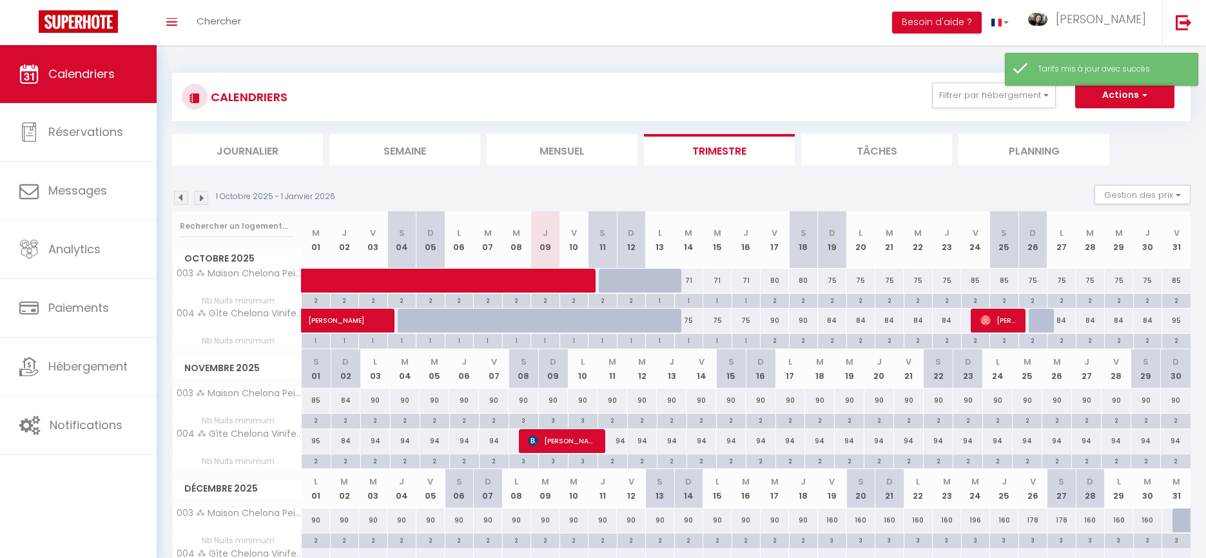
click at [347, 396] on div "84" at bounding box center [346, 401] width 30 height 24
type input "84"
type input "Dim 02 Novembre 2025"
type input "Lun 03 Novembre 2025"
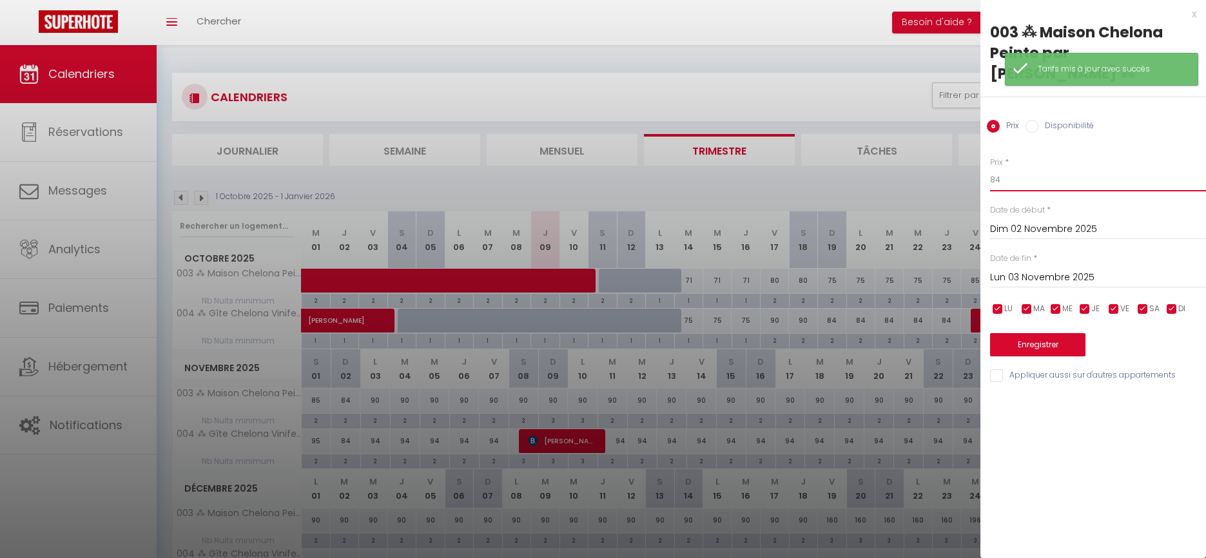
click at [1011, 168] on input "84" at bounding box center [1098, 179] width 216 height 23
type input "79"
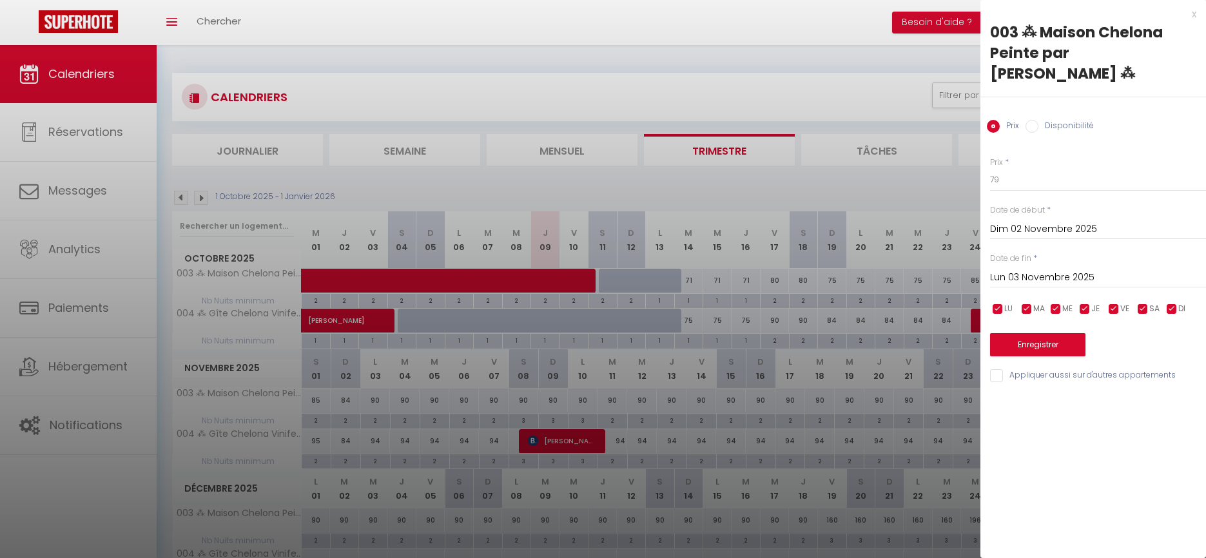
click at [1032, 333] on button "Enregistrer" at bounding box center [1037, 344] width 95 height 23
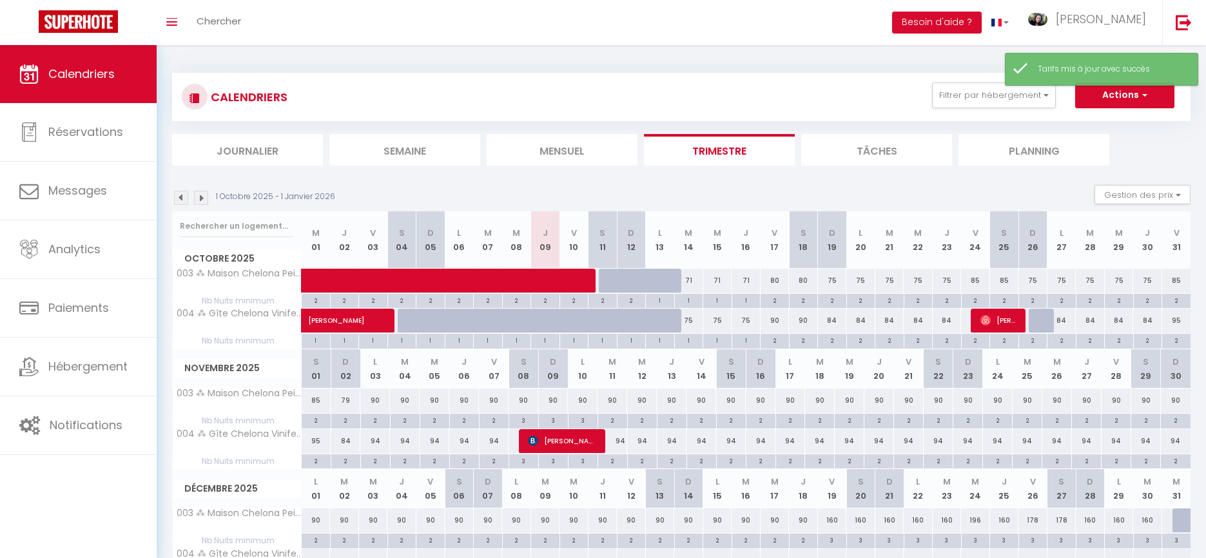
click at [776, 321] on div "90" at bounding box center [774, 321] width 29 height 24
type input "90"
type input "Ven 17 Octobre 2025"
type input "[PERSON_NAME] 18 Octobre 2025"
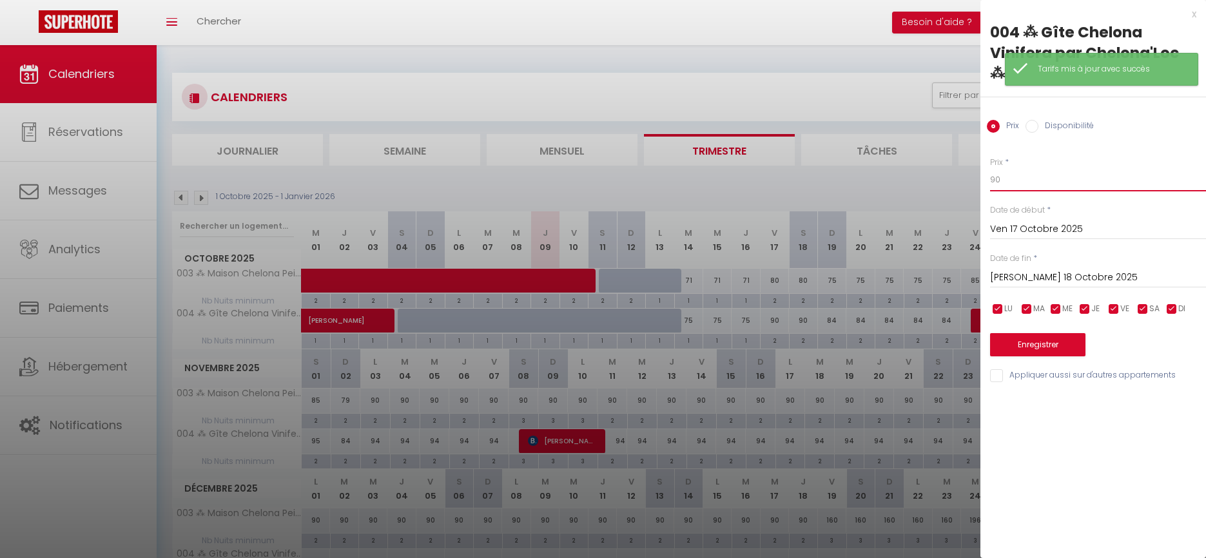
click at [1007, 168] on input "90" at bounding box center [1098, 179] width 216 height 23
type input "85"
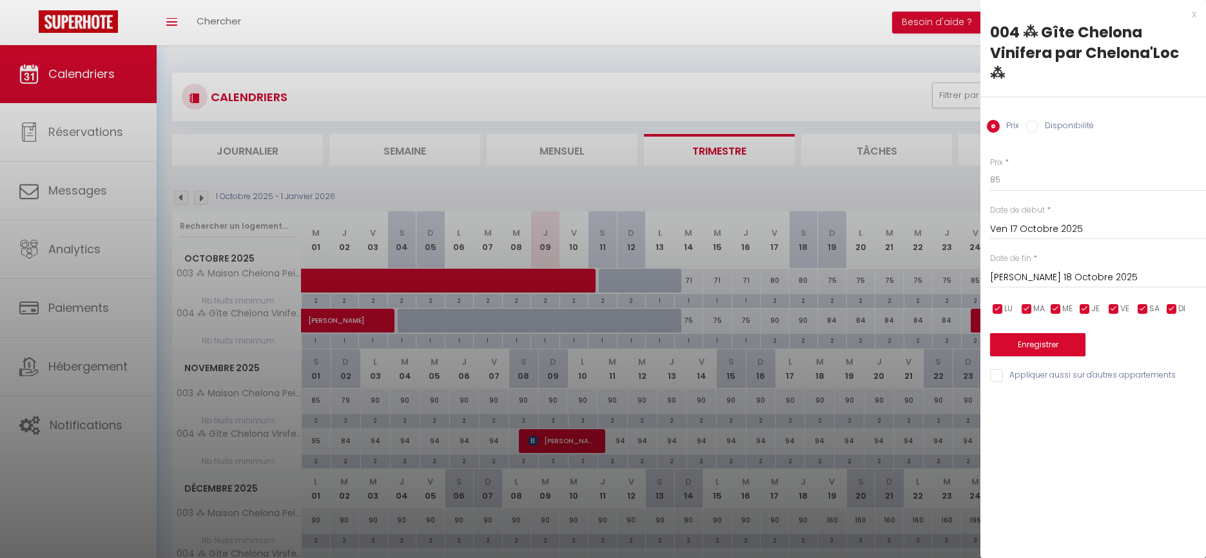
click at [1038, 269] on input "[PERSON_NAME] 18 Octobre 2025" at bounding box center [1098, 277] width 216 height 17
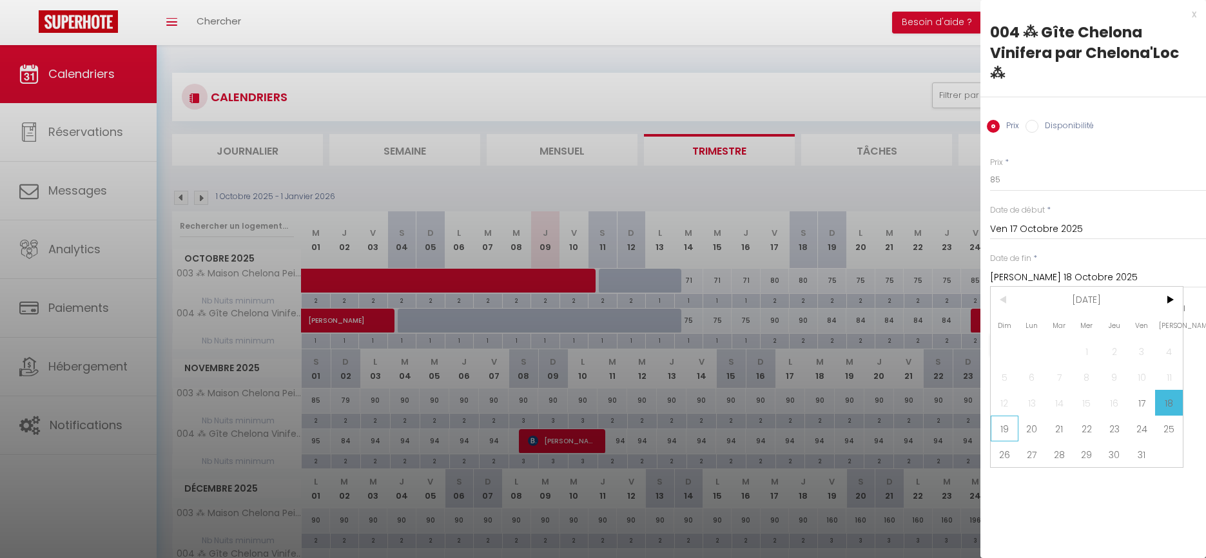
click at [1000, 416] on span "19" at bounding box center [1005, 429] width 28 height 26
type input "Dim 19 Octobre 2025"
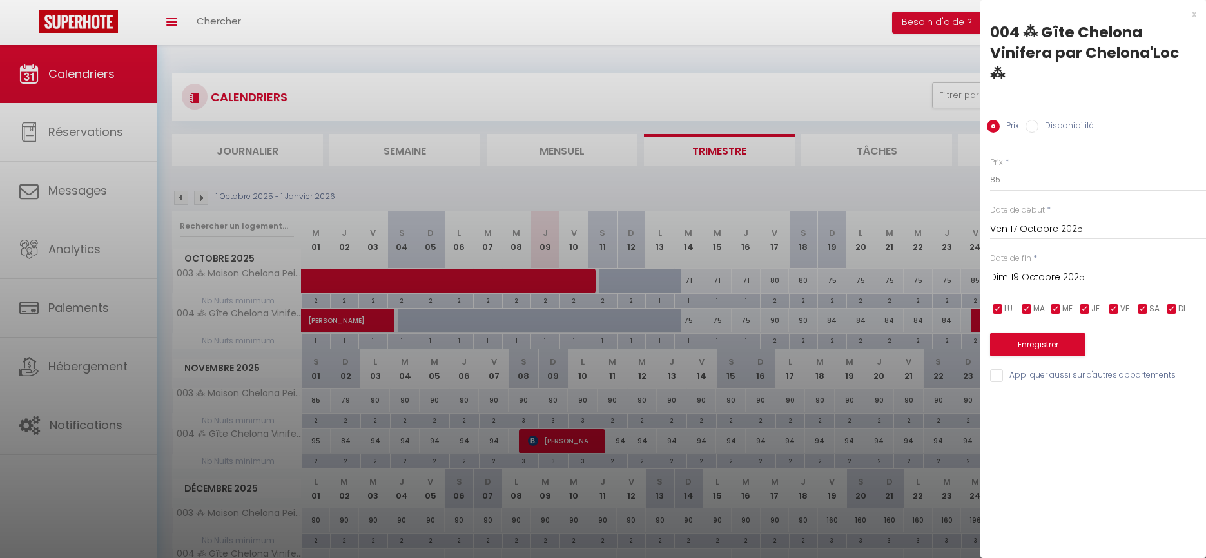
click at [1012, 333] on button "Enregistrer" at bounding box center [1037, 344] width 95 height 23
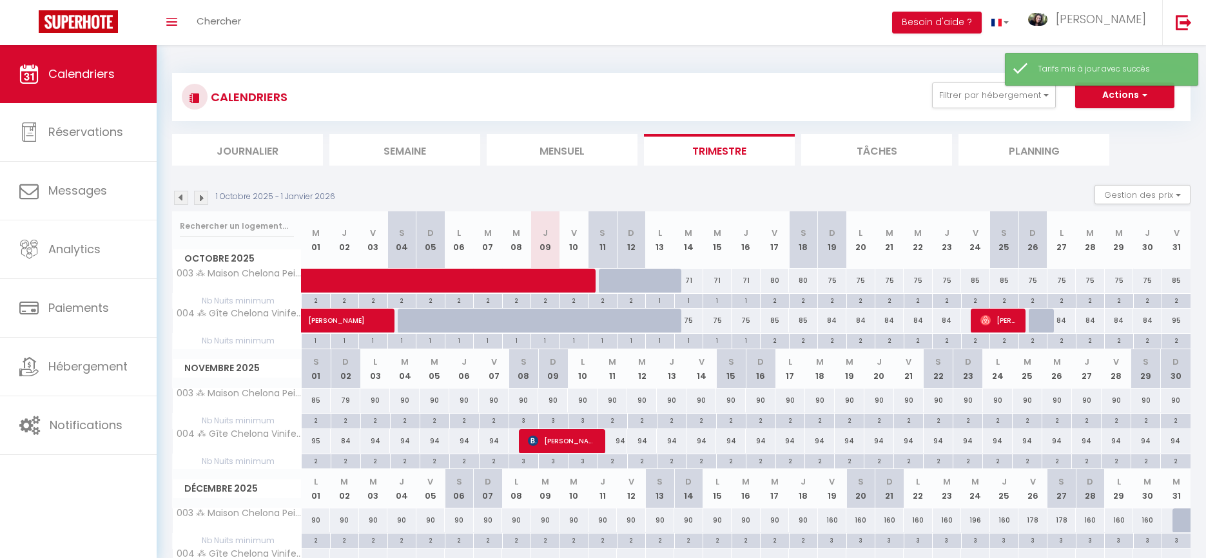
click at [835, 321] on div "84" at bounding box center [832, 321] width 29 height 24
type input "84"
type input "Dim 19 Octobre 2025"
type input "Lun 20 Octobre 2025"
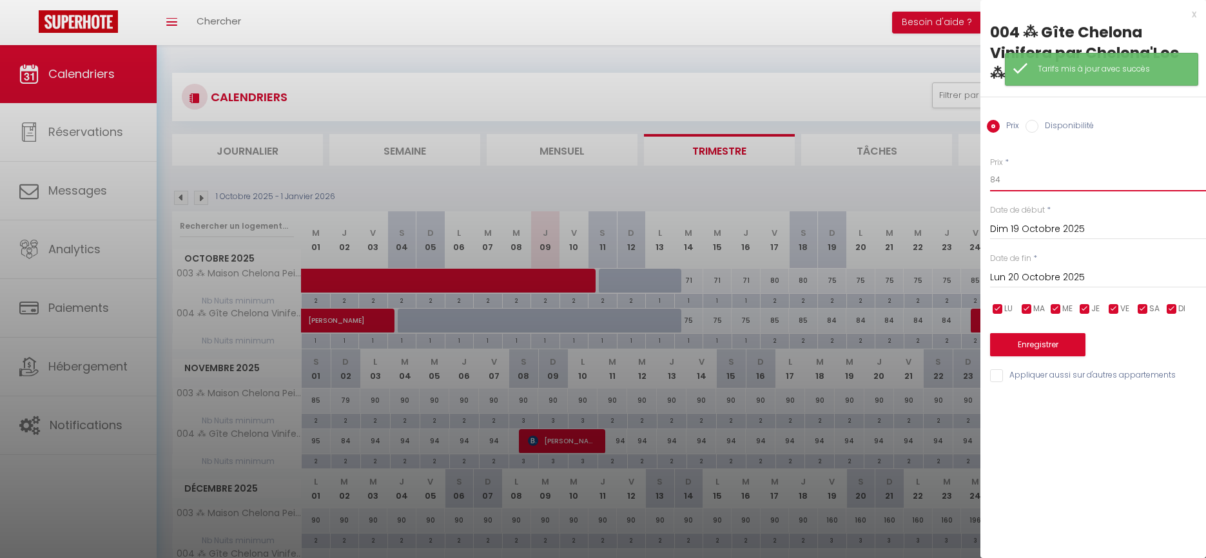
click at [1013, 168] on input "84" at bounding box center [1098, 179] width 216 height 23
type input "79"
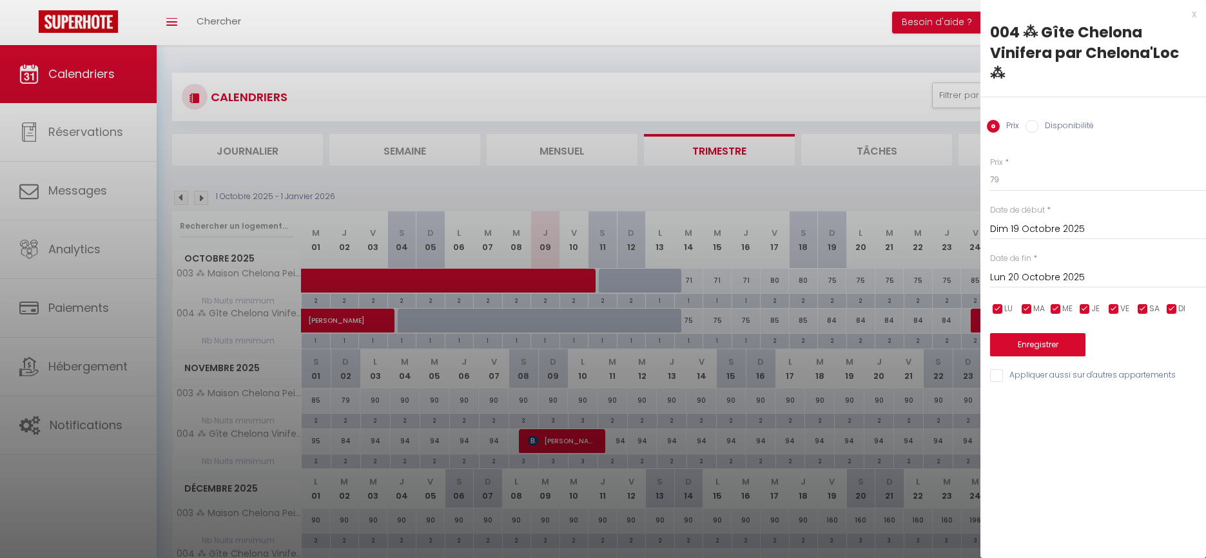
click at [1027, 269] on input "Lun 20 Octobre 2025" at bounding box center [1098, 277] width 216 height 17
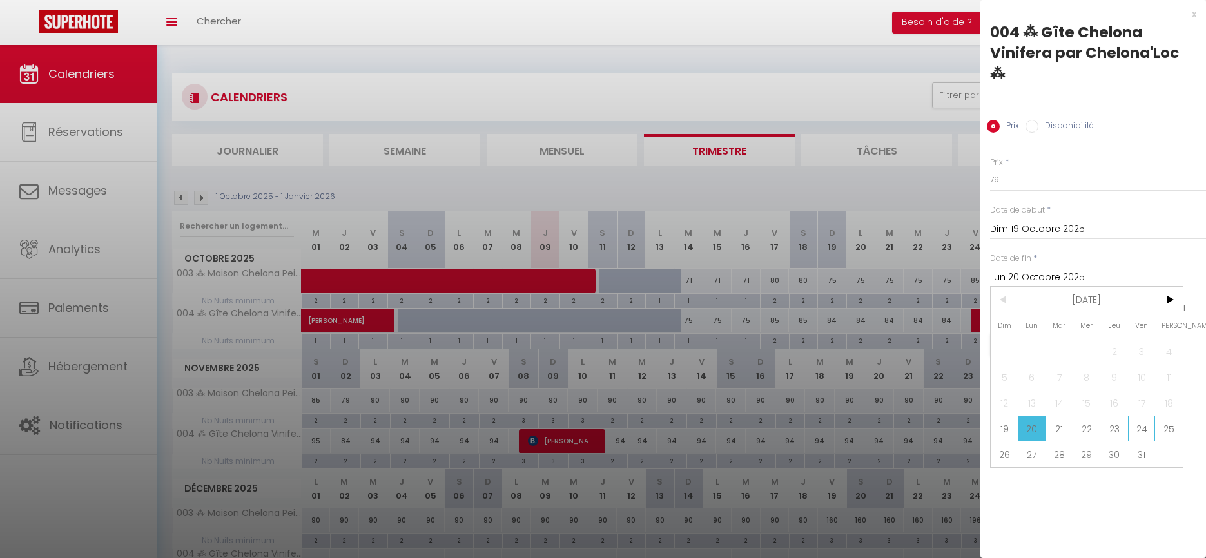
click at [1137, 416] on span "24" at bounding box center [1142, 429] width 28 height 26
type input "Ven 24 Octobre 2025"
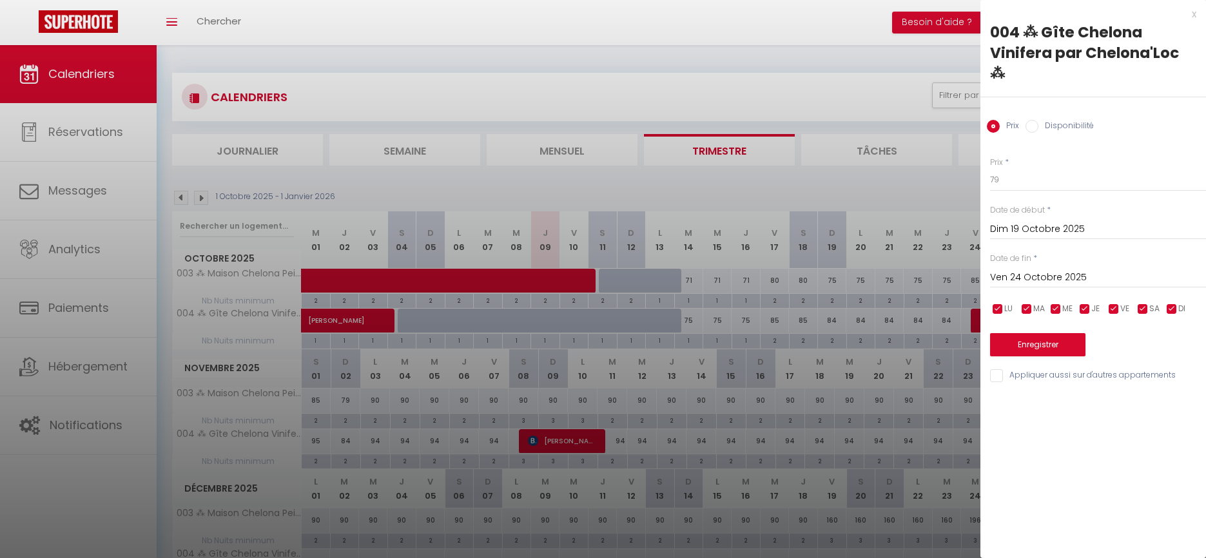
click at [1036, 333] on button "Enregistrer" at bounding box center [1037, 344] width 95 height 23
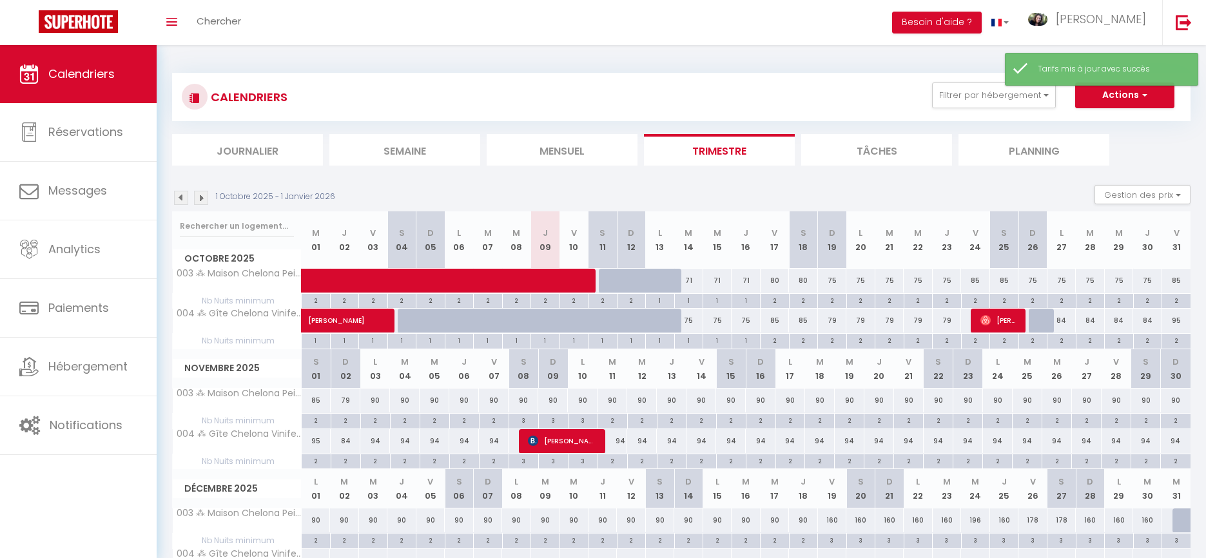
click at [1065, 319] on div "84" at bounding box center [1061, 321] width 29 height 24
type input "84"
type input "Lun 27 Octobre 2025"
type input "[DATE] Octobre 2025"
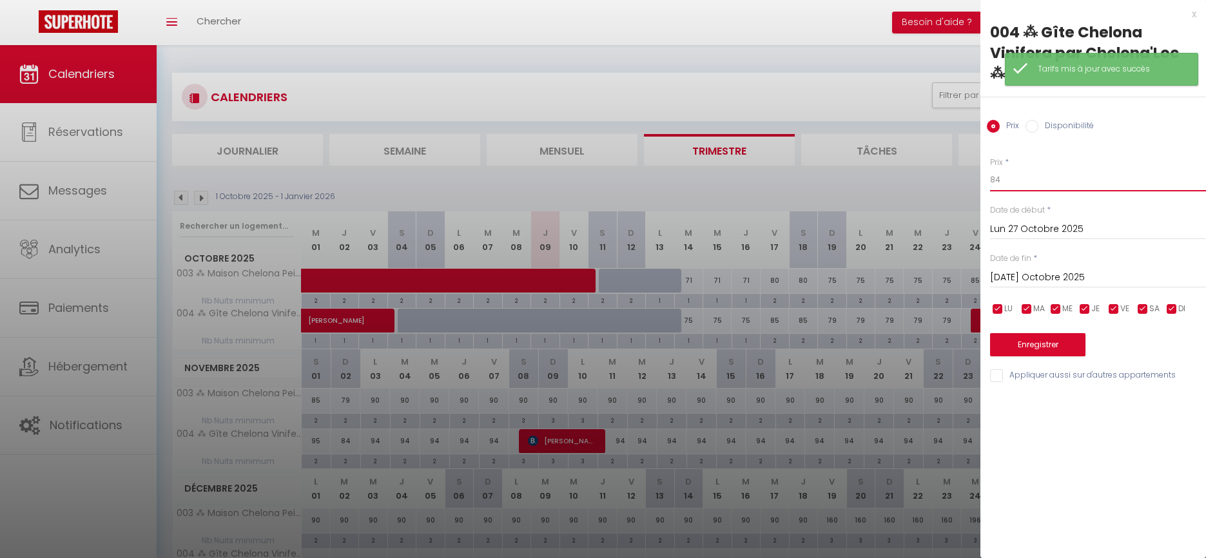
click at [1045, 168] on input "84" at bounding box center [1098, 179] width 216 height 23
type input "79"
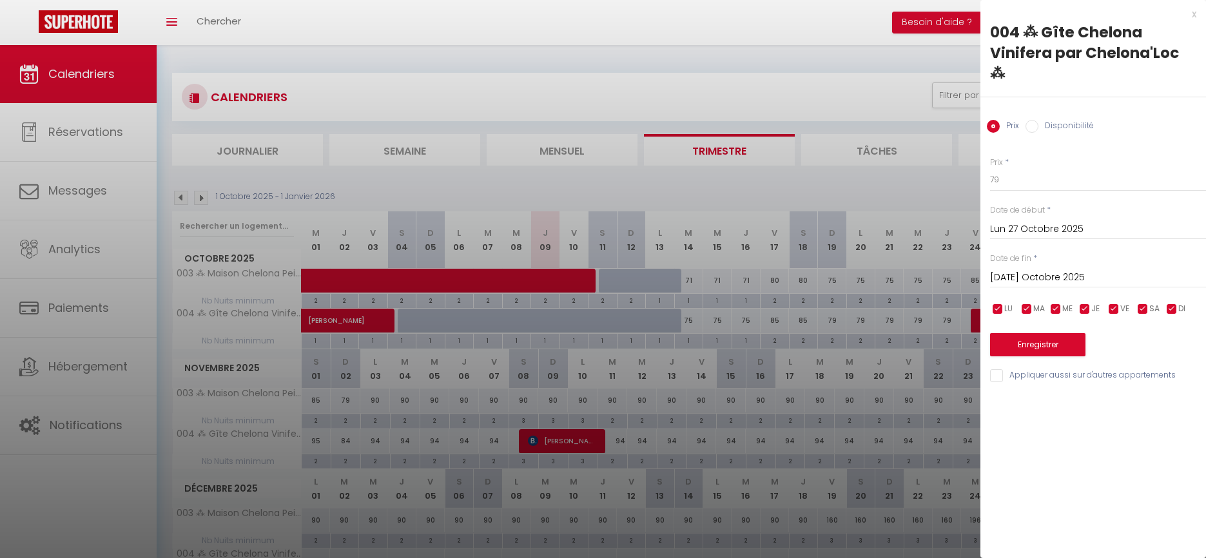
click at [1041, 269] on input "[DATE] Octobre 2025" at bounding box center [1098, 277] width 216 height 17
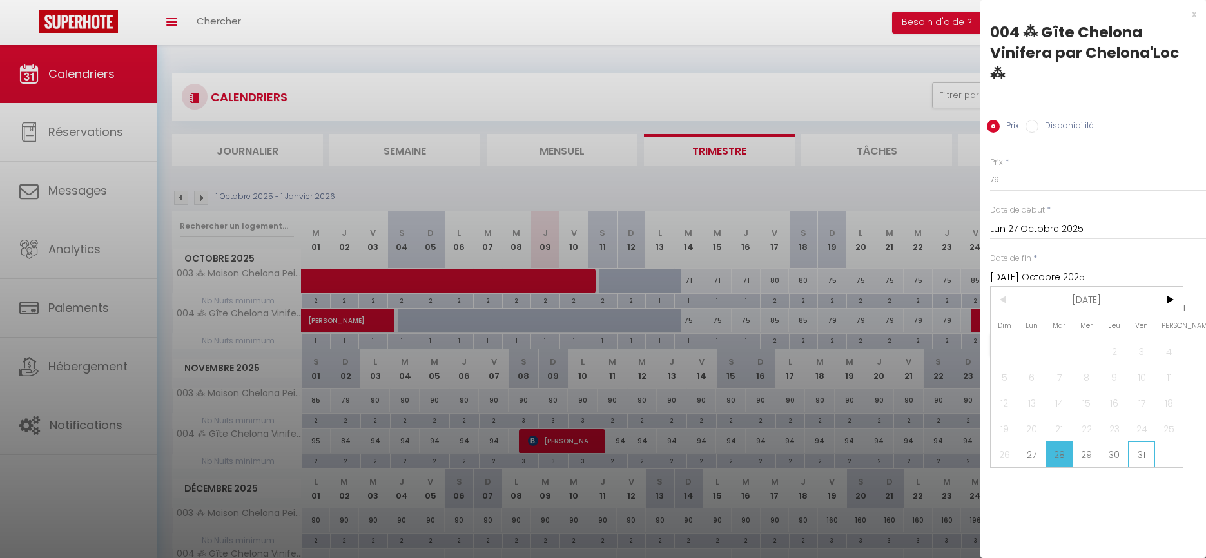
click at [1135, 441] on span "31" at bounding box center [1142, 454] width 28 height 26
type input "Ven 31 Octobre 2025"
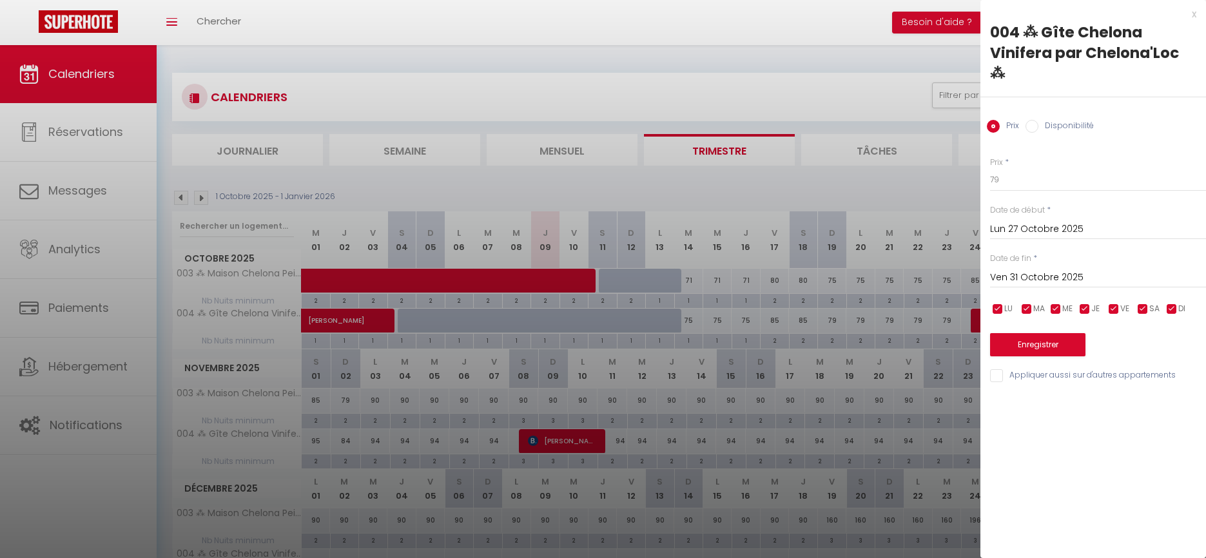
click at [1052, 333] on button "Enregistrer" at bounding box center [1037, 344] width 95 height 23
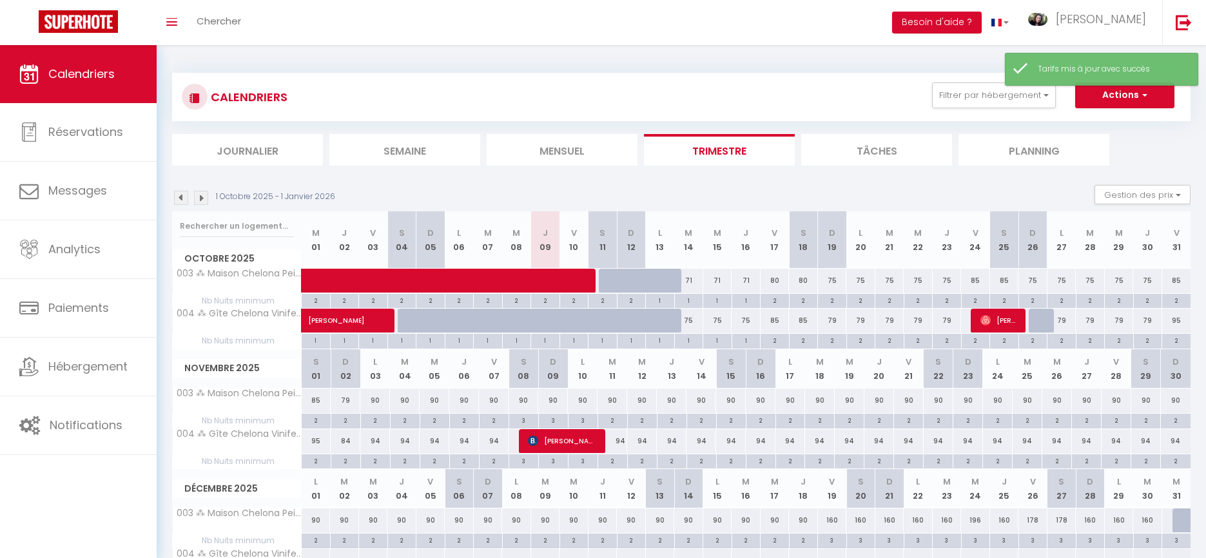
click at [1177, 319] on div "95" at bounding box center [1176, 321] width 29 height 24
type input "95"
type input "Ven 31 Octobre 2025"
type input "[PERSON_NAME] 01 Novembre 2025"
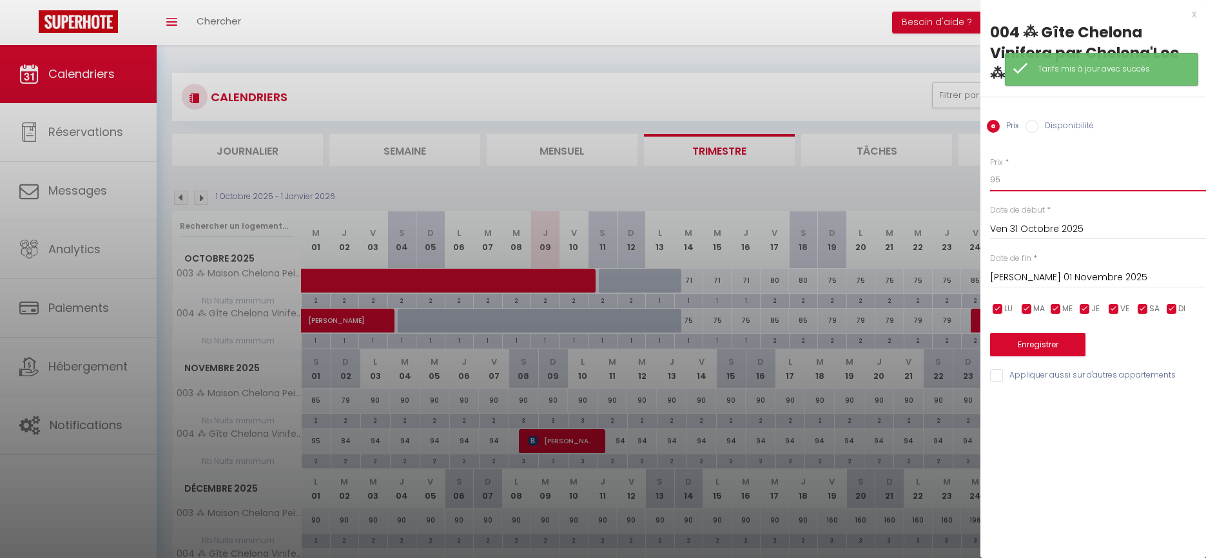
click at [1041, 168] on input "95" at bounding box center [1098, 179] width 216 height 23
type input "90"
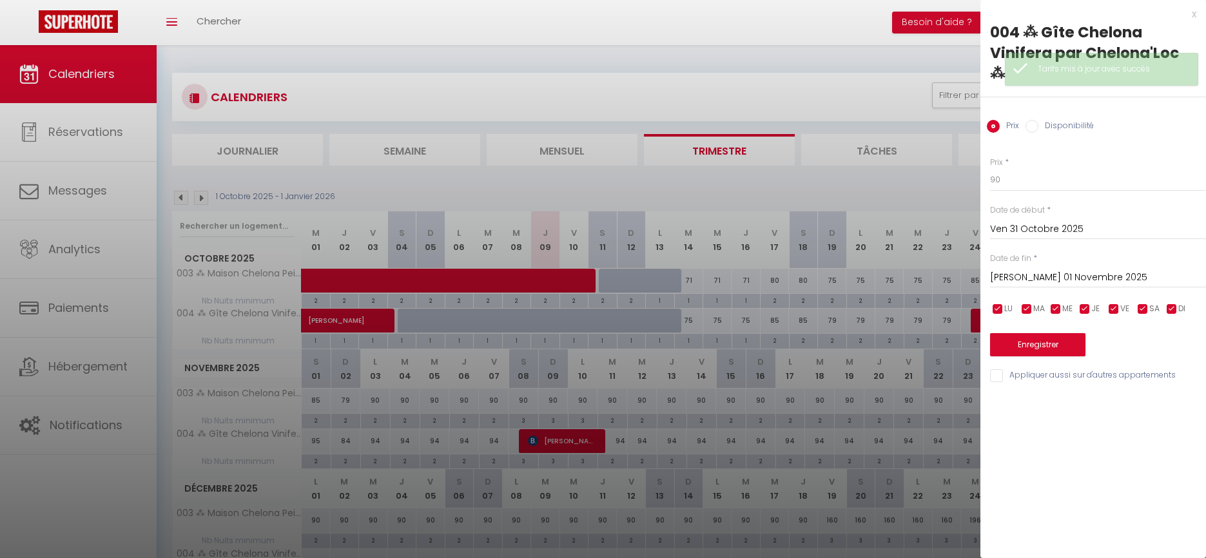
click at [1036, 333] on button "Enregistrer" at bounding box center [1037, 344] width 95 height 23
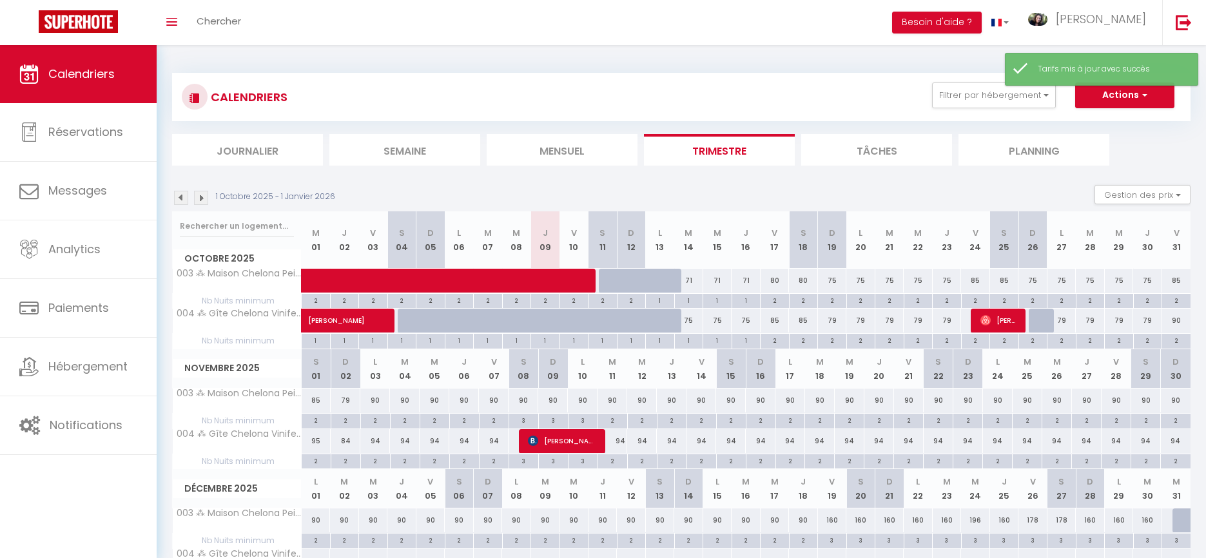
click at [316, 440] on div "95" at bounding box center [317, 441] width 30 height 24
type input "95"
type input "[PERSON_NAME] 01 Novembre 2025"
type input "Dim 02 Novembre 2025"
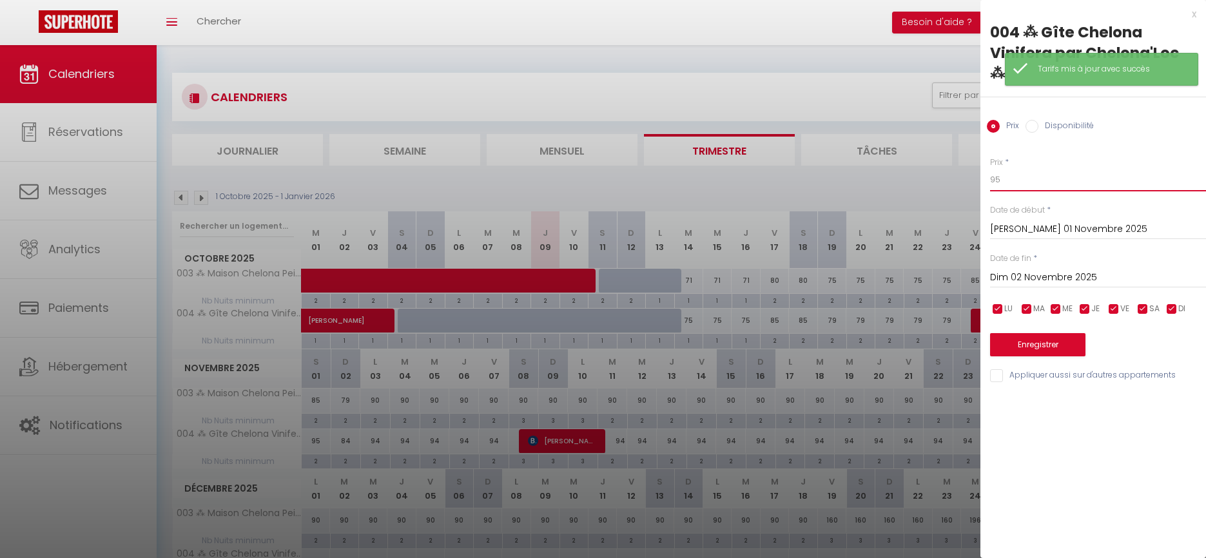
click at [1020, 168] on input "95" at bounding box center [1098, 179] width 216 height 23
type input "90"
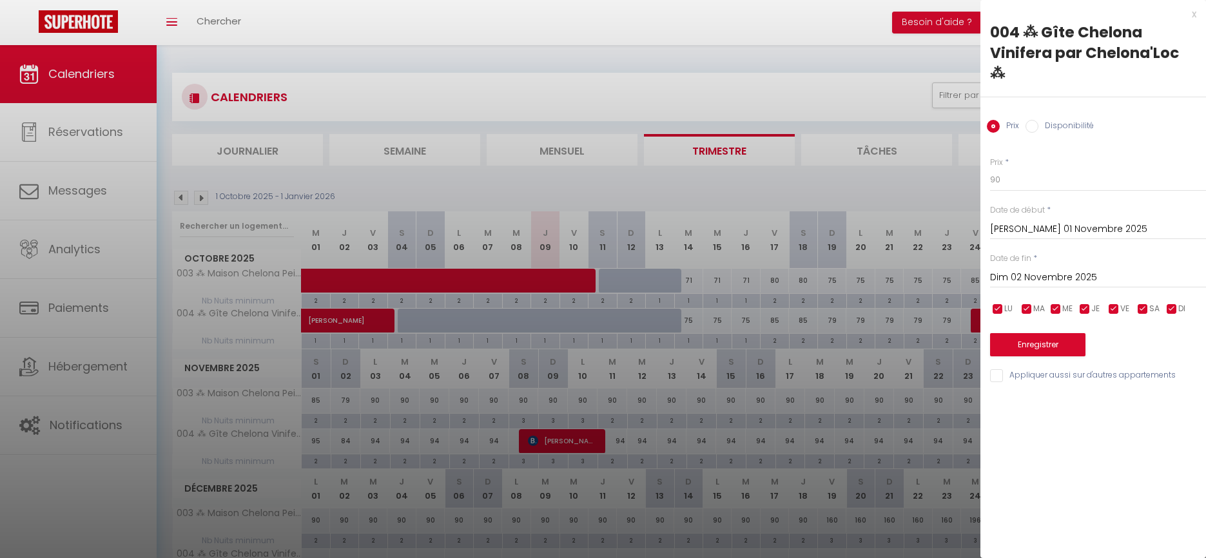
click at [1030, 333] on button "Enregistrer" at bounding box center [1037, 344] width 95 height 23
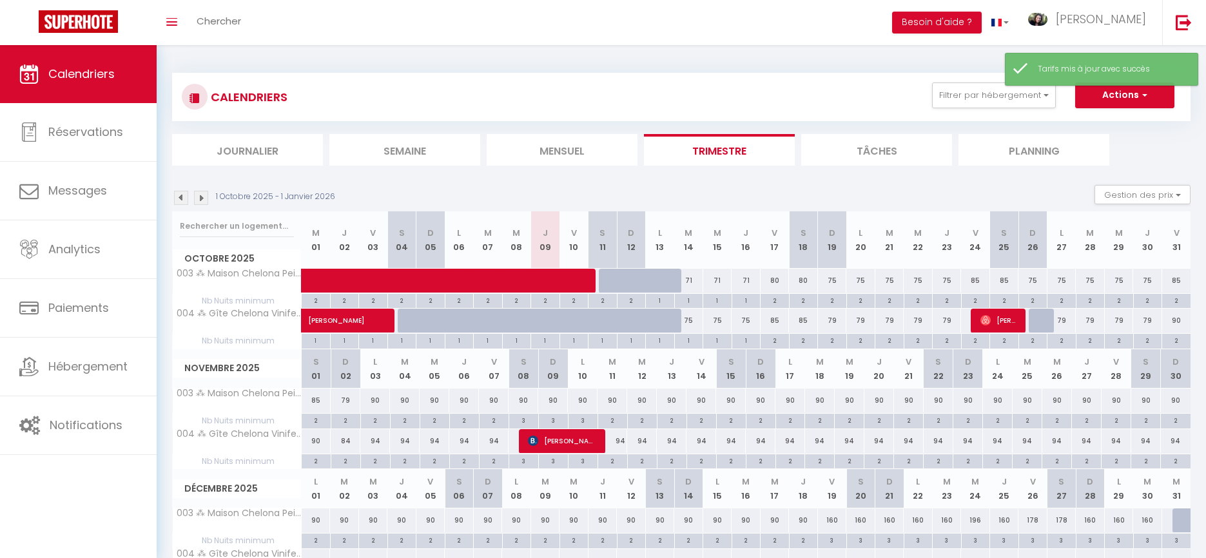
click at [346, 439] on div "84" at bounding box center [346, 441] width 30 height 24
type input "84"
type input "Dim 02 Novembre 2025"
type input "Lun 03 Novembre 2025"
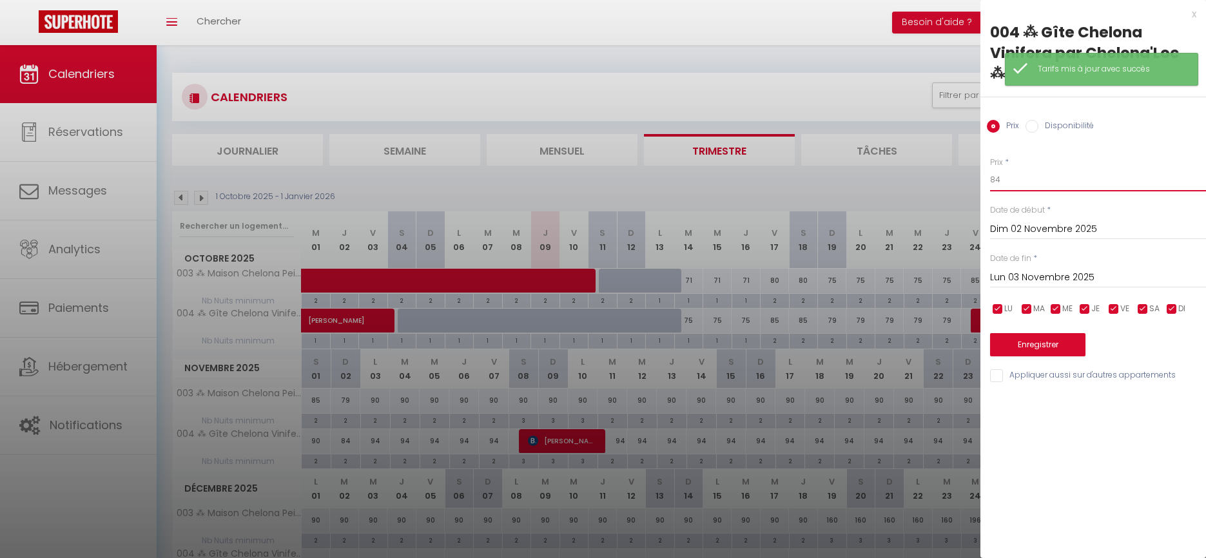
click at [1012, 168] on input "84" at bounding box center [1098, 179] width 216 height 23
type input "79"
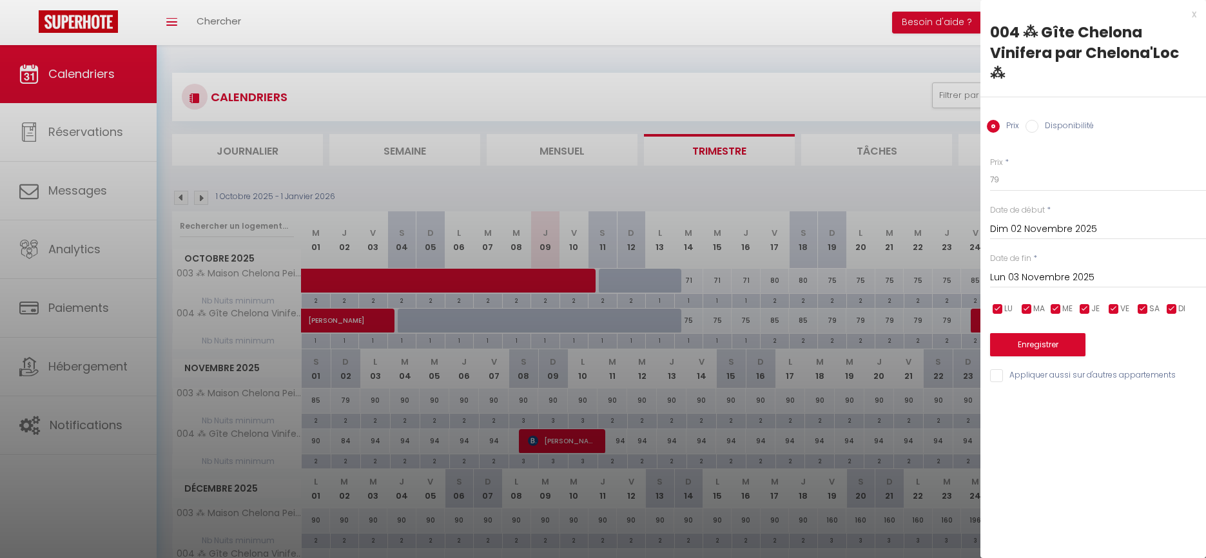
click at [1029, 333] on button "Enregistrer" at bounding box center [1037, 344] width 95 height 23
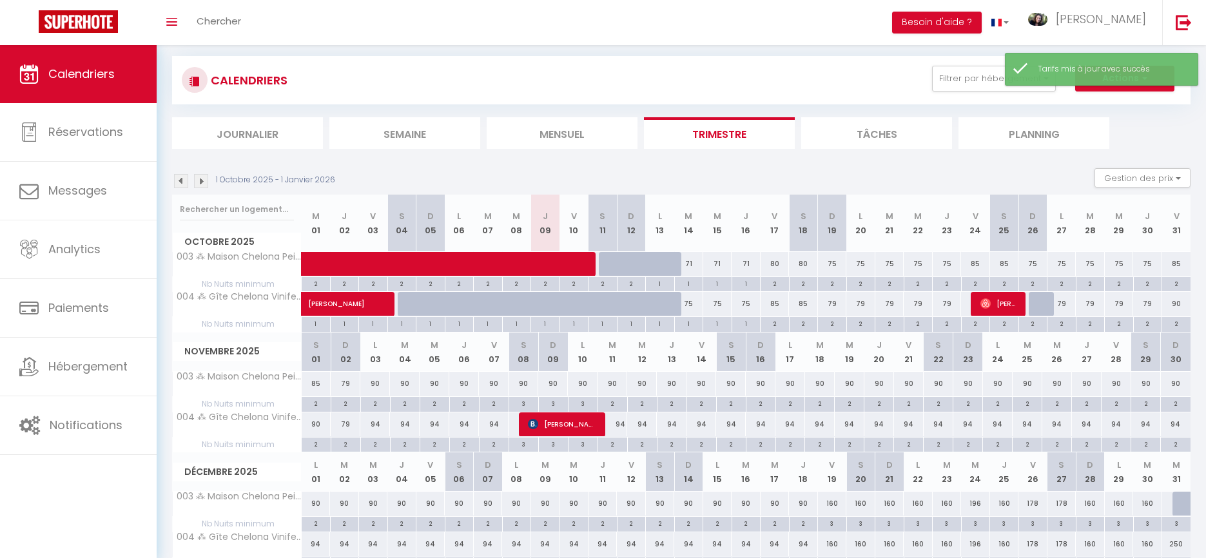
scroll to position [66, 0]
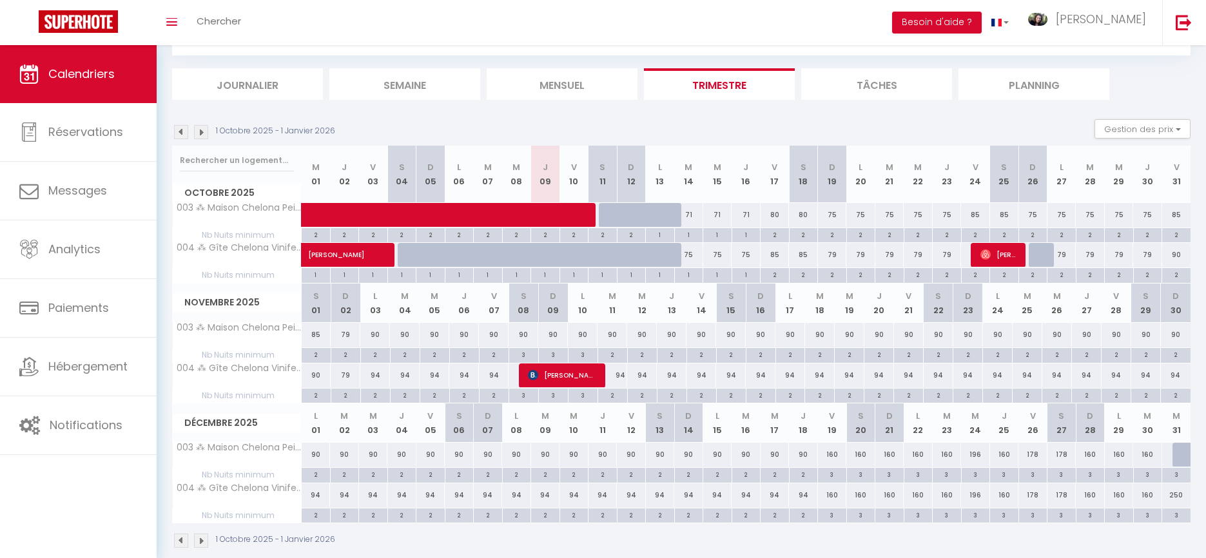
click at [377, 331] on div "90" at bounding box center [375, 335] width 30 height 24
type input "90"
type input "Lun 03 Novembre 2025"
type input "[DATE] Novembre 2025"
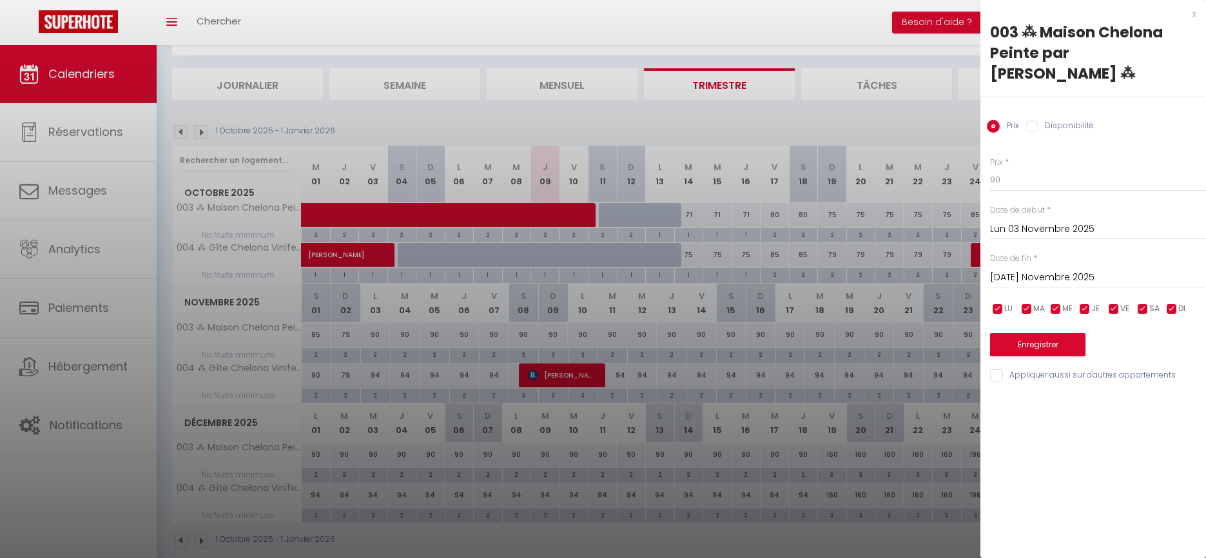
click at [1194, 12] on div "x" at bounding box center [1088, 13] width 216 height 15
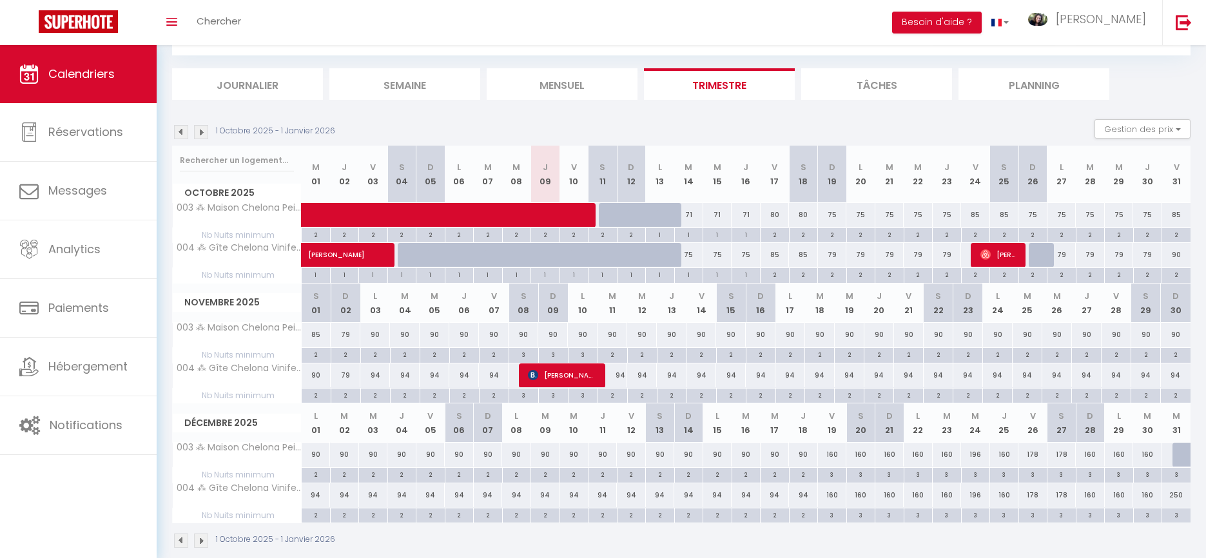
click at [378, 331] on div "90" at bounding box center [375, 335] width 30 height 24
type input "90"
type input "Lun 03 Novembre 2025"
type input "[DATE] Novembre 2025"
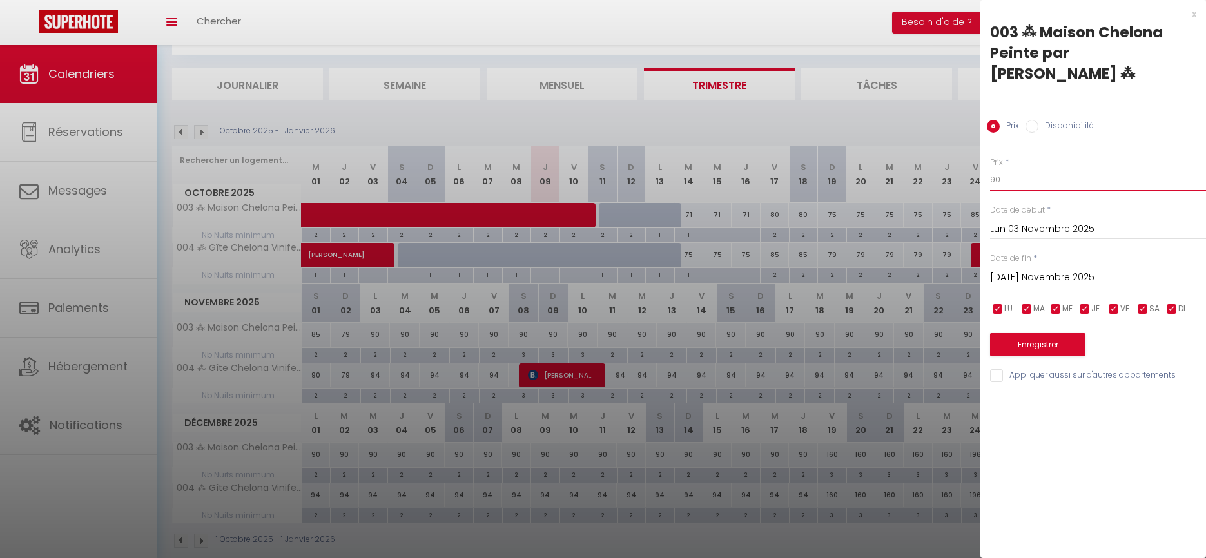
click at [1011, 168] on input "90" at bounding box center [1098, 179] width 216 height 23
type input "85"
click at [1040, 269] on input "[DATE] Novembre 2025" at bounding box center [1098, 277] width 216 height 17
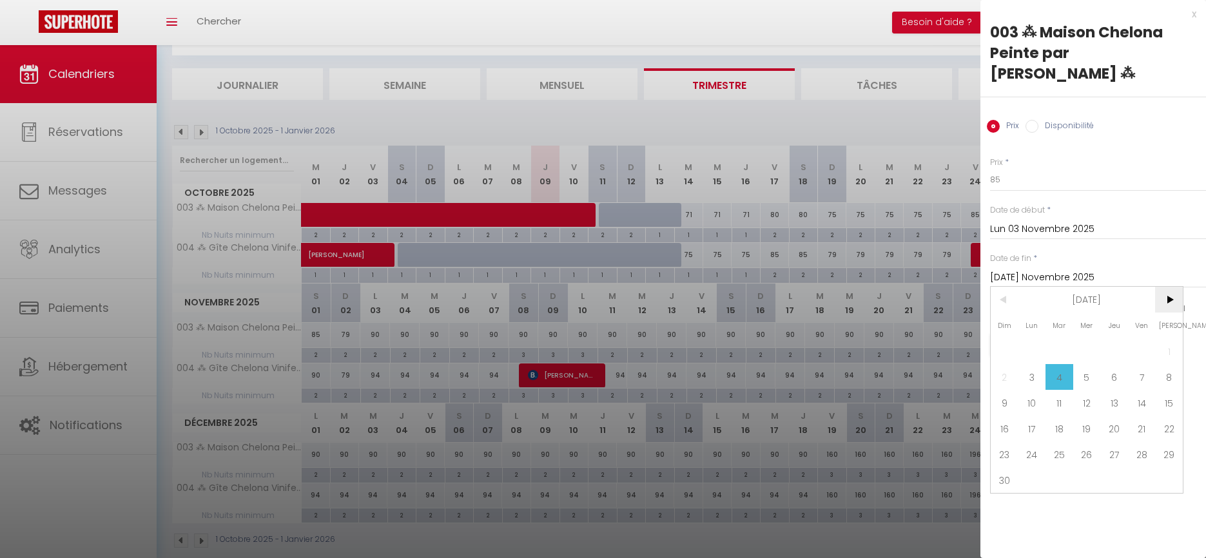
click at [1170, 287] on span ">" at bounding box center [1169, 300] width 28 height 26
click at [1137, 390] on span "19" at bounding box center [1142, 403] width 28 height 26
type input "Ven 19 Décembre 2025"
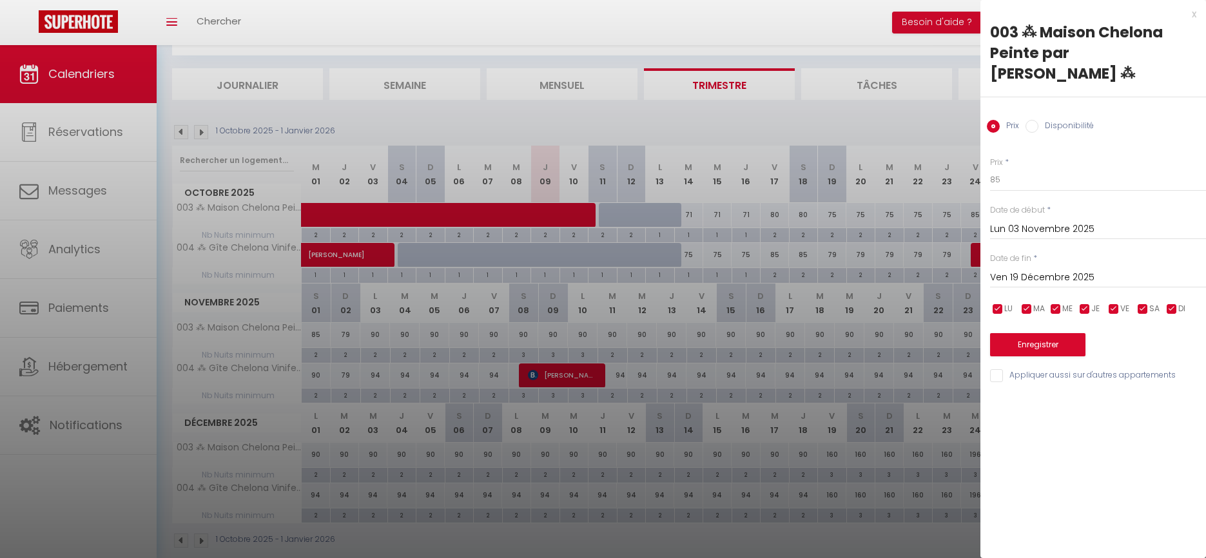
click at [1030, 333] on button "Enregistrer" at bounding box center [1037, 344] width 95 height 23
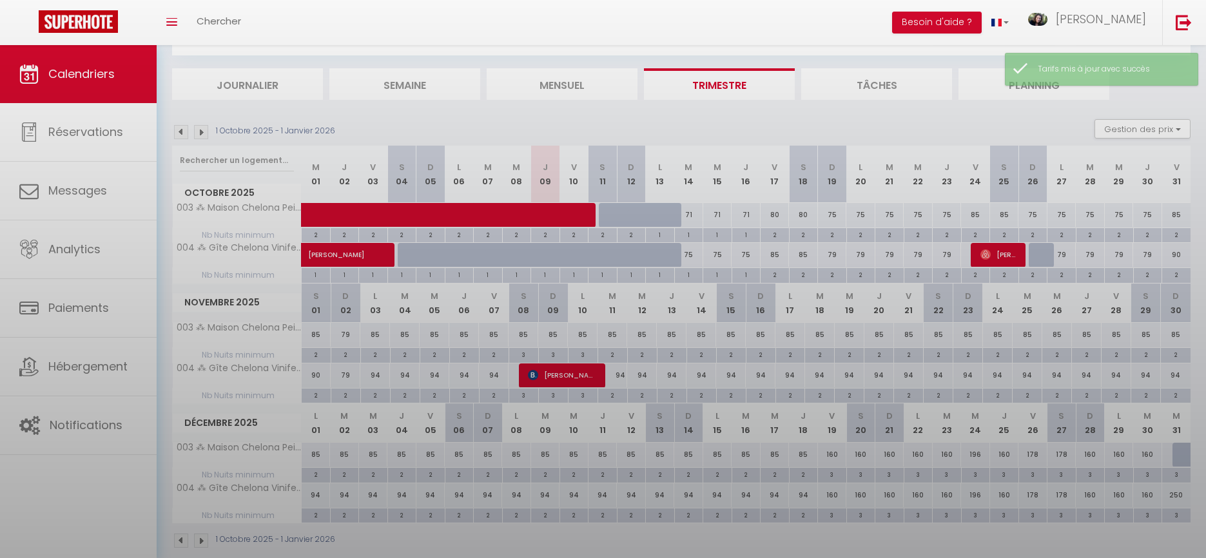
scroll to position [45, 0]
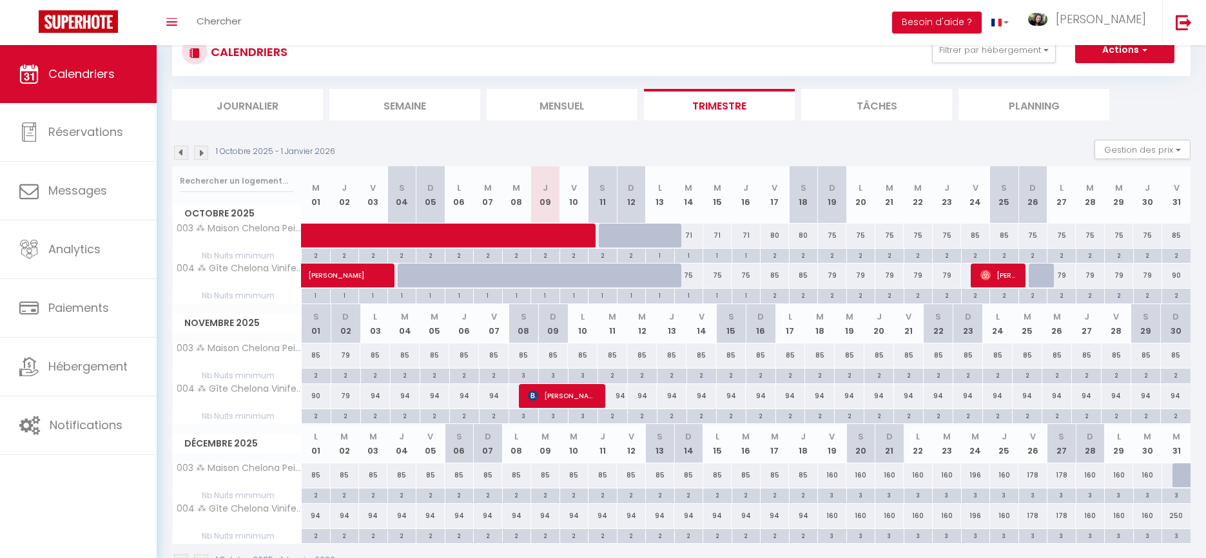
click at [377, 394] on div "94" at bounding box center [375, 396] width 30 height 24
type input "94"
type input "Lun 03 Novembre 2025"
type input "[DATE] Novembre 2025"
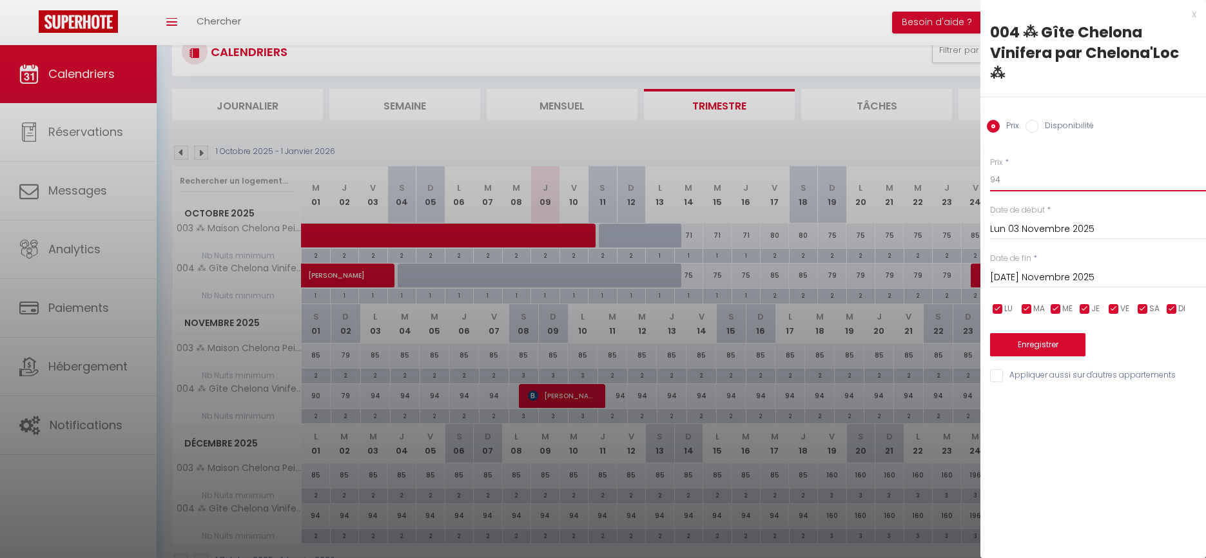
click at [1005, 168] on input "94" at bounding box center [1098, 179] width 216 height 23
type input "89"
click at [1050, 269] on input "[DATE] Novembre 2025" at bounding box center [1098, 277] width 216 height 17
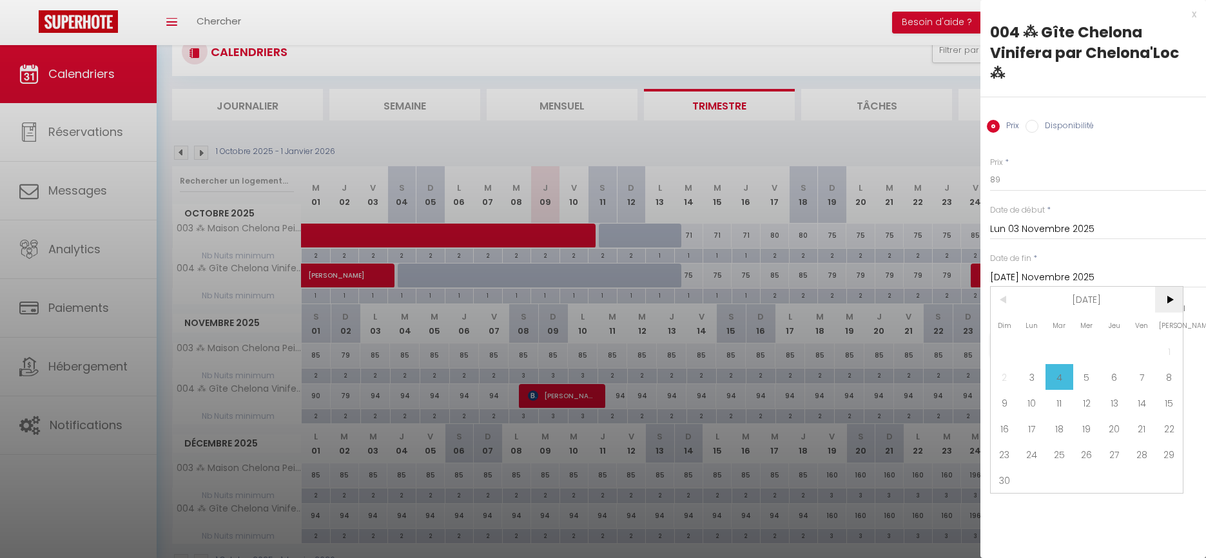
click at [1170, 287] on span ">" at bounding box center [1169, 300] width 28 height 26
click at [1141, 390] on span "19" at bounding box center [1142, 403] width 28 height 26
type input "Ven 19 Décembre 2025"
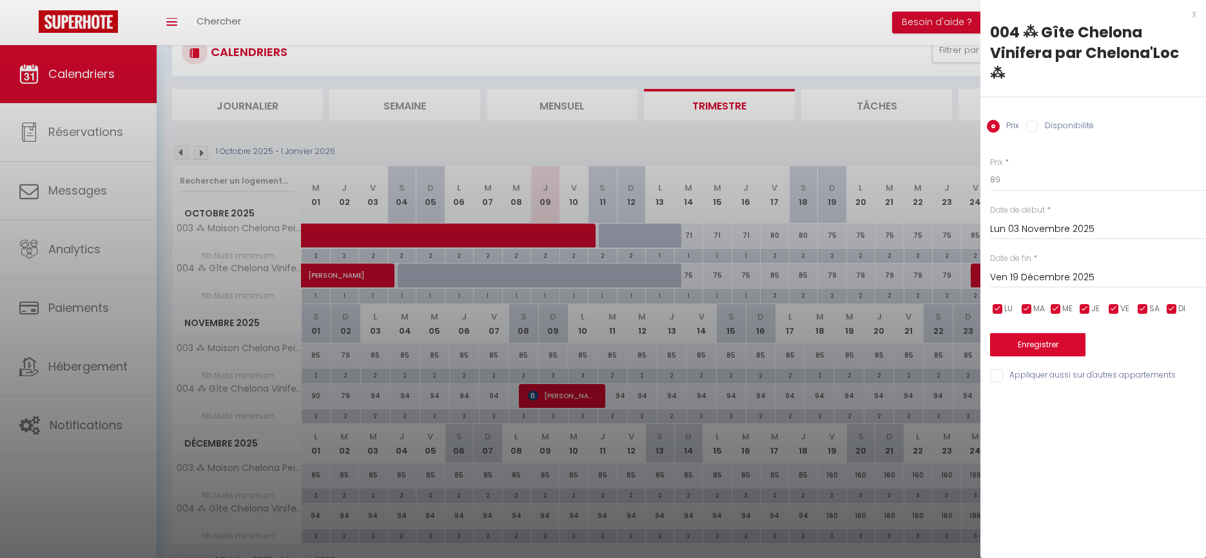
click at [1028, 333] on button "Enregistrer" at bounding box center [1037, 344] width 95 height 23
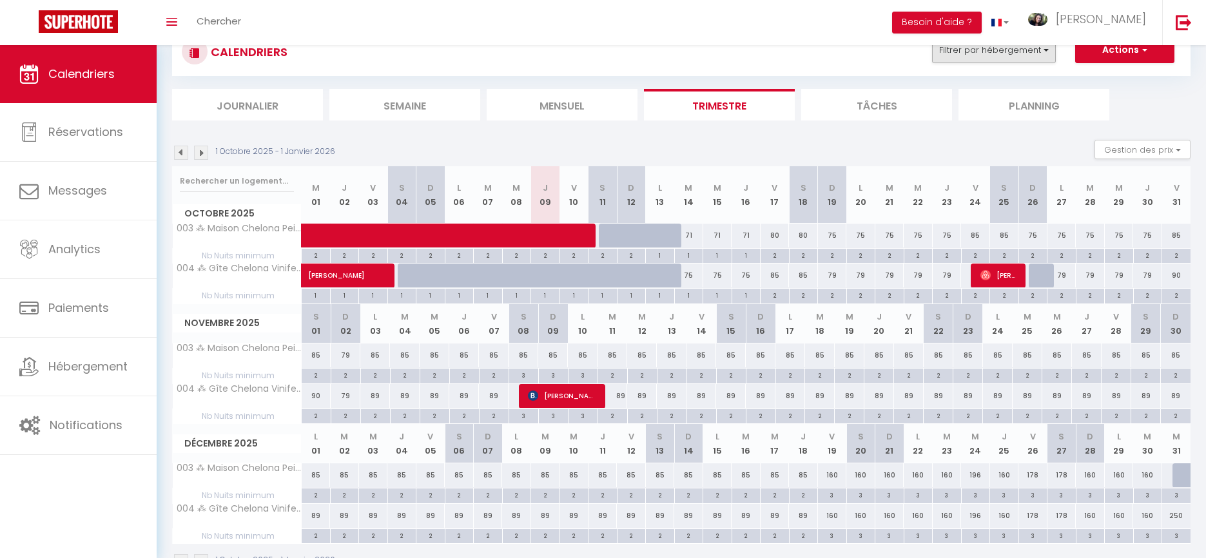
click at [976, 53] on button "Filtrer par hébergement" at bounding box center [994, 50] width 124 height 26
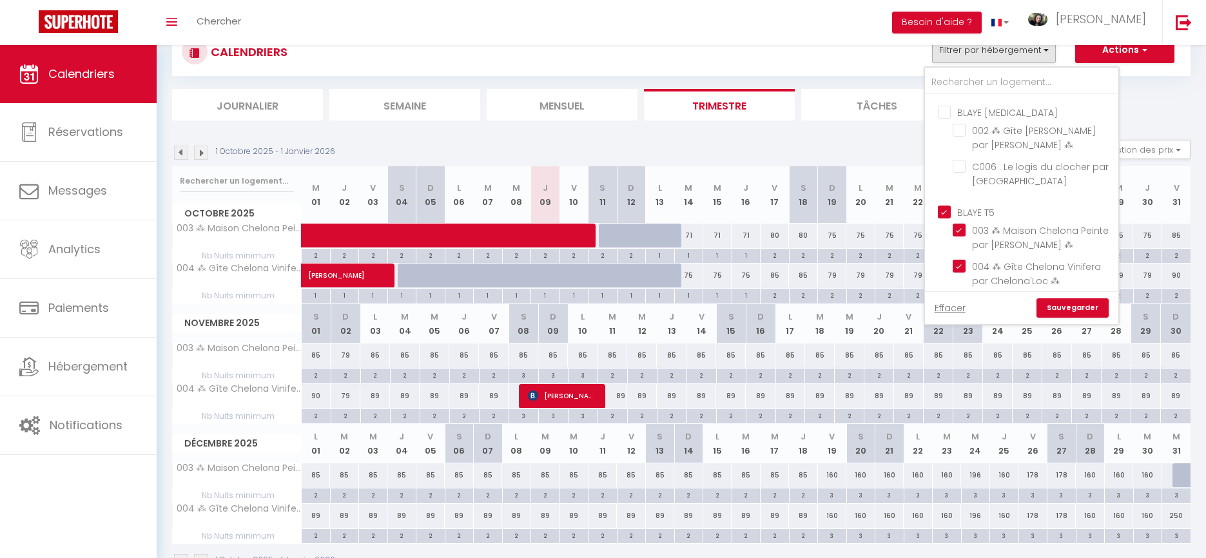
click at [946, 218] on input "BLAYE T5" at bounding box center [1034, 211] width 193 height 13
checkbox input "false"
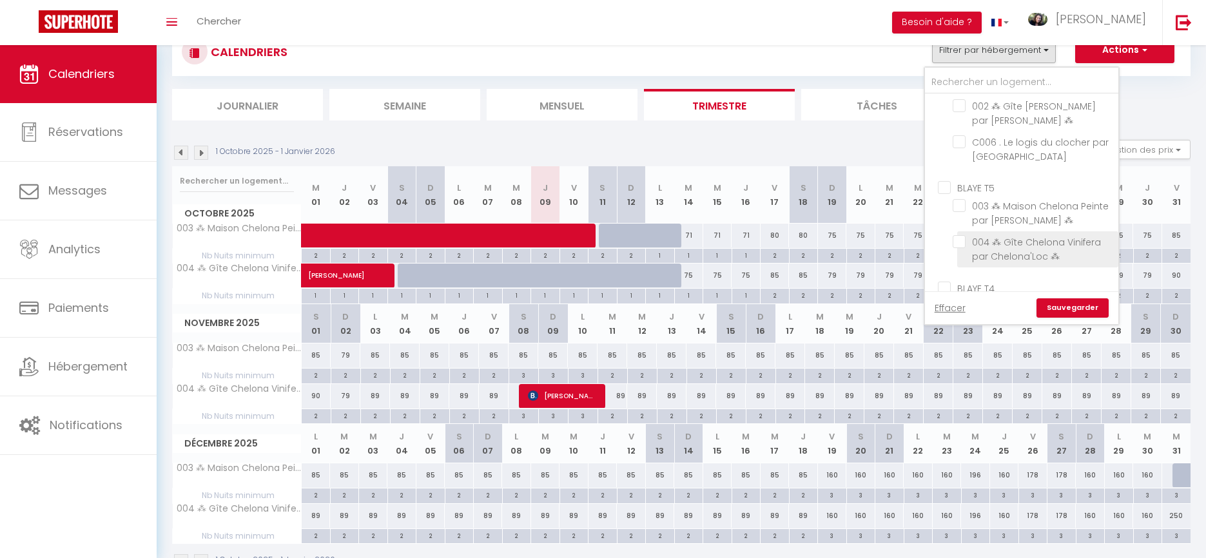
scroll to position [187, 0]
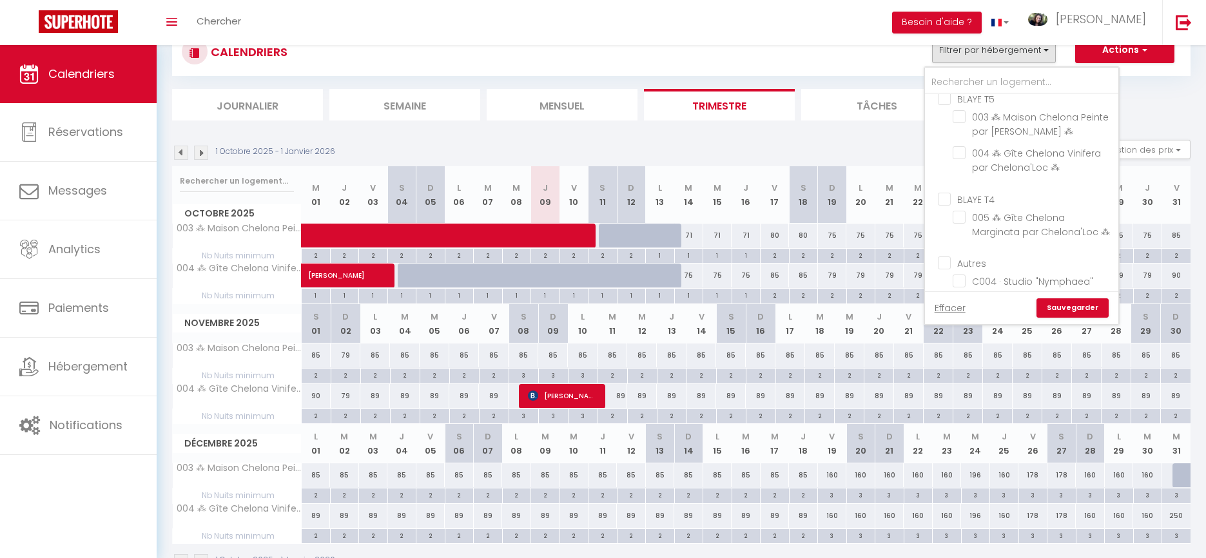
click at [947, 204] on input "BLAYE T4" at bounding box center [1034, 197] width 193 height 13
click at [1076, 311] on link "Sauvegarder" at bounding box center [1072, 307] width 72 height 19
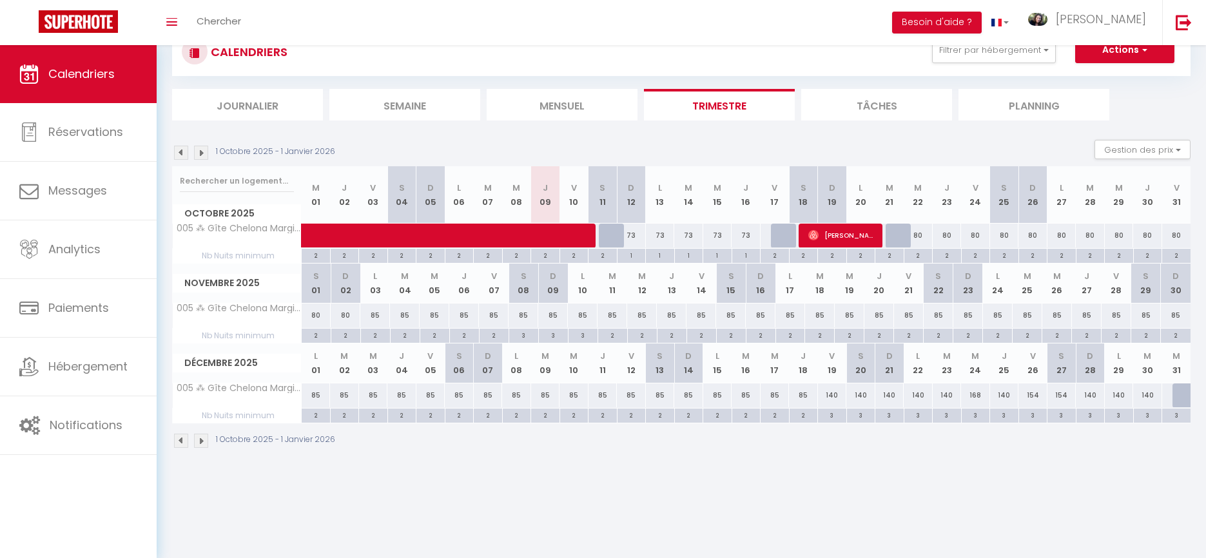
click at [921, 255] on div "2" at bounding box center [918, 255] width 28 height 12
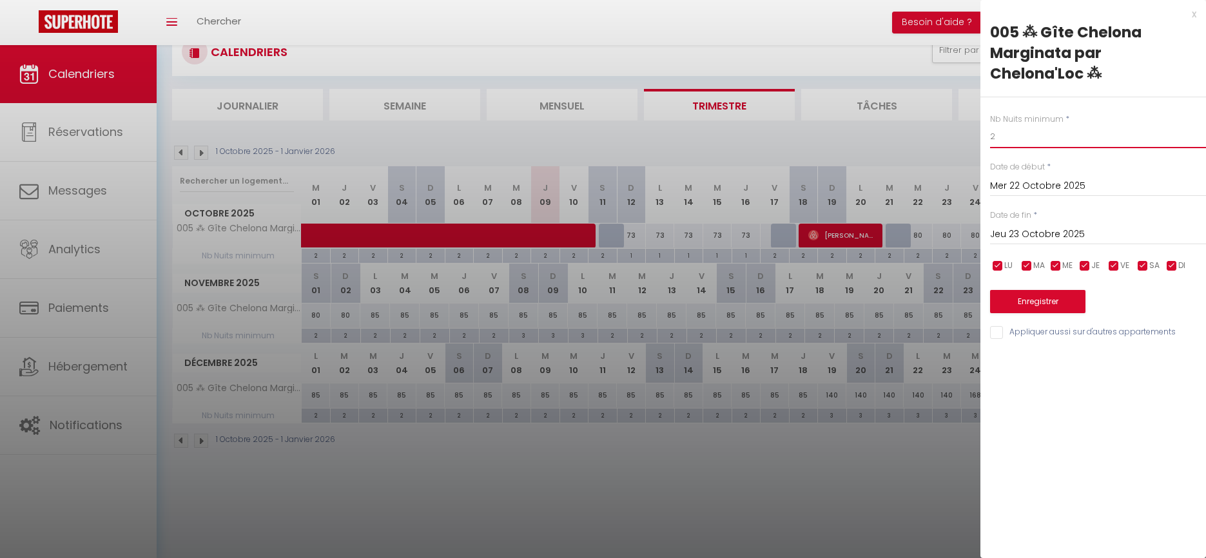
click at [1027, 134] on input "2" at bounding box center [1098, 136] width 216 height 23
click at [1058, 235] on input "Jeu 23 Octobre 2025" at bounding box center [1098, 234] width 216 height 17
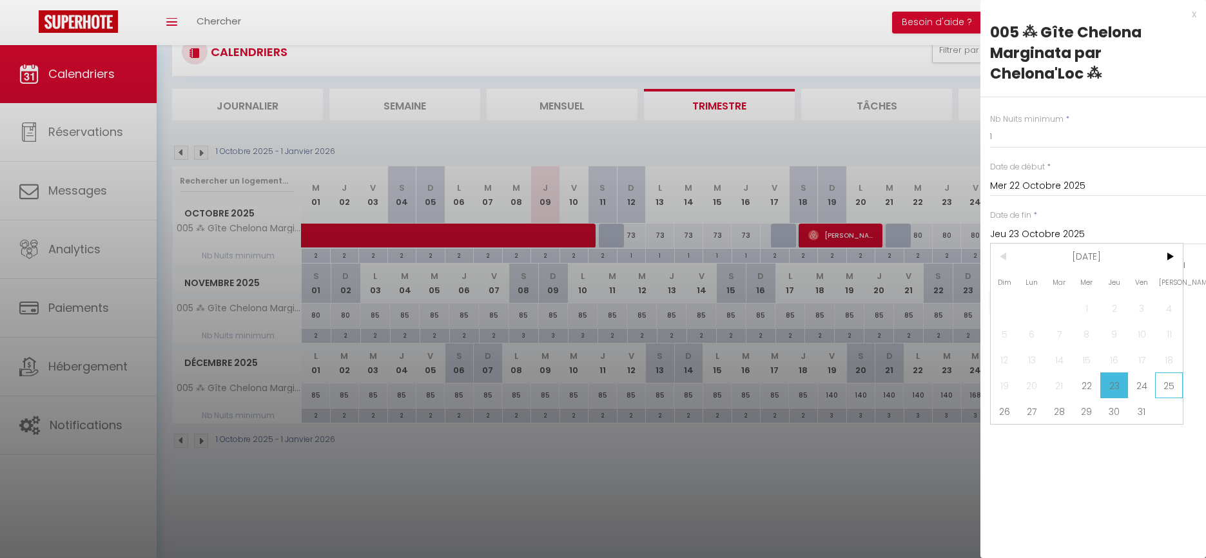
click at [1170, 388] on span "25" at bounding box center [1169, 386] width 28 height 26
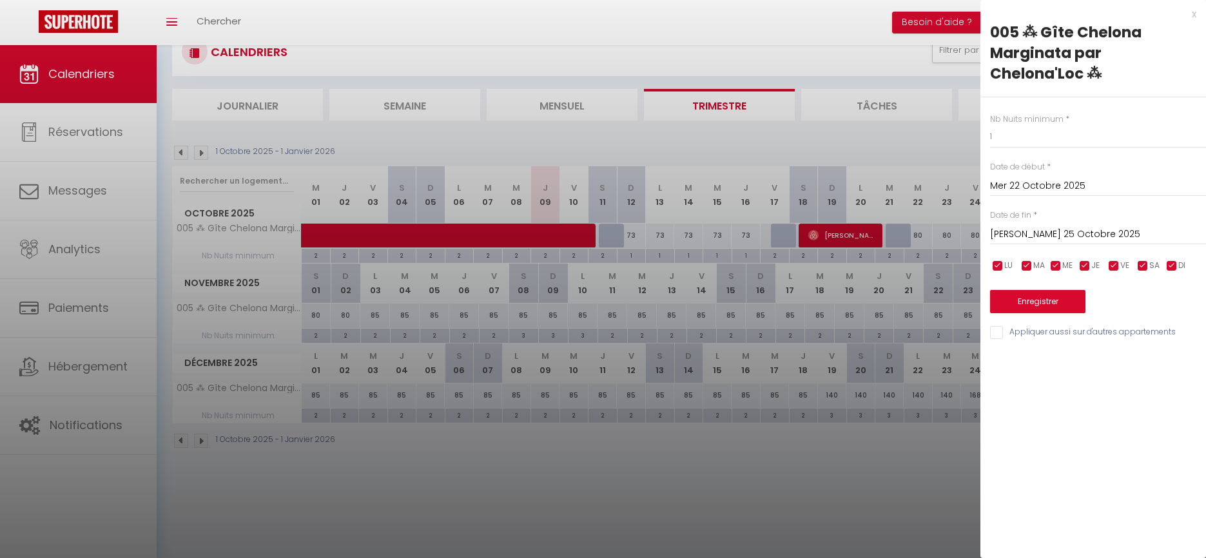
click at [1002, 296] on button "Enregistrer" at bounding box center [1037, 301] width 95 height 23
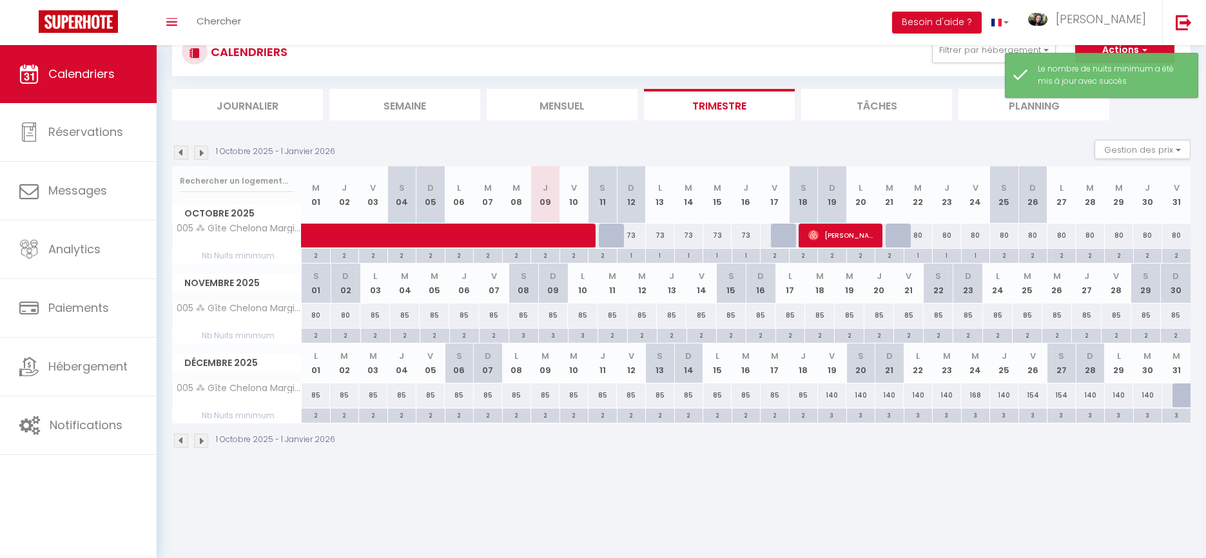
click at [1036, 253] on div "2" at bounding box center [1033, 255] width 28 height 12
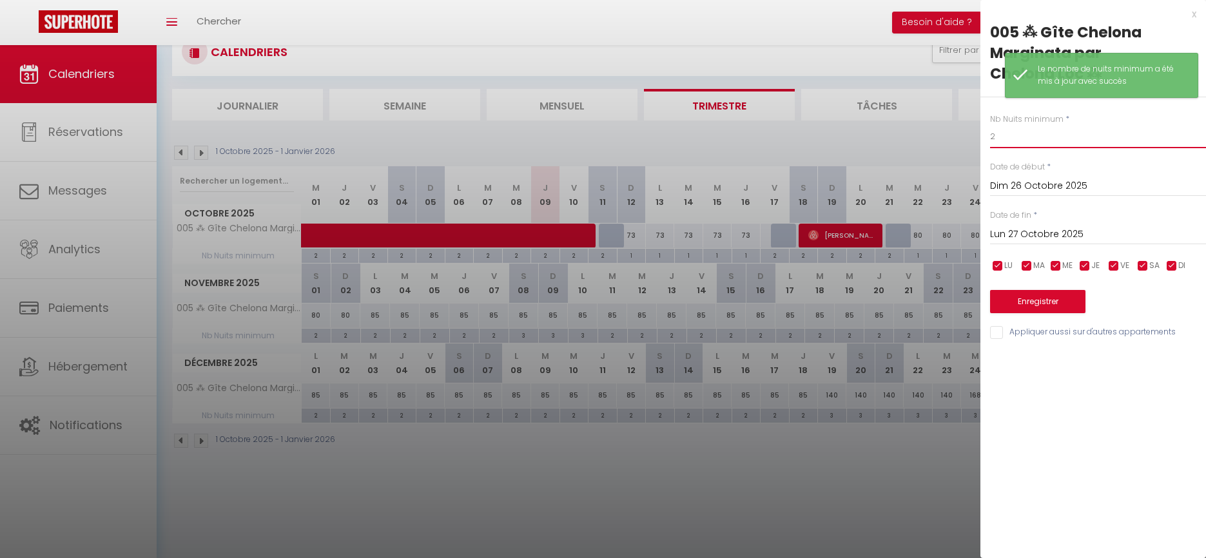
click at [1034, 139] on input "2" at bounding box center [1098, 136] width 216 height 23
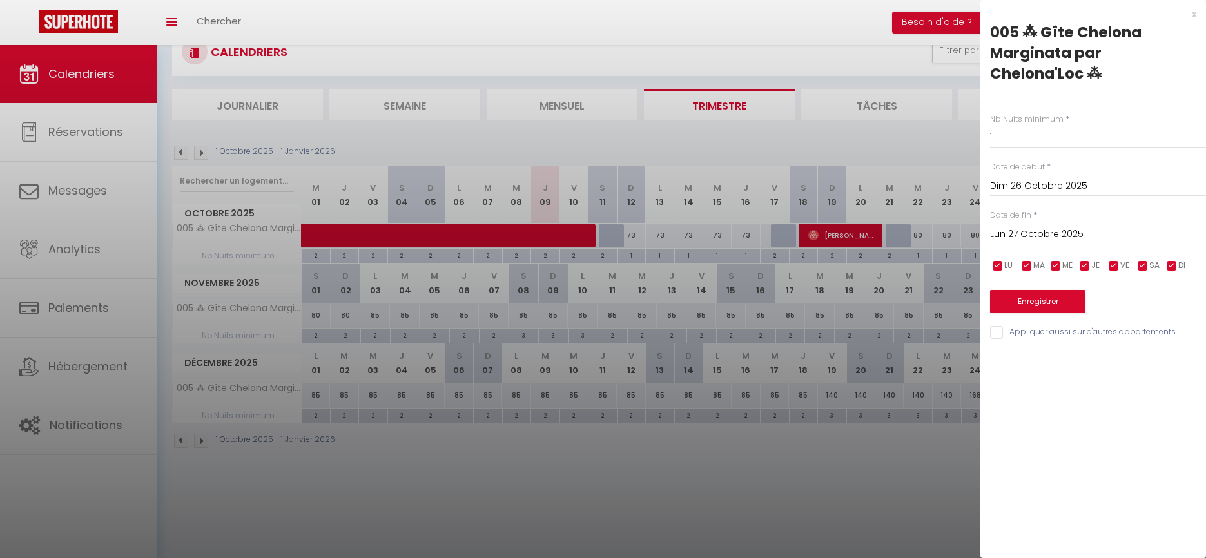
click at [1047, 303] on button "Enregistrer" at bounding box center [1037, 301] width 95 height 23
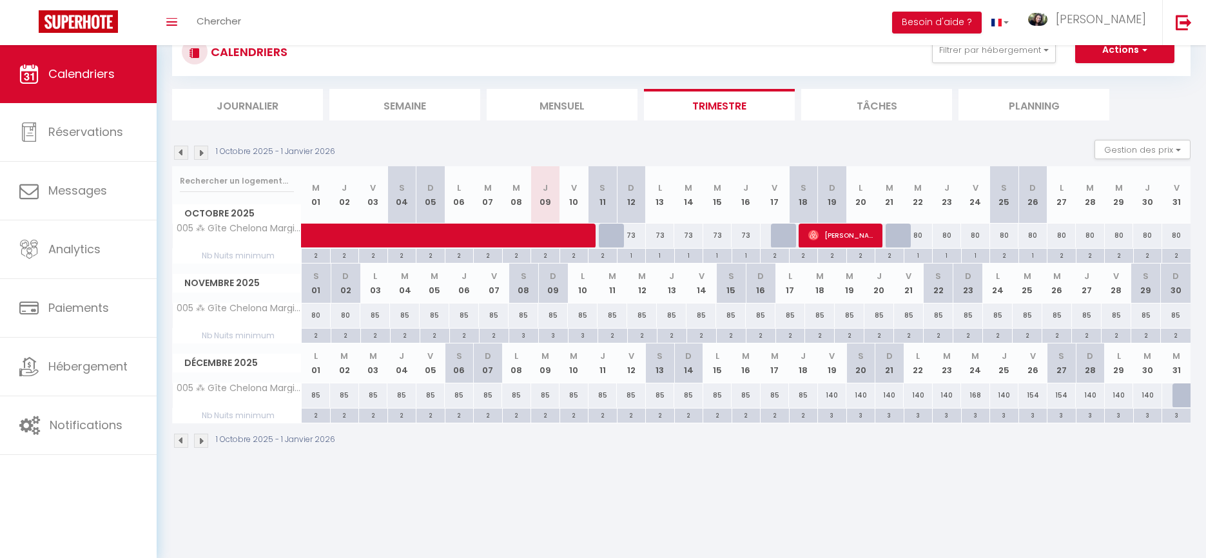
click at [923, 236] on div "80" at bounding box center [918, 236] width 29 height 24
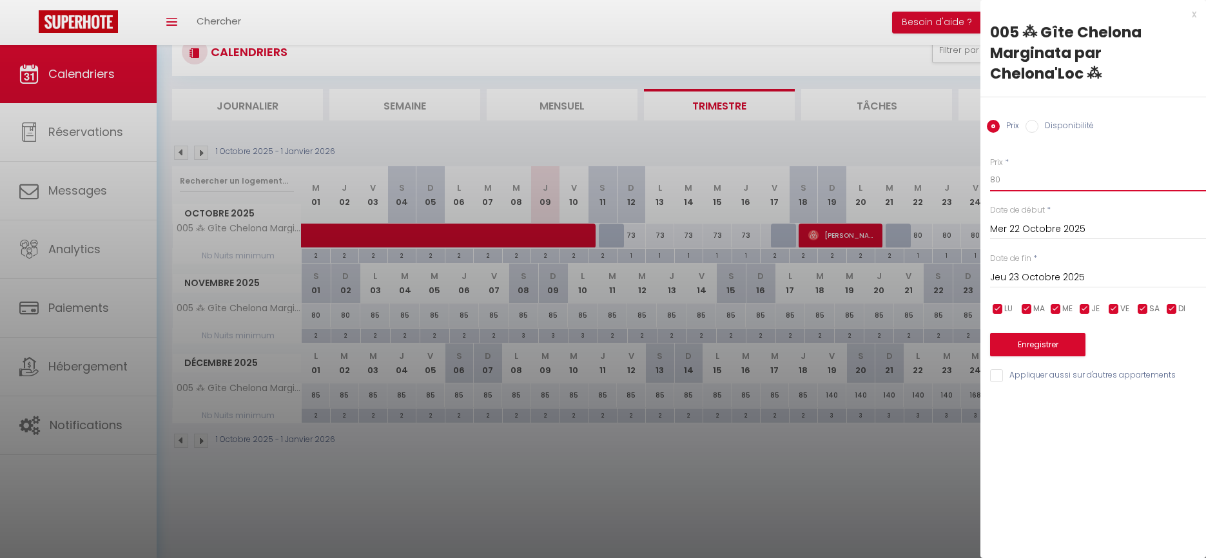
click at [1005, 180] on input "80" at bounding box center [1098, 179] width 216 height 23
click at [1030, 280] on input "Jeu 23 Octobre 2025" at bounding box center [1098, 277] width 216 height 17
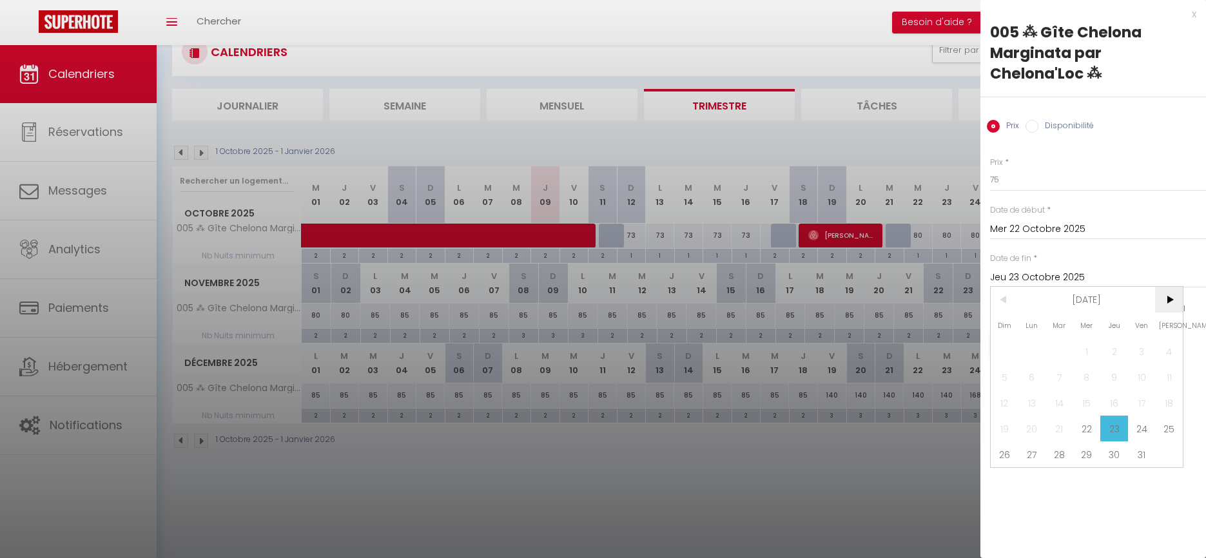
click at [1168, 293] on span ">" at bounding box center [1169, 300] width 28 height 26
click at [1028, 375] on span "3" at bounding box center [1032, 377] width 28 height 26
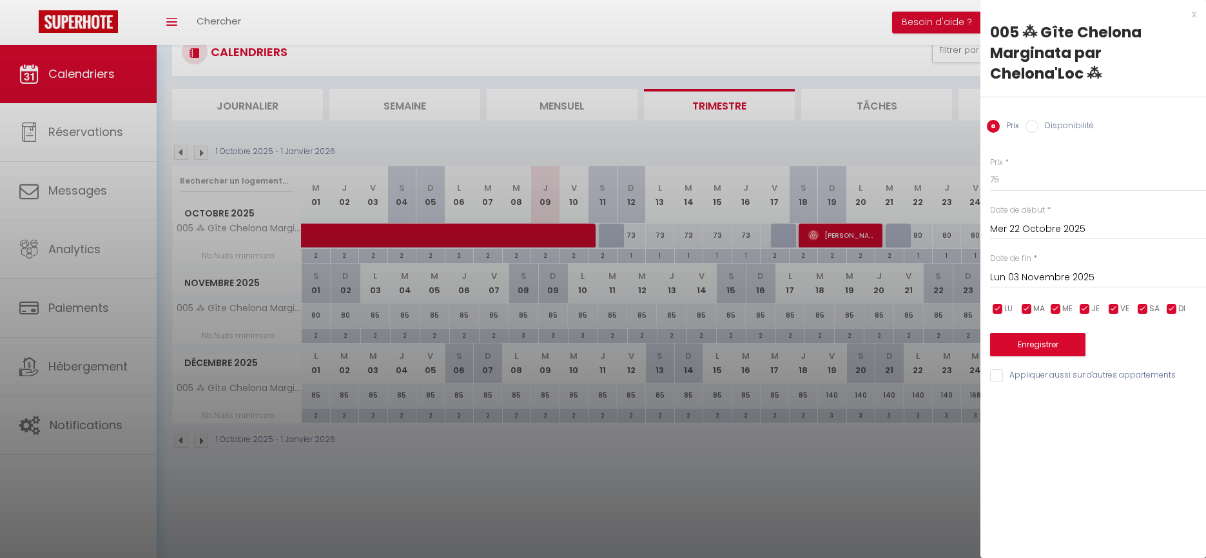
click at [1029, 337] on button "Enregistrer" at bounding box center [1037, 344] width 95 height 23
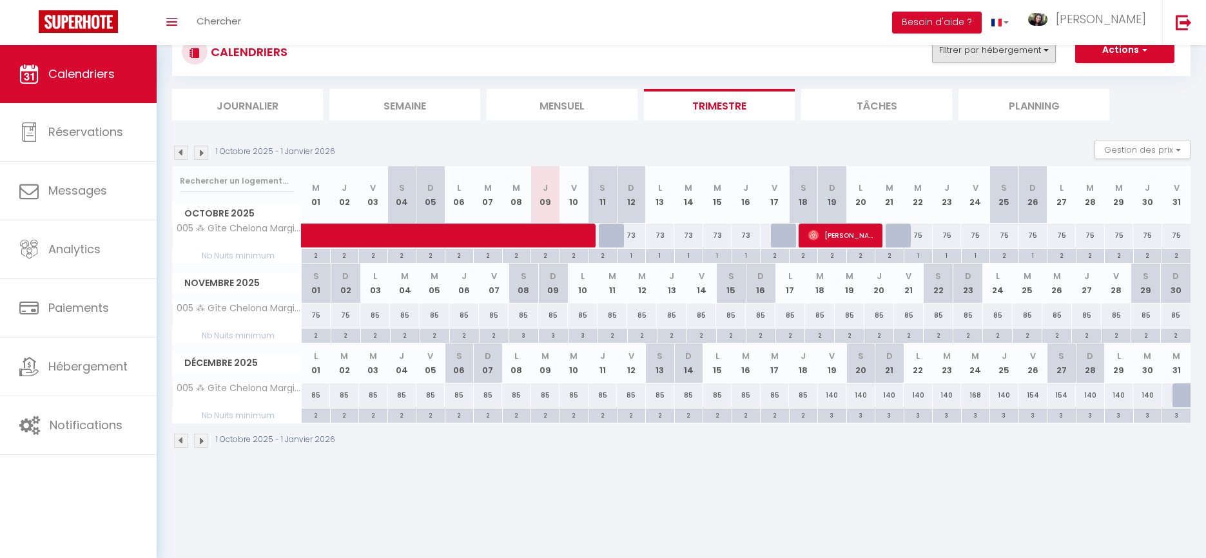
click at [1004, 53] on button "Filtrer par hébergement" at bounding box center [994, 50] width 124 height 26
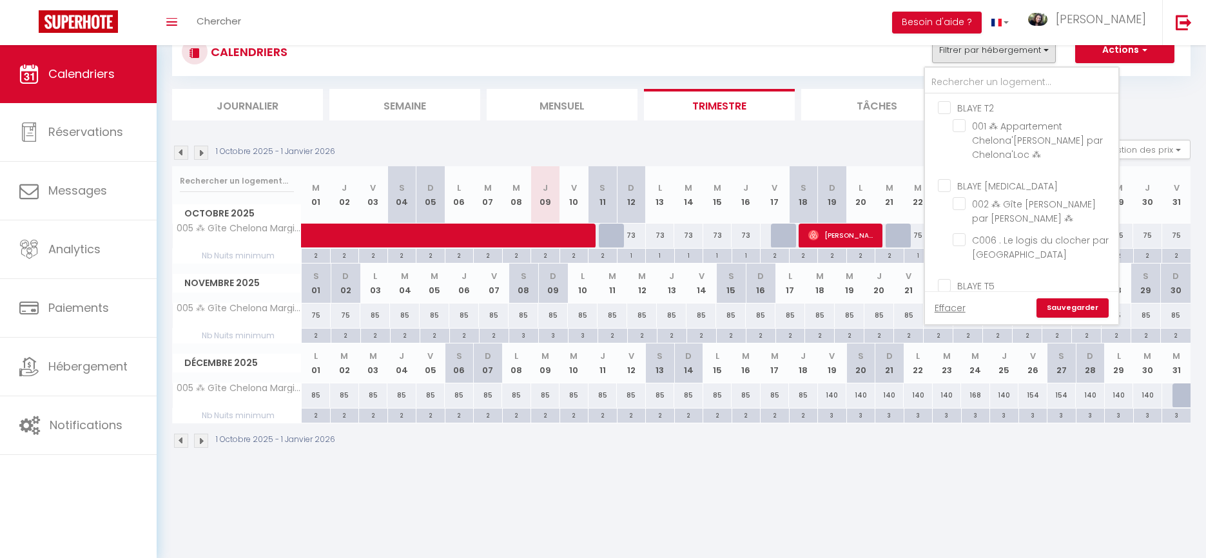
click at [951, 110] on input "BLAYE T2" at bounding box center [1034, 107] width 193 height 13
click at [947, 173] on input "BLAYE T4" at bounding box center [1034, 166] width 193 height 13
click at [1062, 311] on link "Sauvegarder" at bounding box center [1072, 307] width 72 height 19
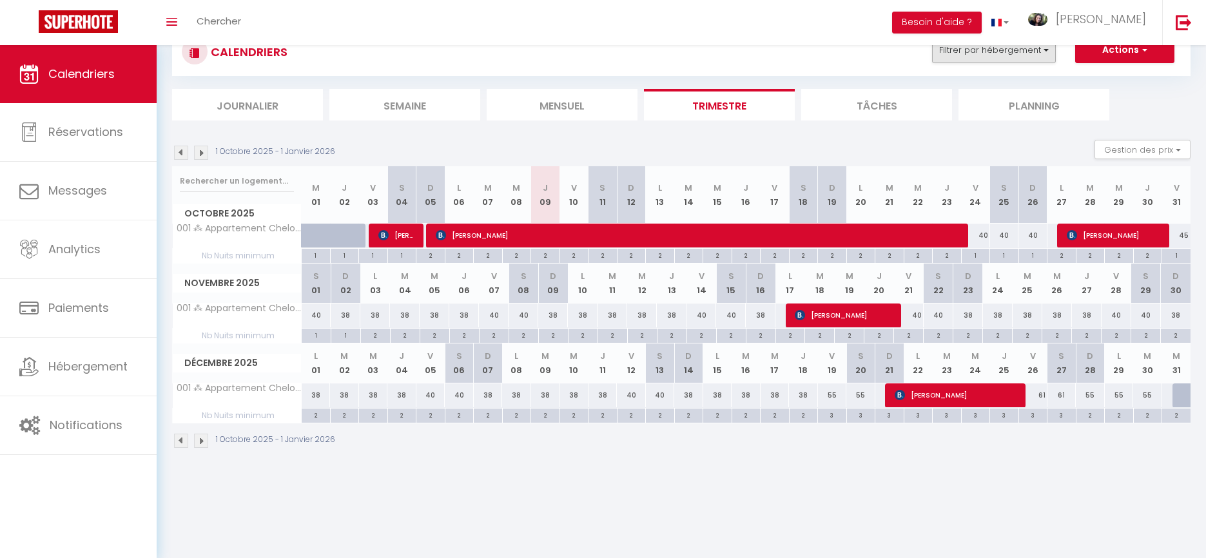
click at [1029, 57] on button "Filtrer par hébergement" at bounding box center [994, 50] width 124 height 26
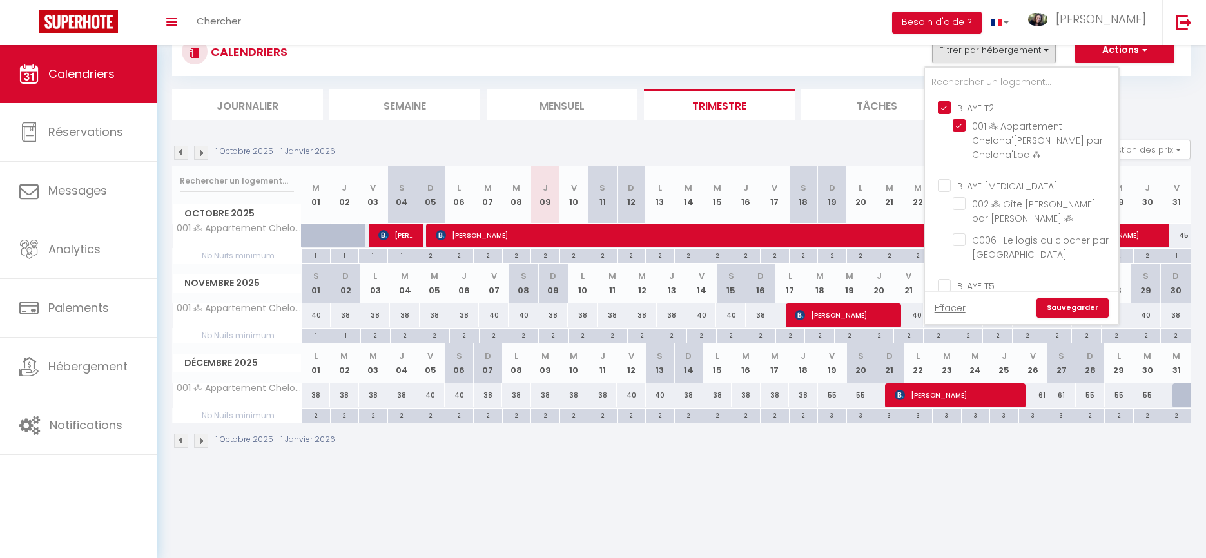
click at [944, 107] on input "BLAYE T2" at bounding box center [1034, 107] width 193 height 13
click at [959, 202] on input "002 ⁂ Gîte [PERSON_NAME] par [PERSON_NAME] ⁂" at bounding box center [1033, 203] width 161 height 13
click at [1061, 307] on link "Sauvegarder" at bounding box center [1072, 307] width 72 height 19
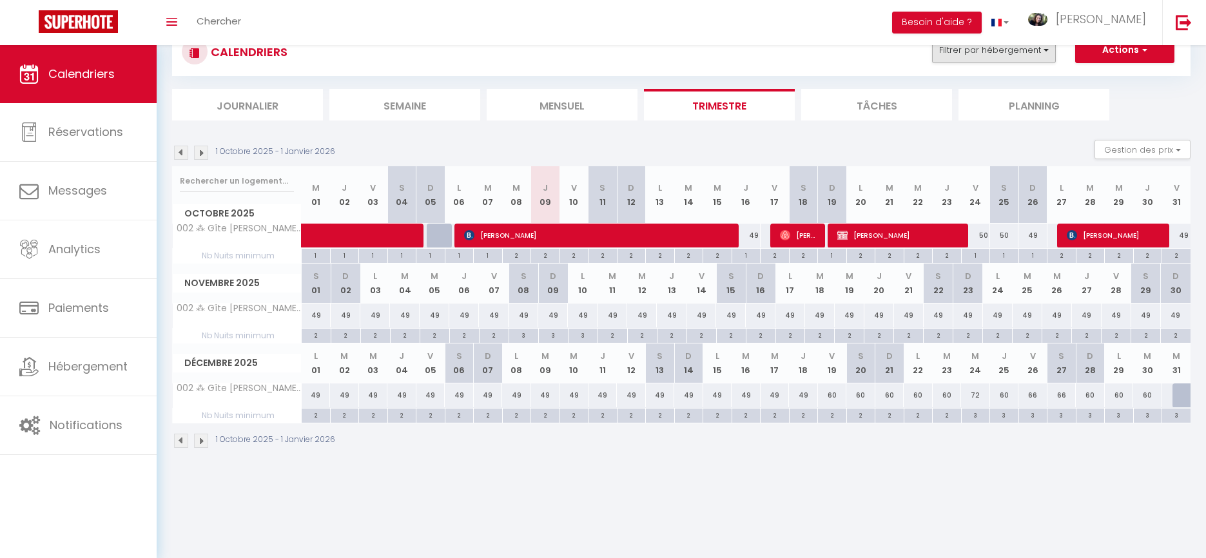
click at [992, 53] on button "Filtrer par hébergement" at bounding box center [994, 50] width 124 height 26
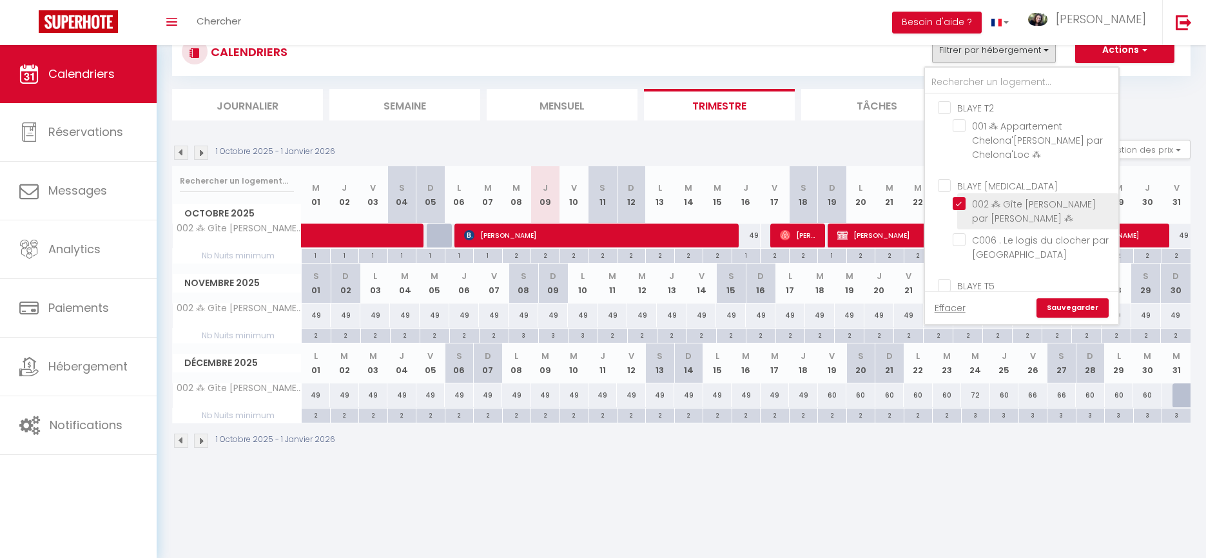
click at [963, 203] on input "002 ⁂ Gîte [PERSON_NAME] par [PERSON_NAME] ⁂" at bounding box center [1033, 203] width 161 height 13
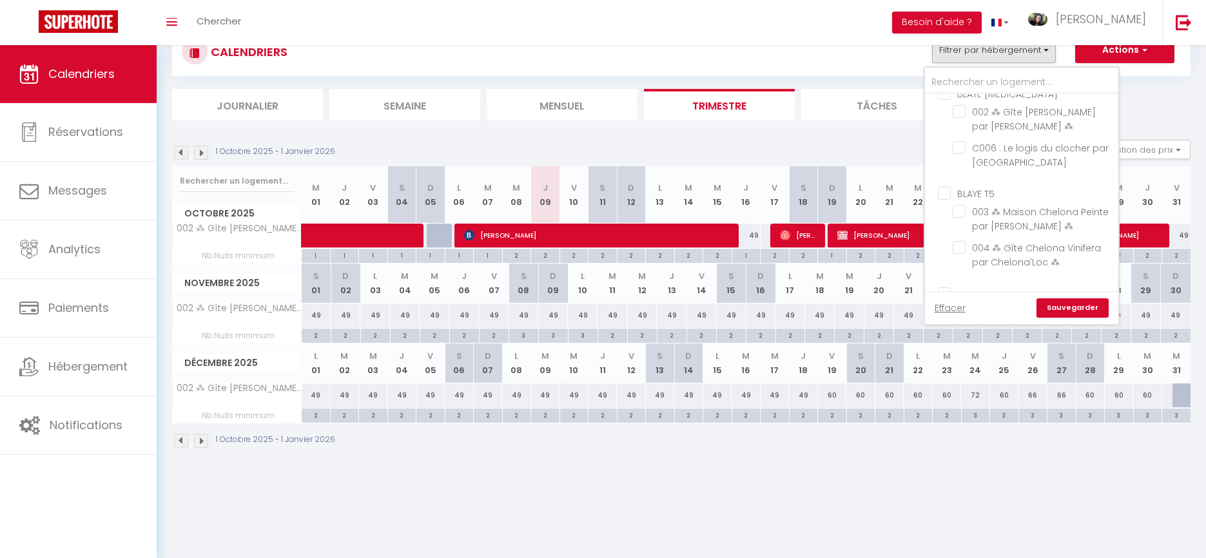
scroll to position [184, 0]
click at [947, 207] on input "BLAYE T4" at bounding box center [1034, 200] width 193 height 13
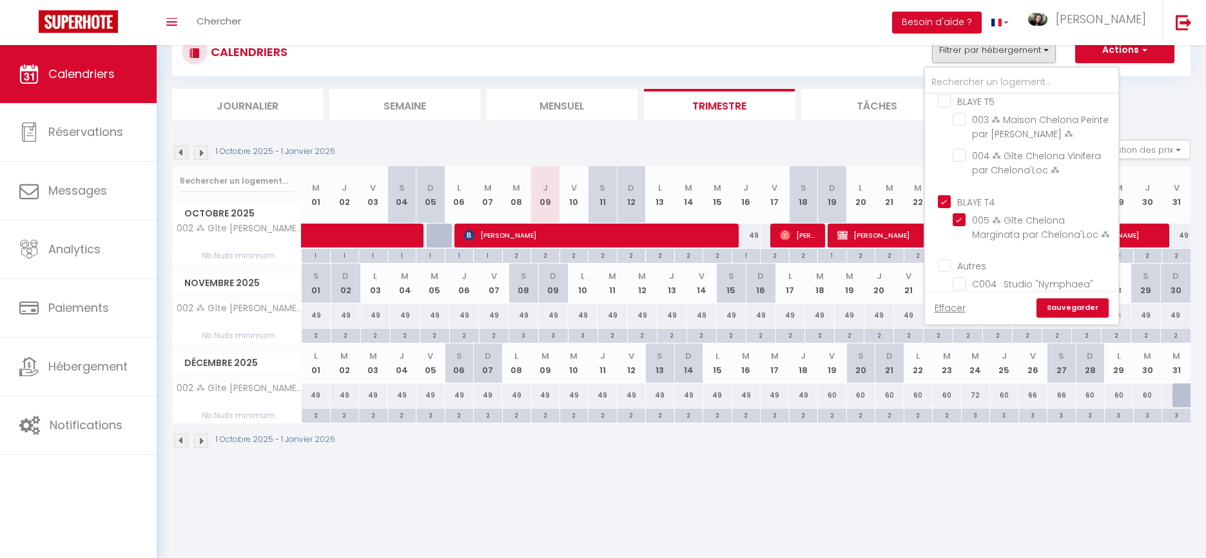
click at [1067, 307] on link "Sauvegarder" at bounding box center [1072, 307] width 72 height 19
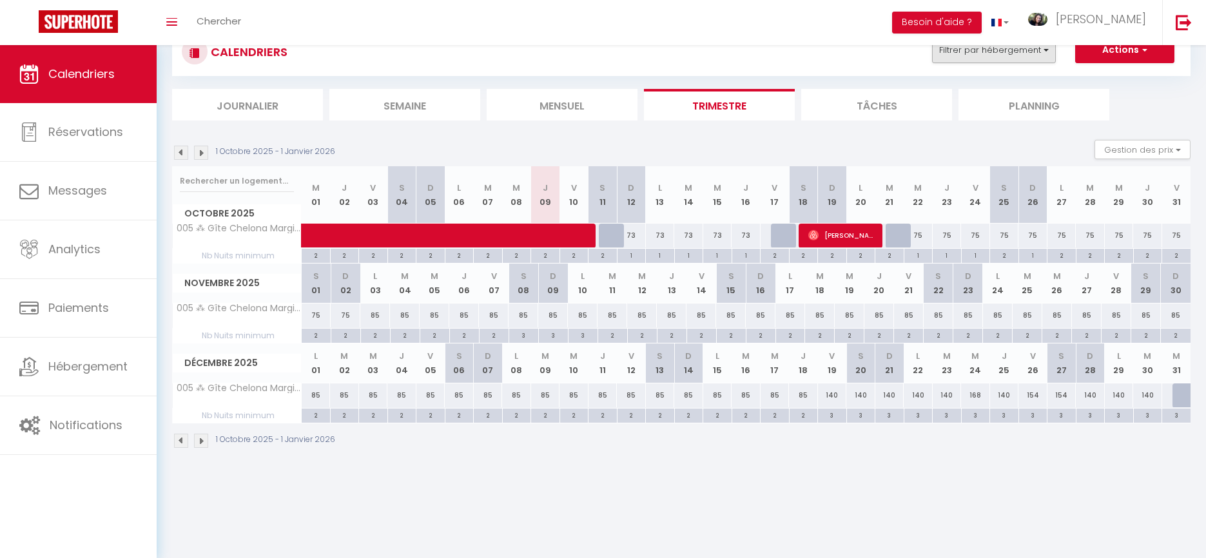
scroll to position [0, 0]
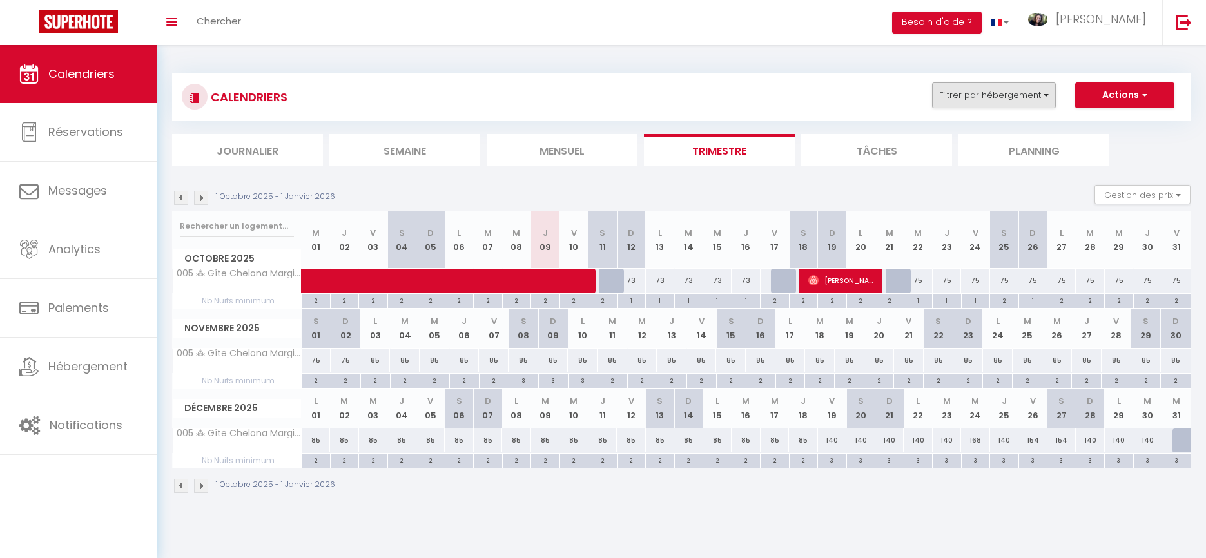
click at [1030, 95] on button "Filtrer par hébergement" at bounding box center [994, 95] width 124 height 26
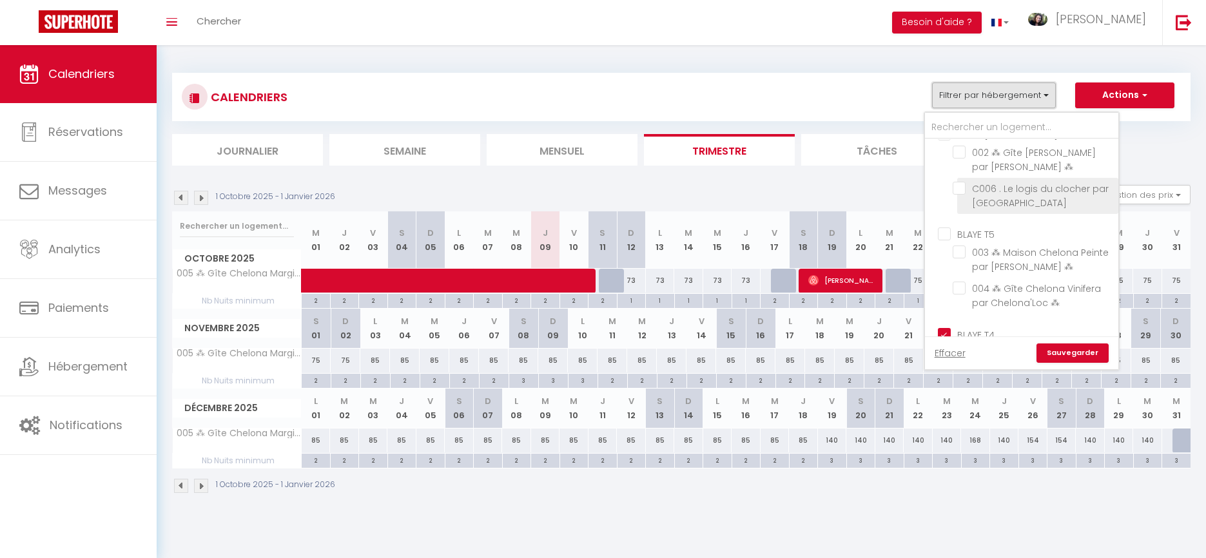
scroll to position [111, 0]
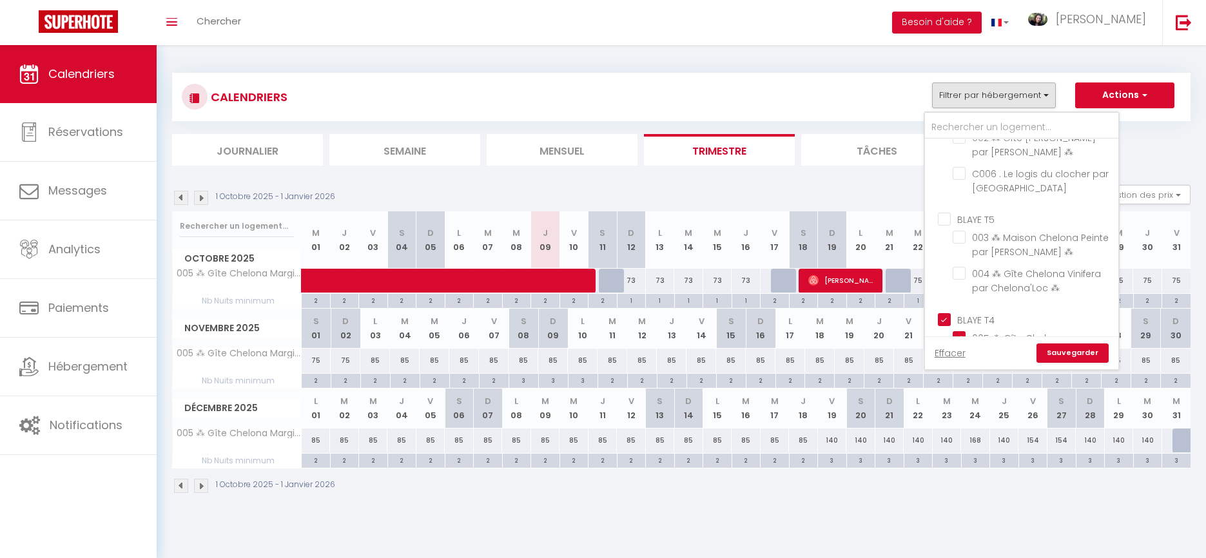
click at [949, 225] on input "BLAYE T5" at bounding box center [1034, 218] width 193 height 13
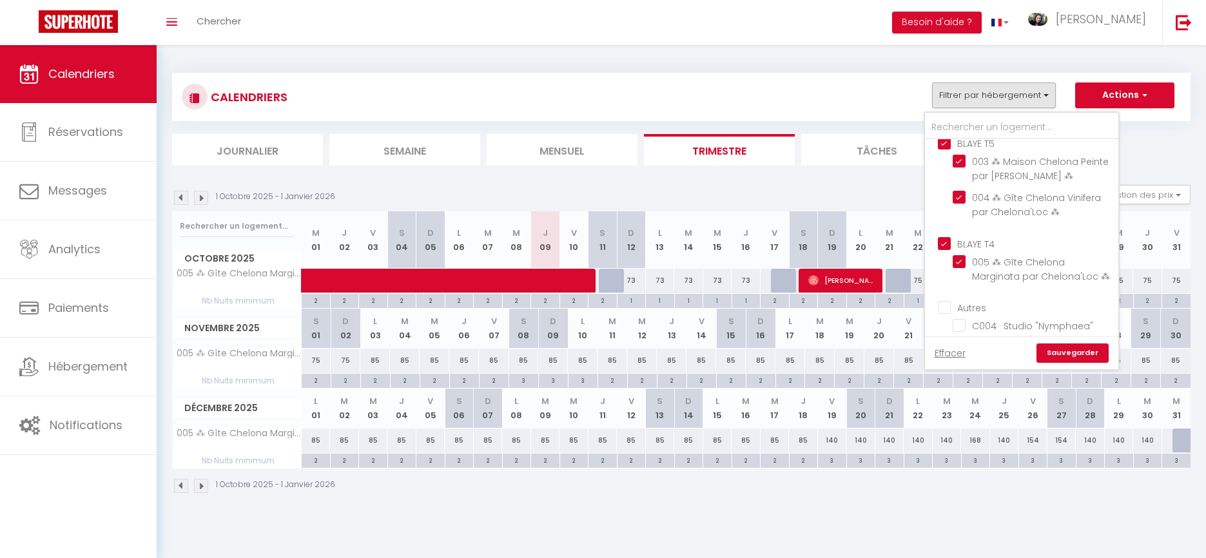
click at [945, 249] on input "BLAYE T4" at bounding box center [1034, 242] width 193 height 13
click at [1070, 353] on link "Sauvegarder" at bounding box center [1072, 353] width 72 height 19
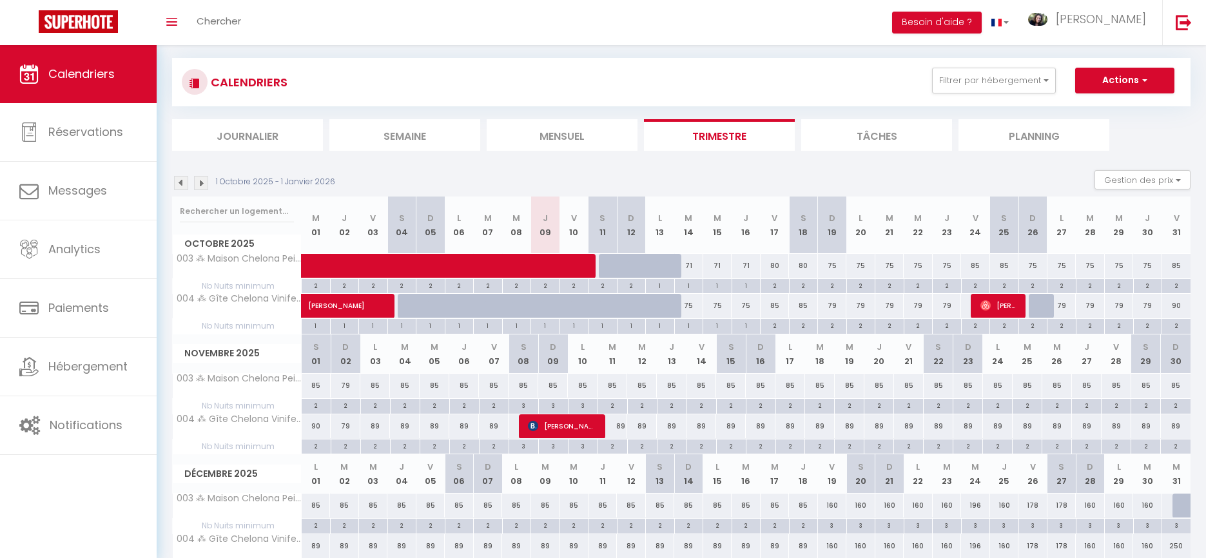
scroll to position [39, 0]
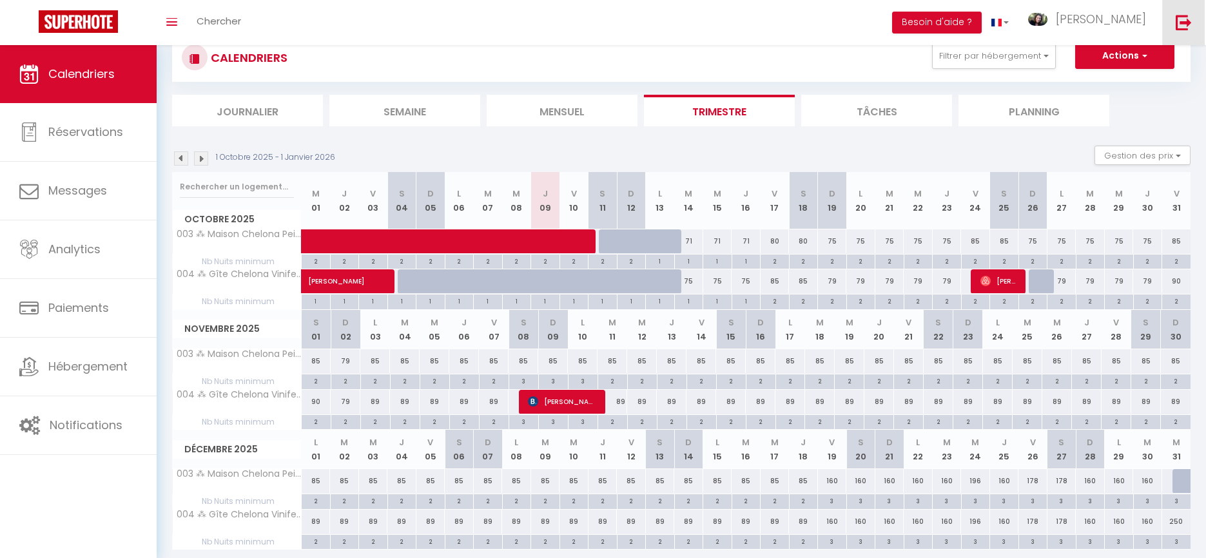
click at [1182, 23] on img at bounding box center [1184, 22] width 16 height 16
